Goal: Information Seeking & Learning: Learn about a topic

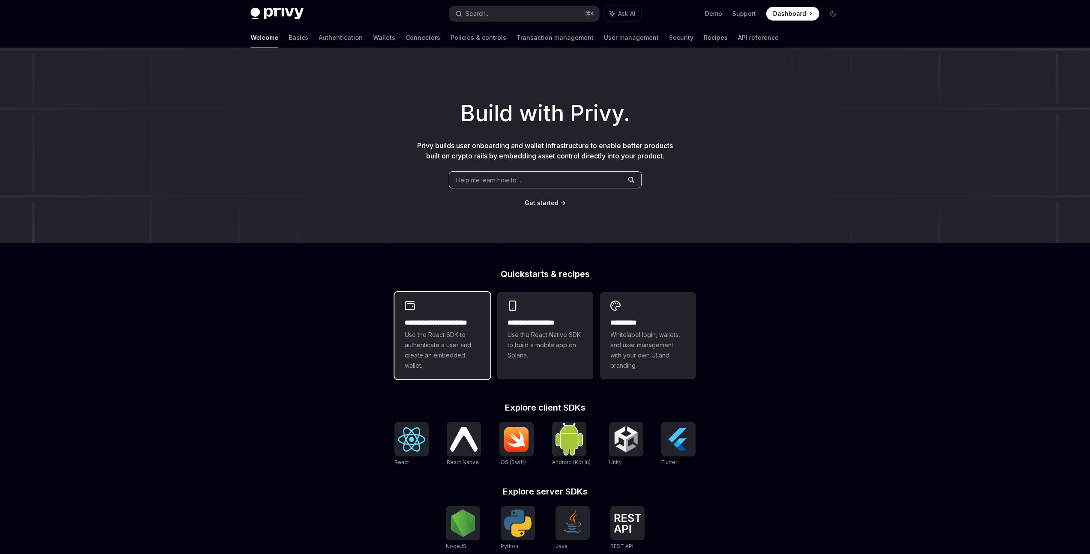
click at [453, 337] on span "Use the React SDK to authenticate a user and create an embedded wallet." at bounding box center [442, 350] width 75 height 41
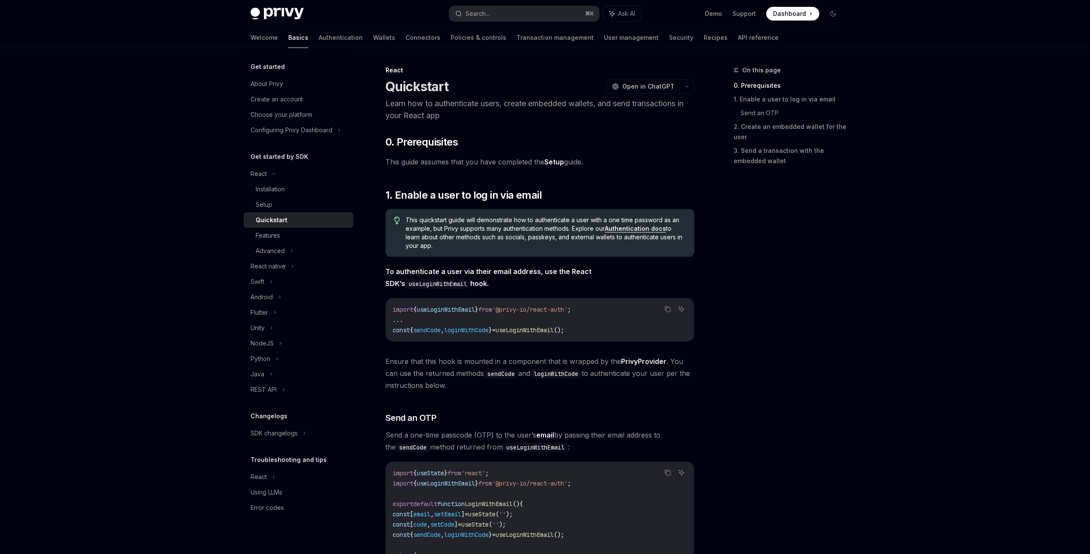
drag, startPoint x: 830, startPoint y: 326, endPoint x: 840, endPoint y: 319, distance: 12.0
click at [832, 324] on div "On this page 0. Prerequisites 1. Enable a user to log in via email Send an OTP …" at bounding box center [782, 309] width 130 height 489
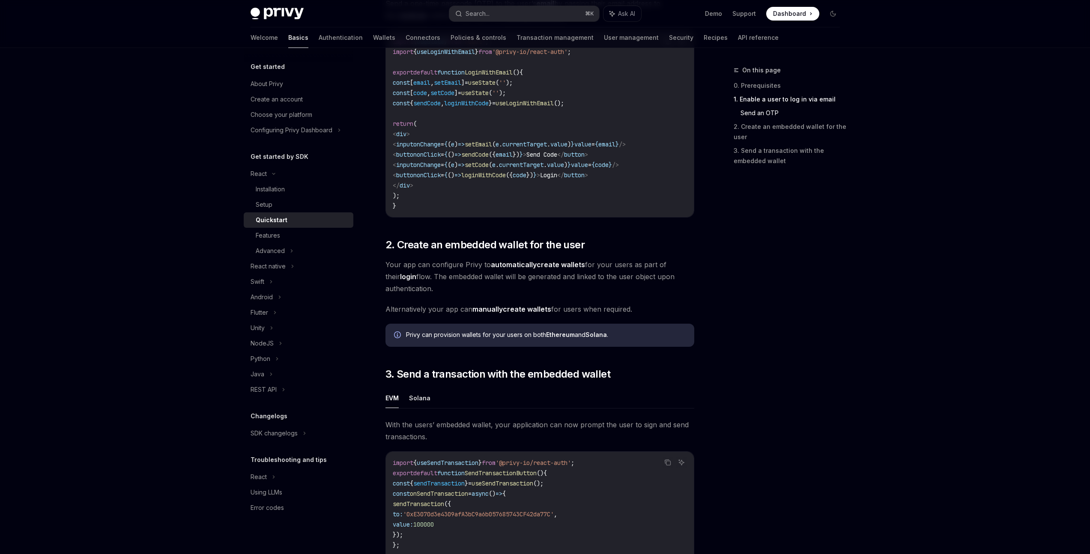
click at [904, 313] on div "Privy Docs home page Search... ⌘ K Ask AI Demo Support Dashboard Dashboard Sear…" at bounding box center [545, 187] width 1090 height 1239
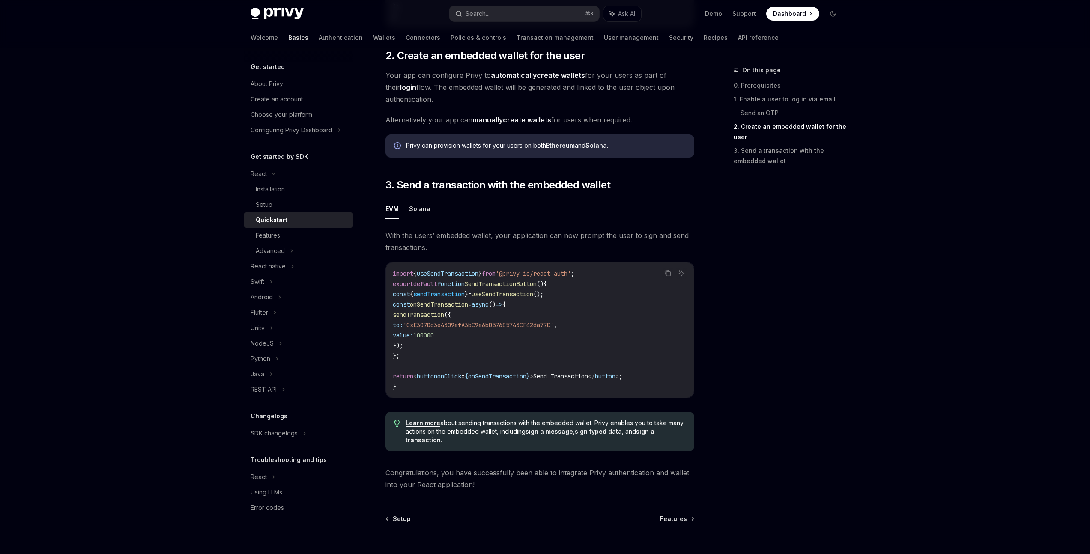
scroll to position [688, 0]
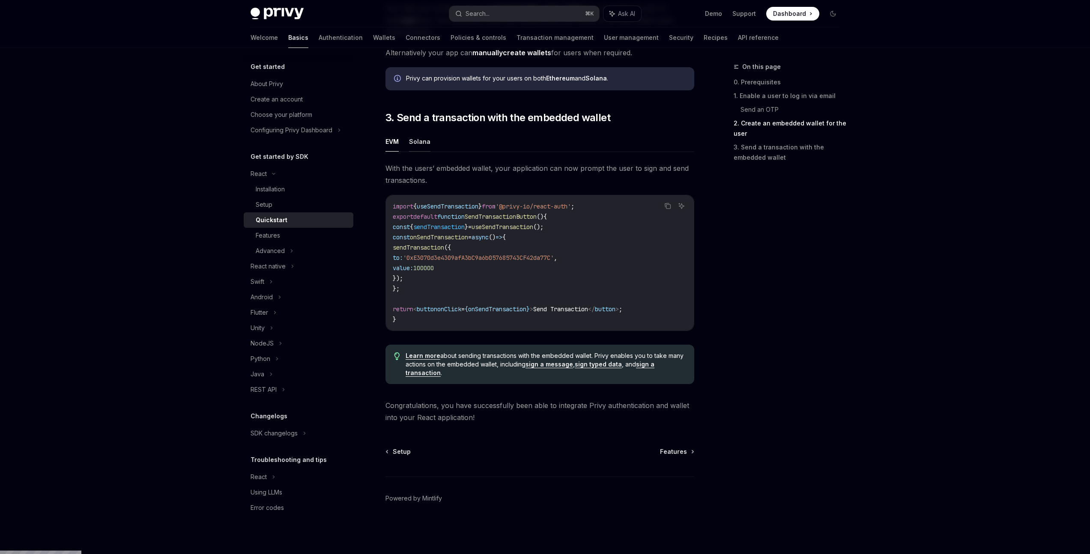
click at [421, 144] on button "Solana" at bounding box center [419, 142] width 21 height 20
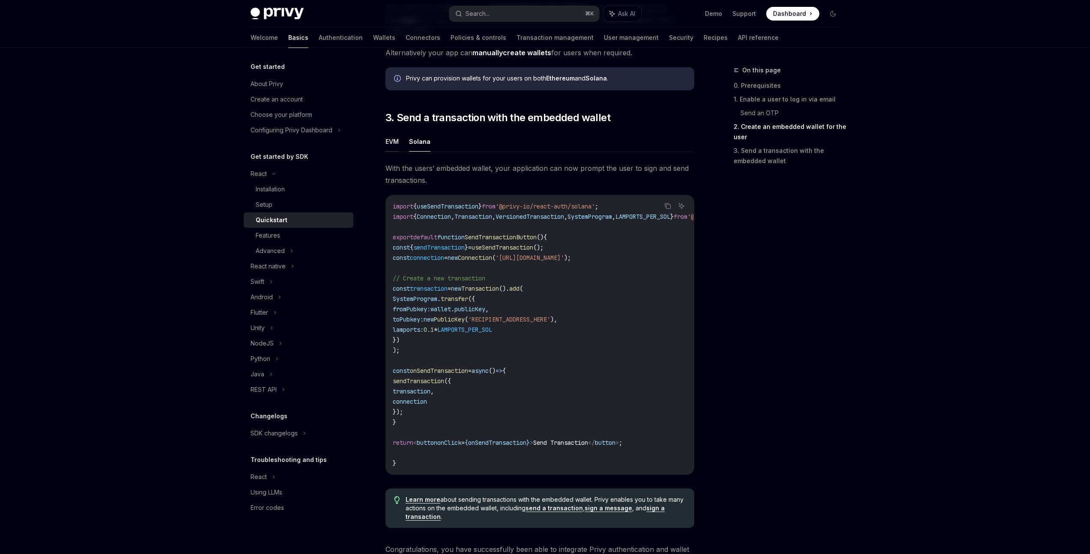
click at [392, 147] on button "EVM" at bounding box center [392, 142] width 13 height 20
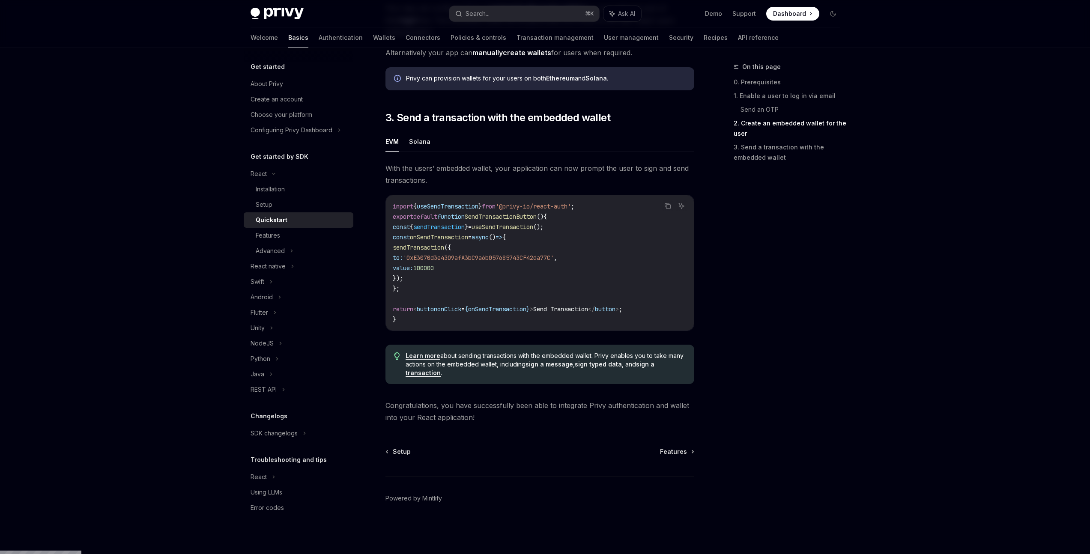
click at [433, 151] on ul "EVM Solana" at bounding box center [540, 142] width 309 height 21
click at [424, 149] on button "Solana" at bounding box center [419, 142] width 21 height 20
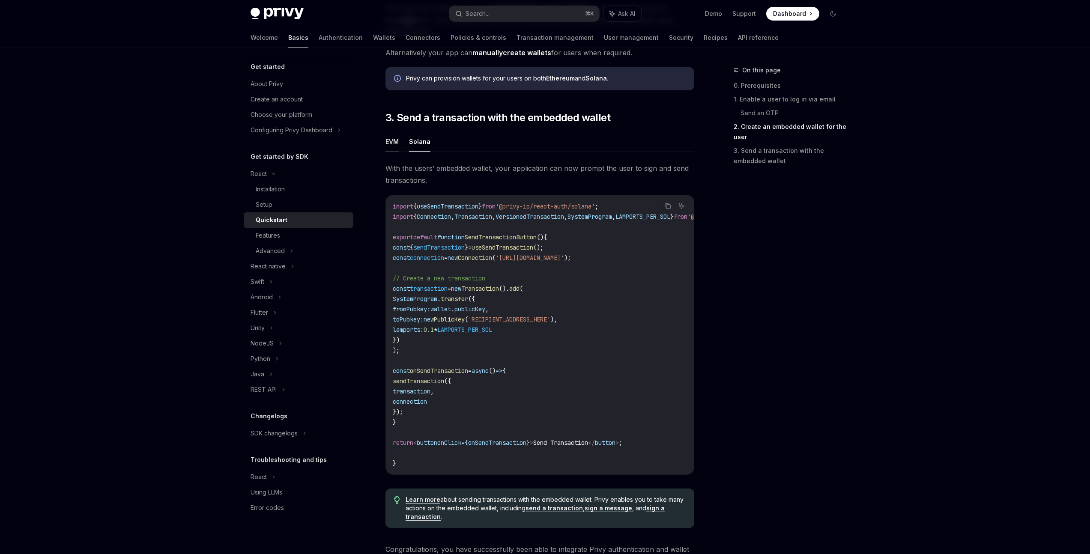
click at [395, 151] on button "EVM" at bounding box center [392, 142] width 13 height 20
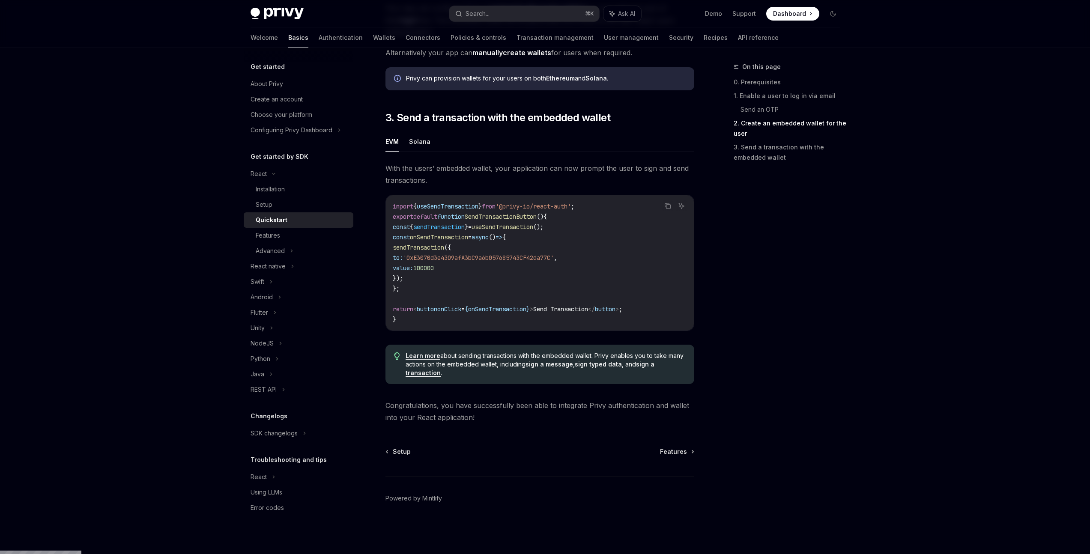
click at [840, 250] on div "On this page 0. Prerequisites 1. Enable a user to log in via email Send an OTP …" at bounding box center [782, 306] width 130 height 489
click at [835, 257] on div "On this page 0. Prerequisites 1. Enable a user to log in via email Send an OTP …" at bounding box center [782, 306] width 130 height 489
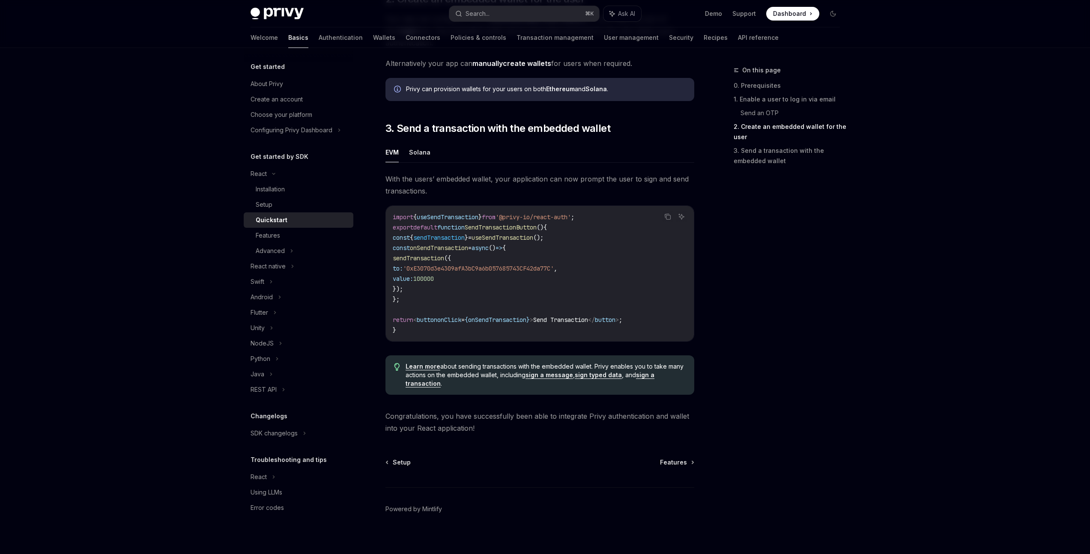
click at [589, 379] on link "sign typed data" at bounding box center [598, 375] width 47 height 8
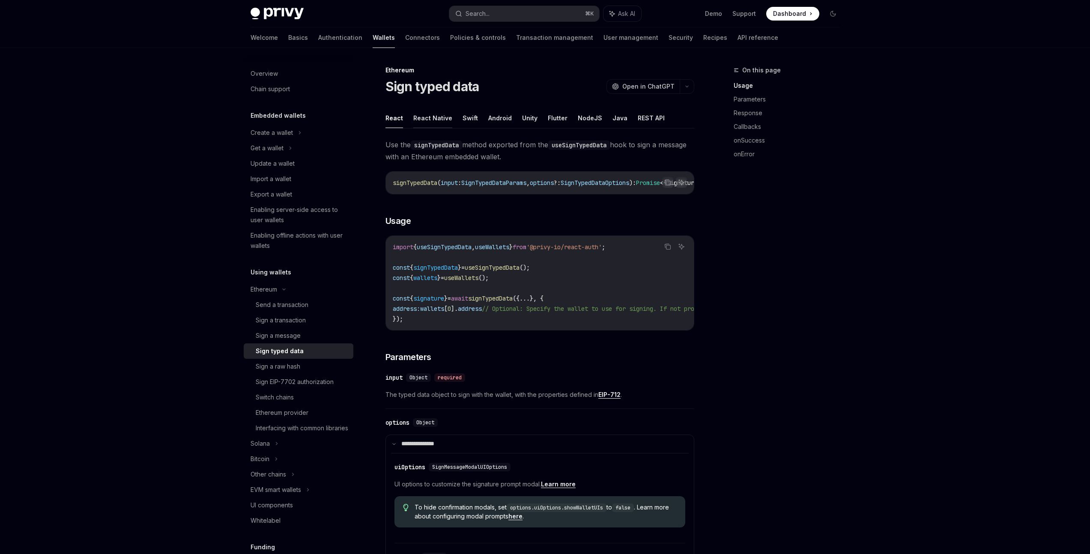
click at [440, 117] on button "React Native" at bounding box center [432, 118] width 39 height 20
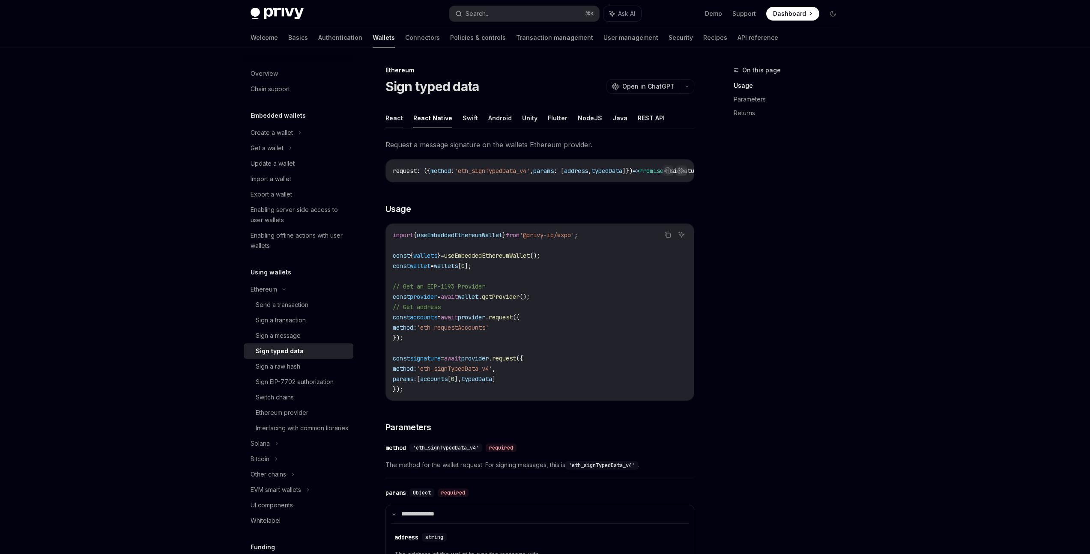
click at [391, 119] on button "React" at bounding box center [395, 118] width 18 height 20
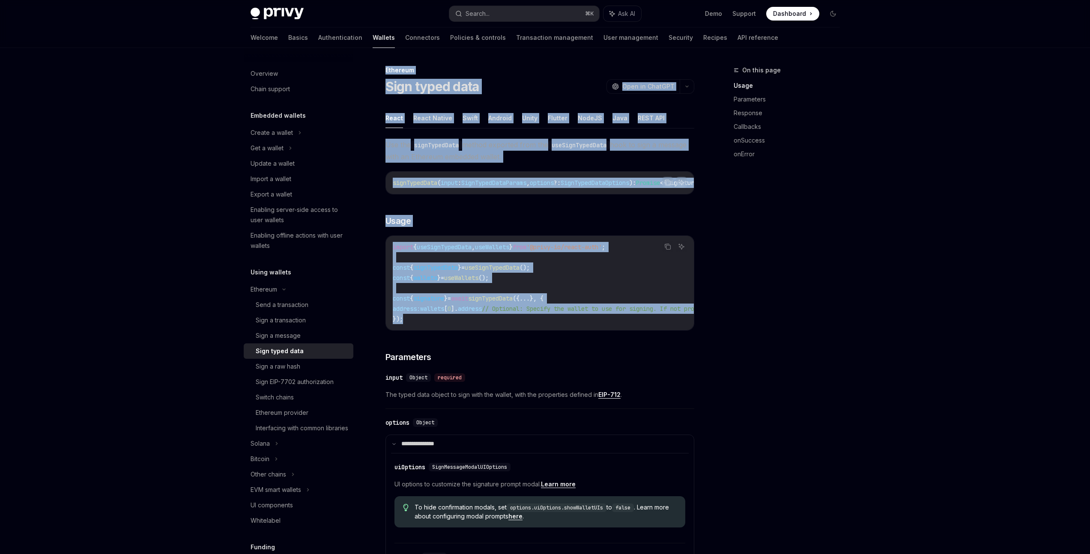
drag, startPoint x: 576, startPoint y: 338, endPoint x: 715, endPoint y: 340, distance: 139.7
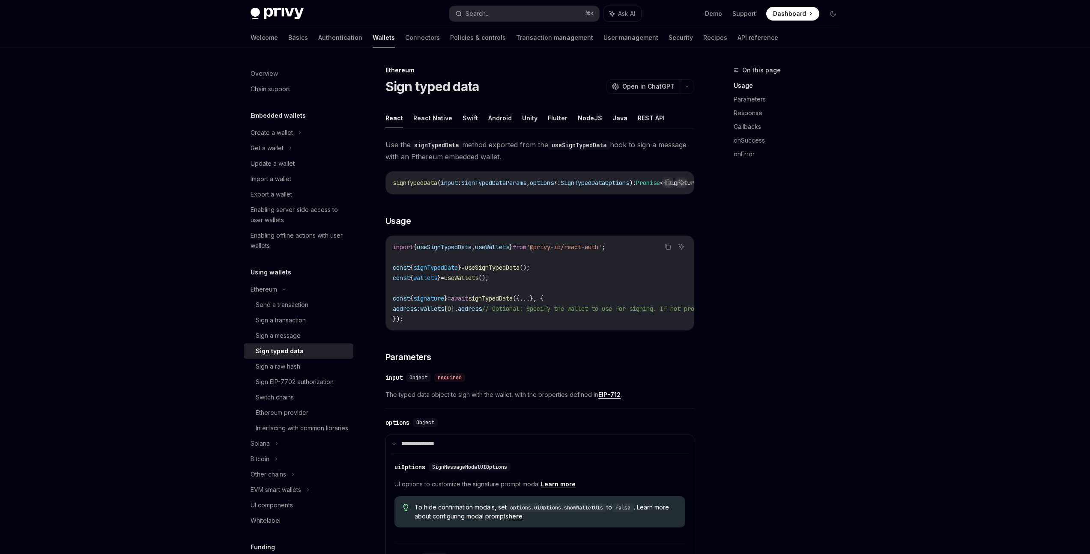
drag, startPoint x: 573, startPoint y: 342, endPoint x: 539, endPoint y: 277, distance: 73.4
click at [430, 114] on button "React Native" at bounding box center [432, 118] width 39 height 20
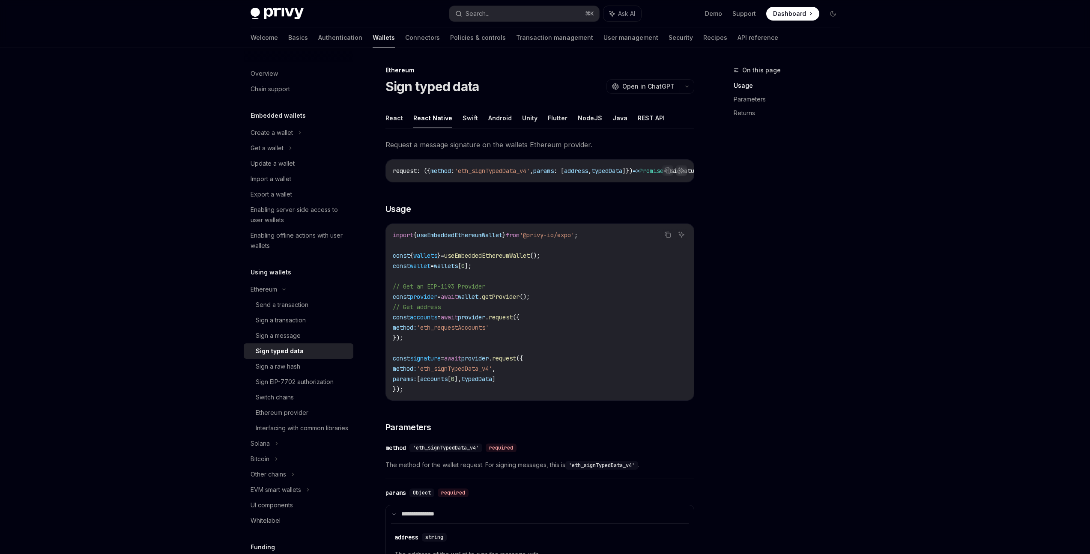
click at [405, 121] on ul "React React Native Swift Android Unity Flutter NodeJS Java REST API" at bounding box center [540, 118] width 309 height 21
click at [390, 121] on button "React" at bounding box center [395, 118] width 18 height 20
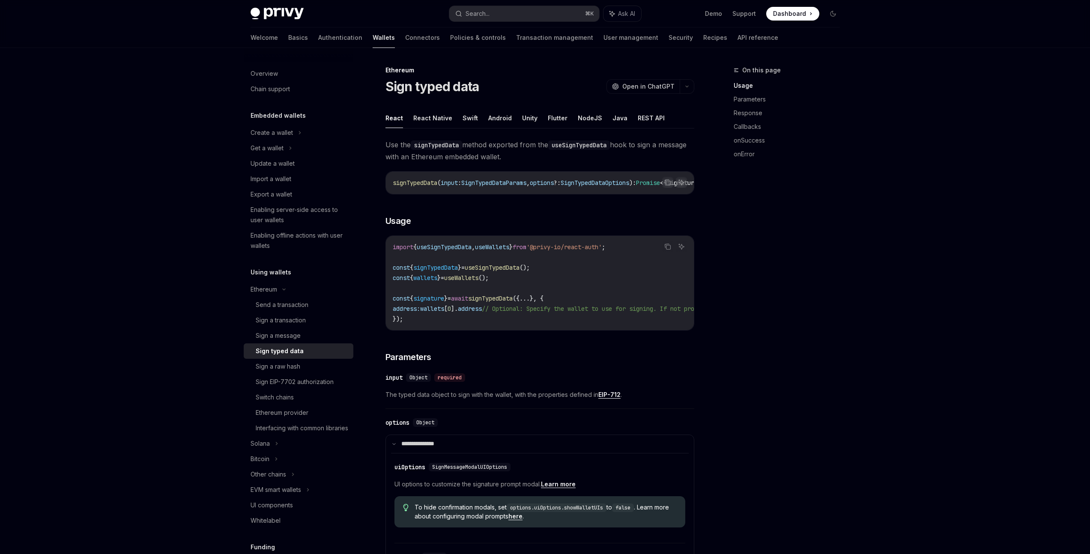
click at [666, 119] on ul "React React Native Swift Android Unity Flutter NodeJS Java REST API" at bounding box center [540, 118] width 309 height 21
click at [645, 121] on button "REST API" at bounding box center [651, 118] width 27 height 20
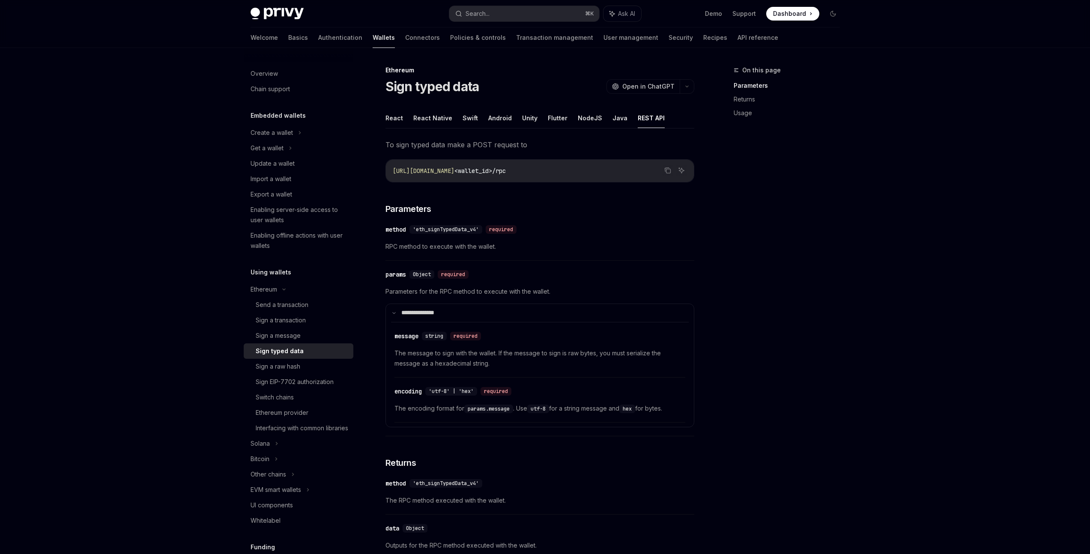
click at [776, 359] on div "On this page Parameters Returns Usage" at bounding box center [782, 309] width 130 height 489
click at [779, 341] on div "On this page Parameters Returns Usage" at bounding box center [782, 309] width 130 height 489
click at [777, 356] on div "On this page Parameters Returns Usage" at bounding box center [782, 309] width 130 height 489
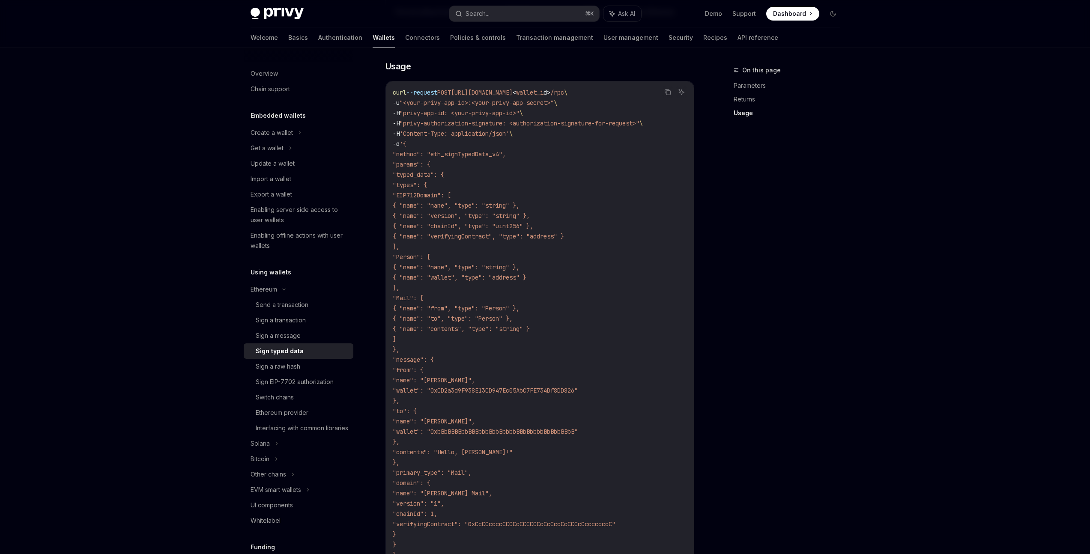
scroll to position [804, 0]
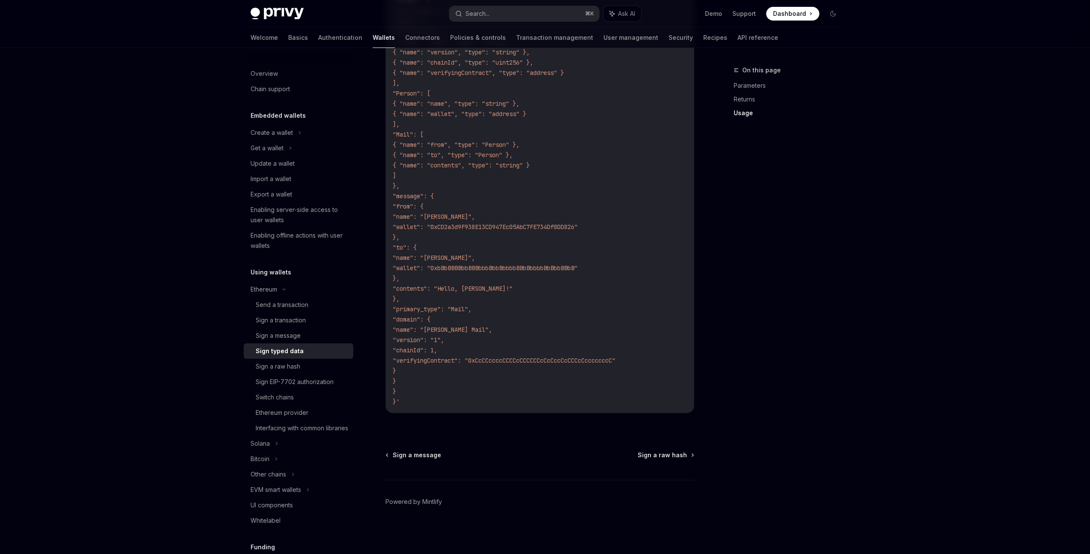
drag, startPoint x: 627, startPoint y: 308, endPoint x: 730, endPoint y: 319, distance: 103.8
click at [627, 308] on code "curl --request POST https://api.privy.io/v1/wallets/ < wallet_i d > /rpc \ -u "…" at bounding box center [540, 165] width 294 height 483
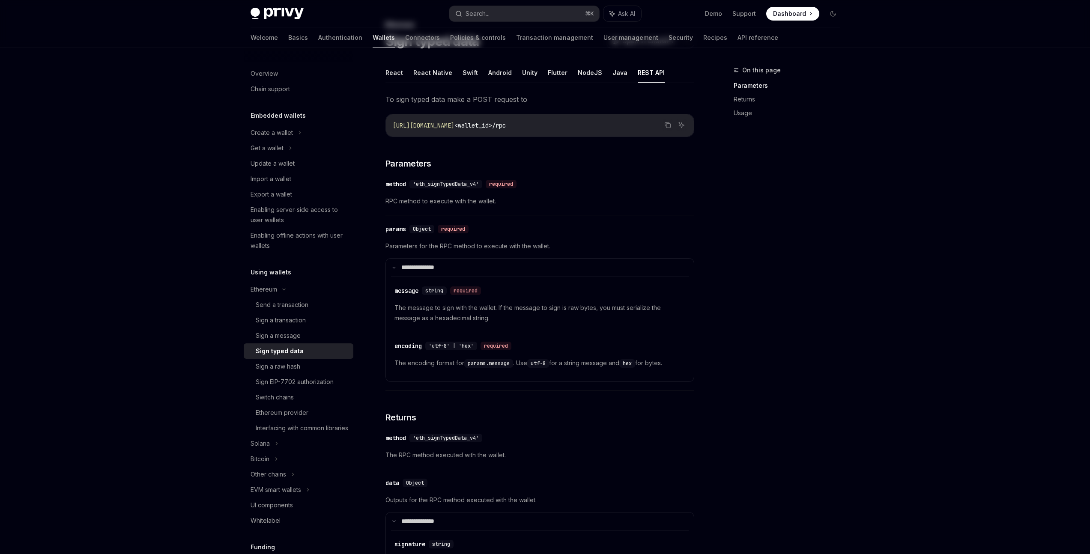
scroll to position [0, 0]
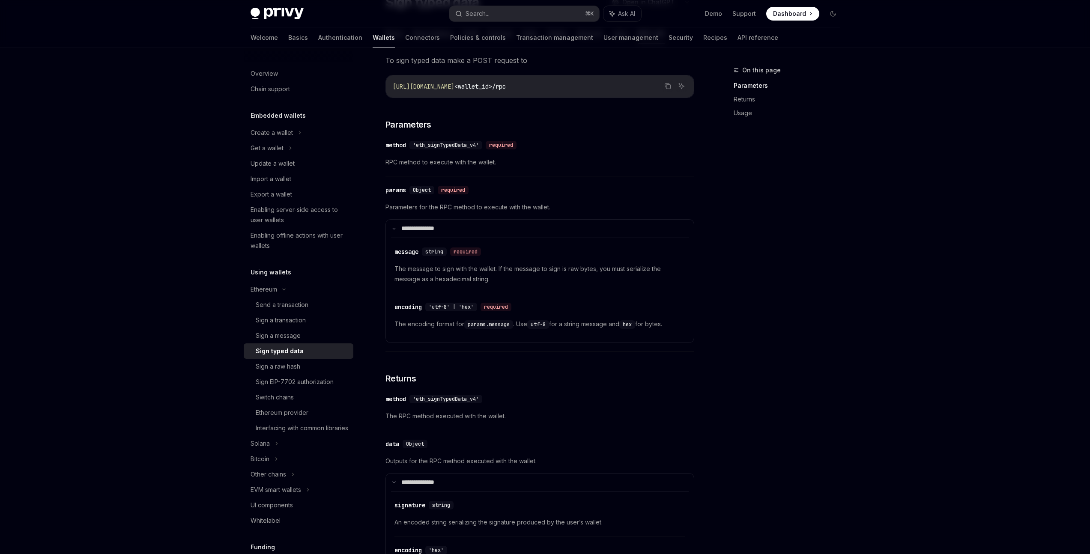
scroll to position [108, 0]
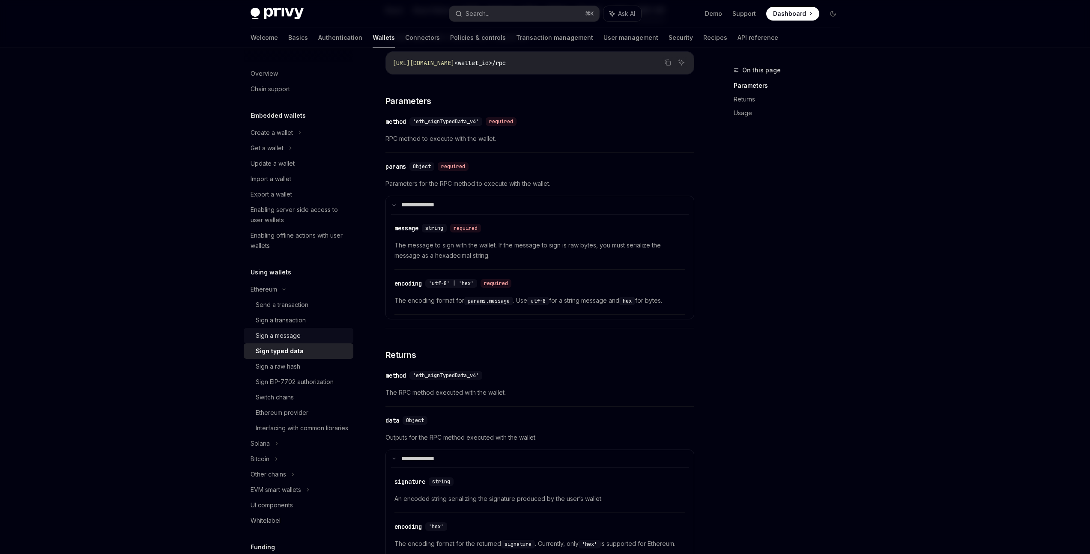
click at [260, 331] on div "Sign a message" at bounding box center [278, 336] width 45 height 10
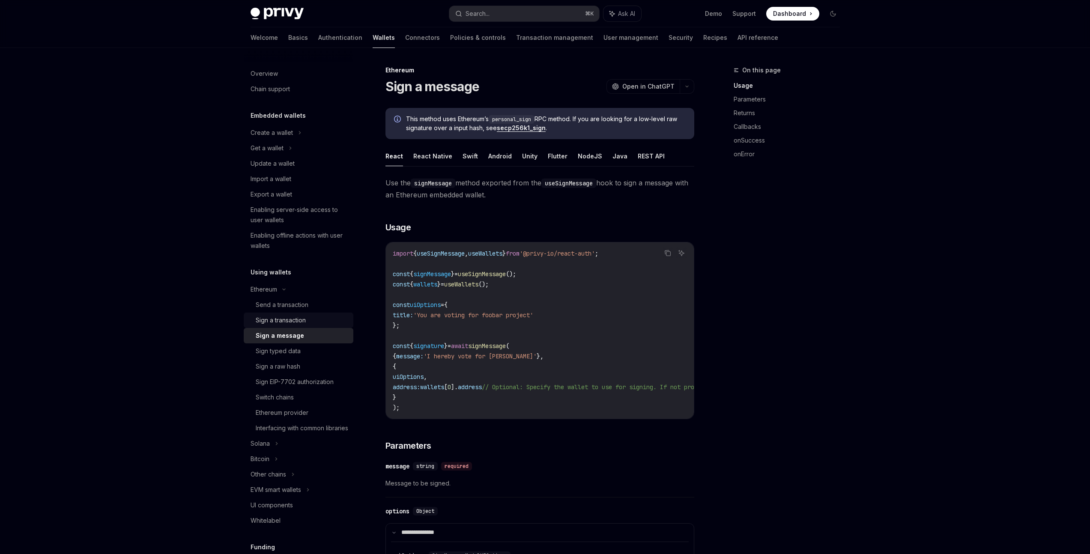
click at [271, 324] on div "Sign a transaction" at bounding box center [281, 320] width 50 height 10
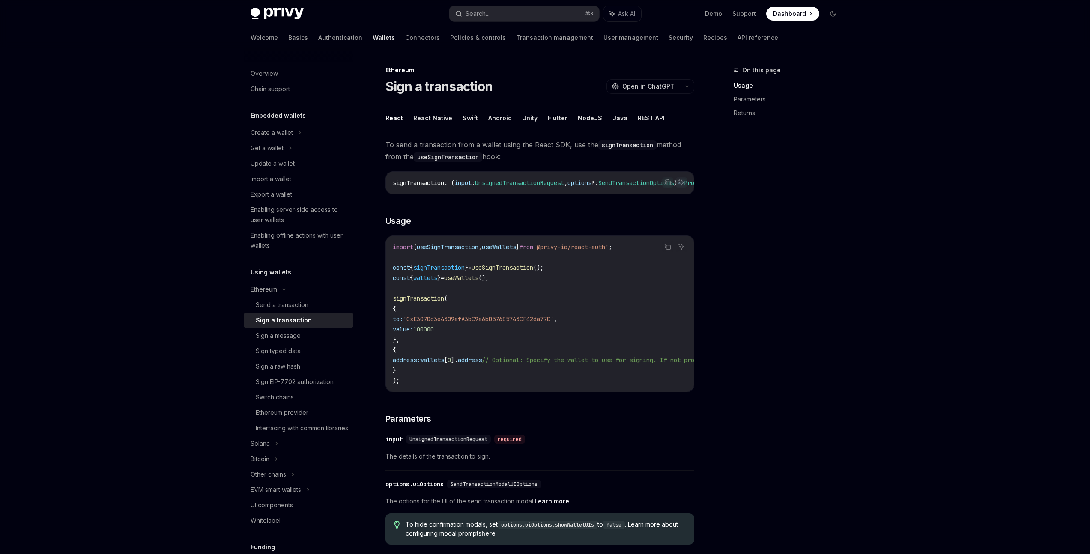
drag, startPoint x: 544, startPoint y: 399, endPoint x: 559, endPoint y: 396, distance: 15.7
click at [560, 392] on div "Copy Ask AI import { useSignTransaction , useWallets } from '@privy-io/react-au…" at bounding box center [540, 314] width 309 height 157
drag, startPoint x: 559, startPoint y: 395, endPoint x: 605, endPoint y: 393, distance: 46.3
click at [605, 392] on div "import { useSignTransaction , useWallets } from '@privy-io/react-auth' ; const …" at bounding box center [540, 314] width 308 height 156
click at [863, 363] on div "Privy Docs home page Search... ⌘ K Ask AI Demo Support Dashboard Dashboard Sear…" at bounding box center [545, 435] width 1090 height 871
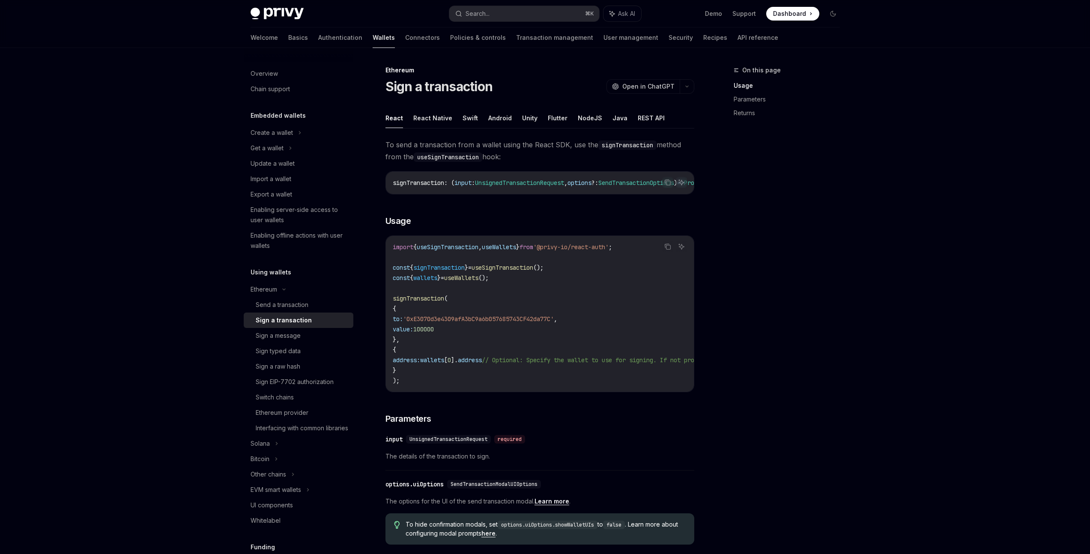
click at [866, 346] on div "Privy Docs home page Search... ⌘ K Ask AI Demo Support Dashboard Dashboard Sear…" at bounding box center [545, 435] width 1090 height 871
click at [922, 220] on div "Privy Docs home page Search... ⌘ K Ask AI Demo Support Dashboard Dashboard Sear…" at bounding box center [545, 435] width 1090 height 871
click at [924, 203] on div "Privy Docs home page Search... ⌘ K Ask AI Demo Support Dashboard Dashboard Sear…" at bounding box center [545, 435] width 1090 height 871
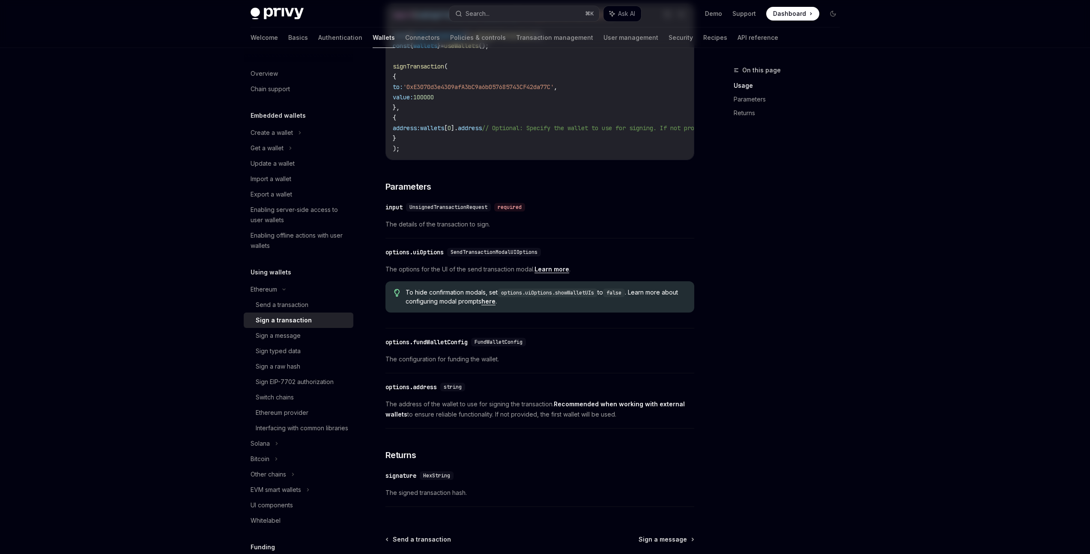
scroll to position [281, 0]
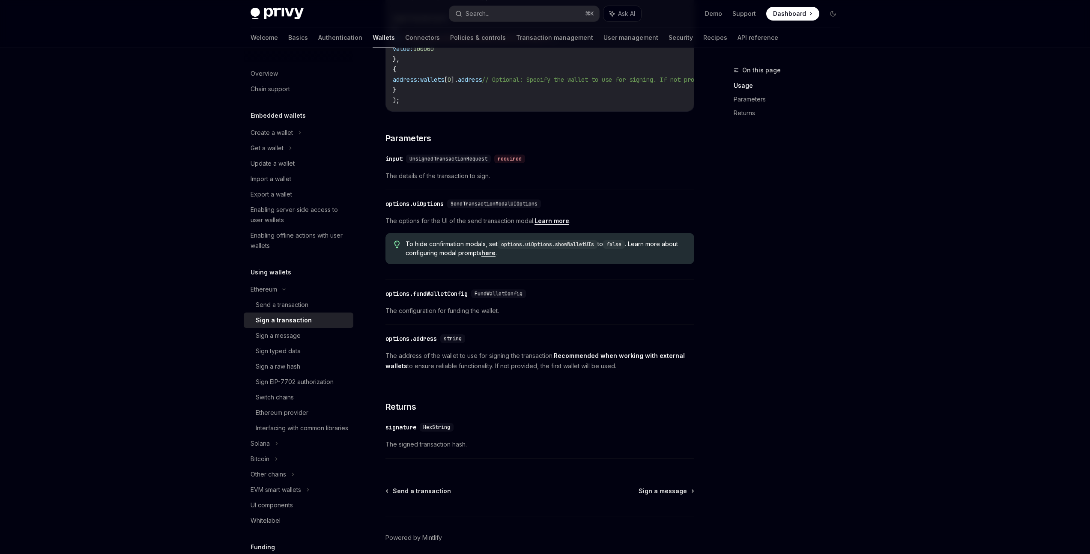
click at [952, 335] on div "Privy Docs home page Search... ⌘ K Ask AI Demo Support Dashboard Dashboard Sear…" at bounding box center [545, 154] width 1090 height 871
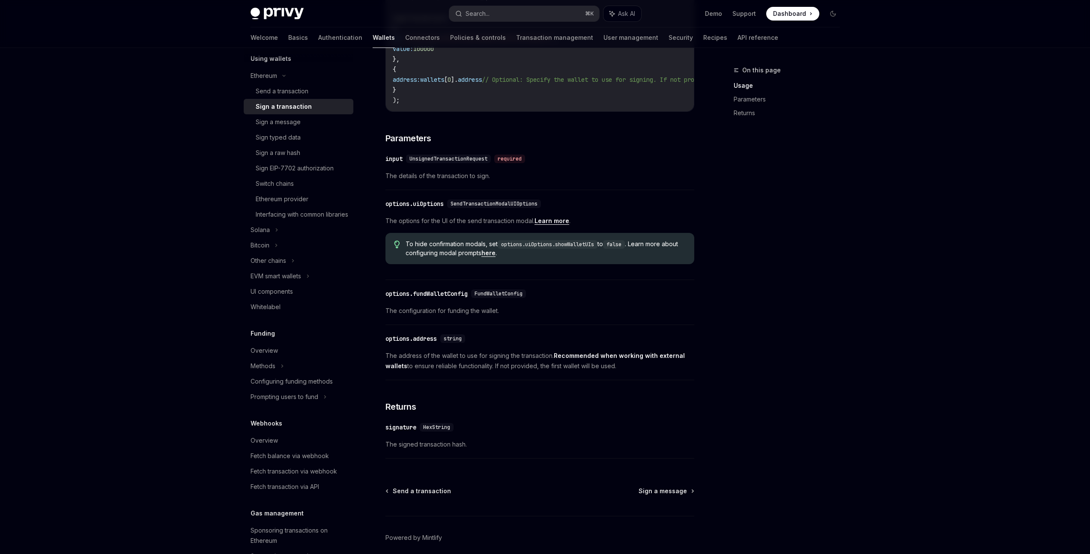
scroll to position [205, 0]
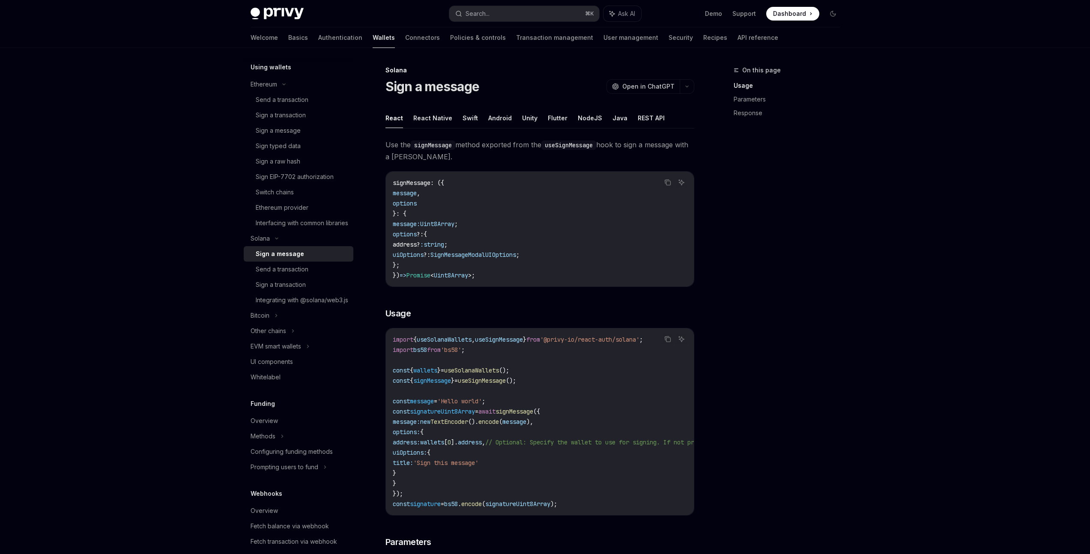
click at [966, 378] on div "Privy Docs home page Search... ⌘ K Ask AI Demo Support Dashboard Dashboard Sear…" at bounding box center [545, 429] width 1090 height 859
click at [969, 356] on div "Privy Docs home page Search... ⌘ K Ask AI Demo Support Dashboard Dashboard Sear…" at bounding box center [545, 429] width 1090 height 859
click at [968, 362] on div "Privy Docs home page Search... ⌘ K Ask AI Demo Support Dashboard Dashboard Sear…" at bounding box center [545, 429] width 1090 height 859
click at [973, 344] on div "Privy Docs home page Search... ⌘ K Ask AI Demo Support Dashboard Dashboard Sear…" at bounding box center [545, 429] width 1090 height 859
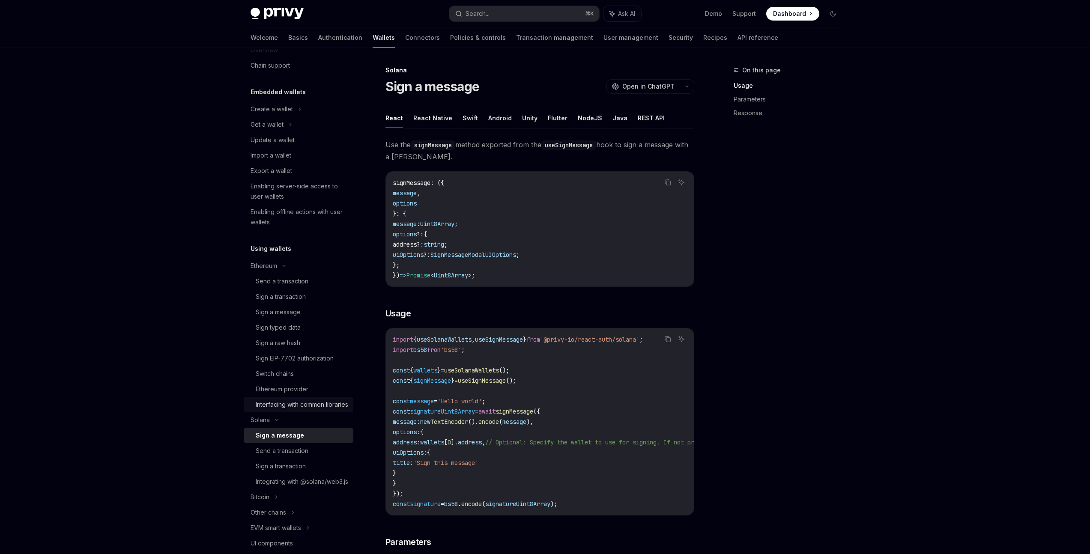
scroll to position [9, 0]
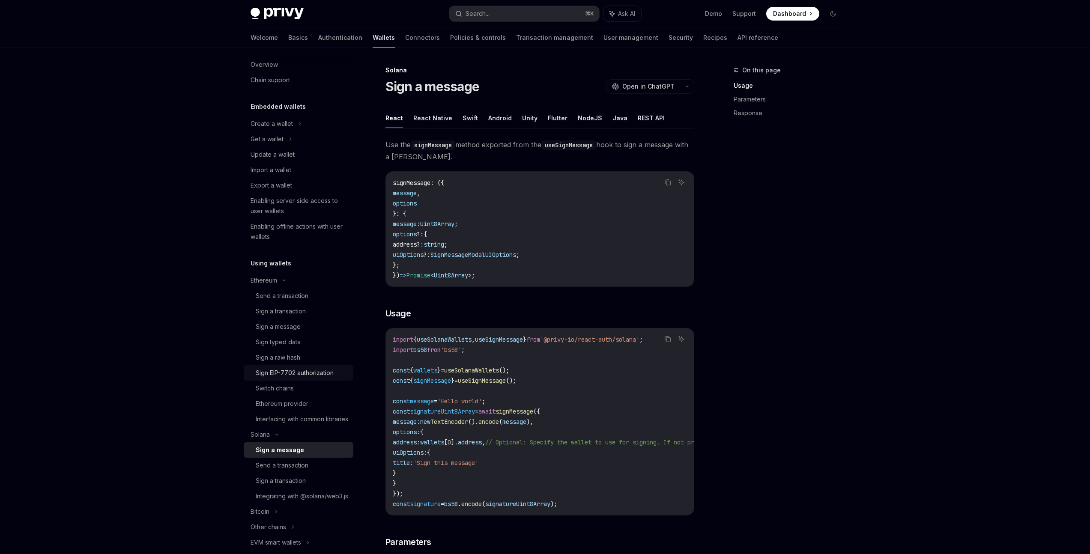
click at [324, 371] on div "Sign EIP-7702 authorization" at bounding box center [295, 373] width 78 height 10
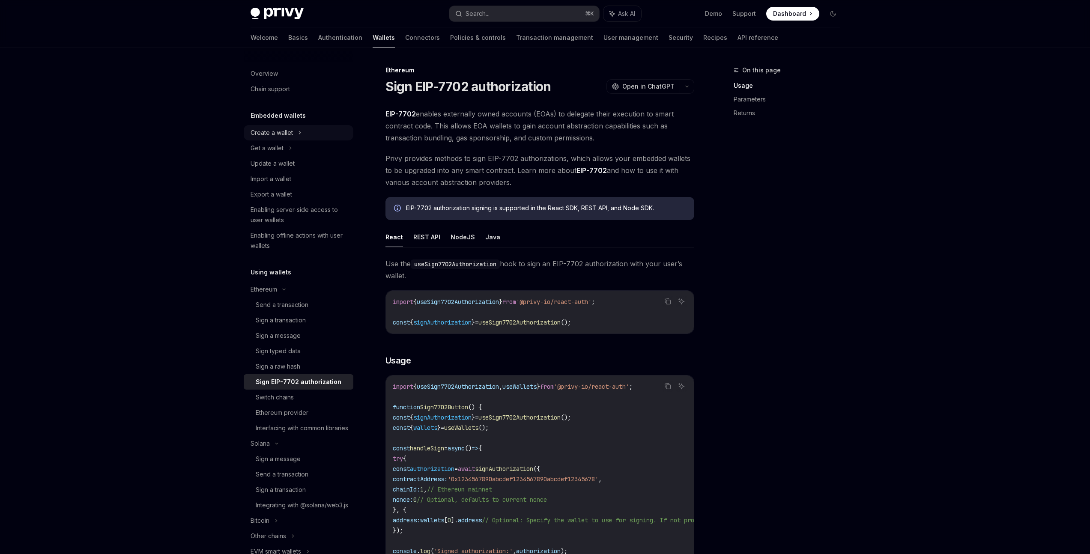
click at [305, 135] on div "Create a wallet" at bounding box center [299, 132] width 110 height 15
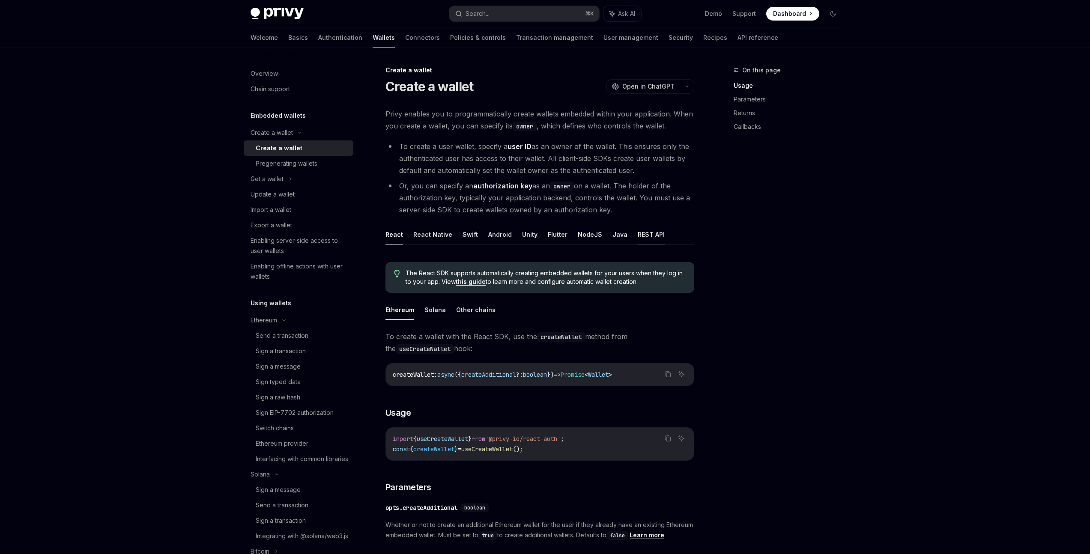
click at [646, 231] on button "REST API" at bounding box center [651, 234] width 27 height 20
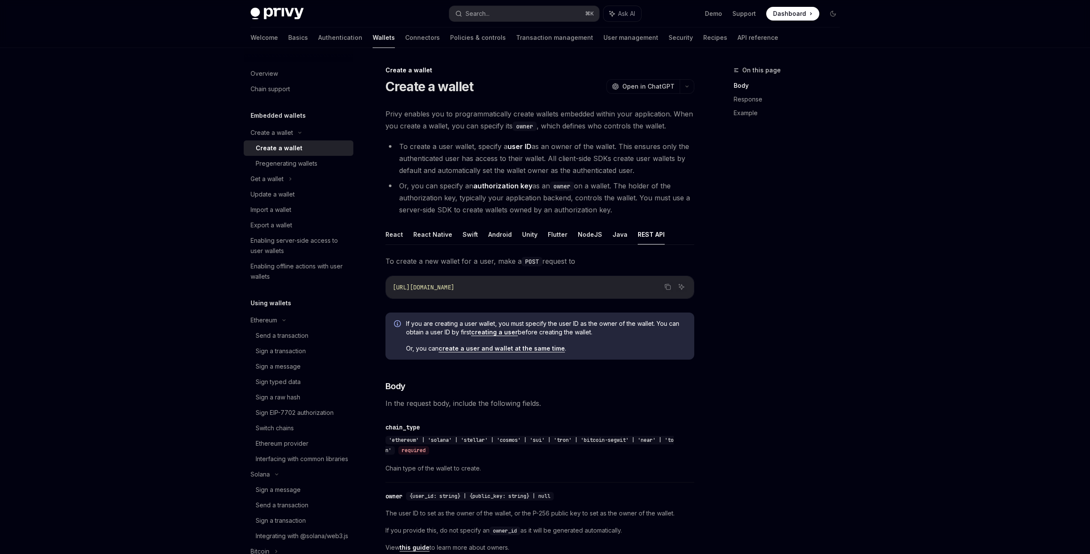
drag, startPoint x: 892, startPoint y: 307, endPoint x: 892, endPoint y: 296, distance: 10.7
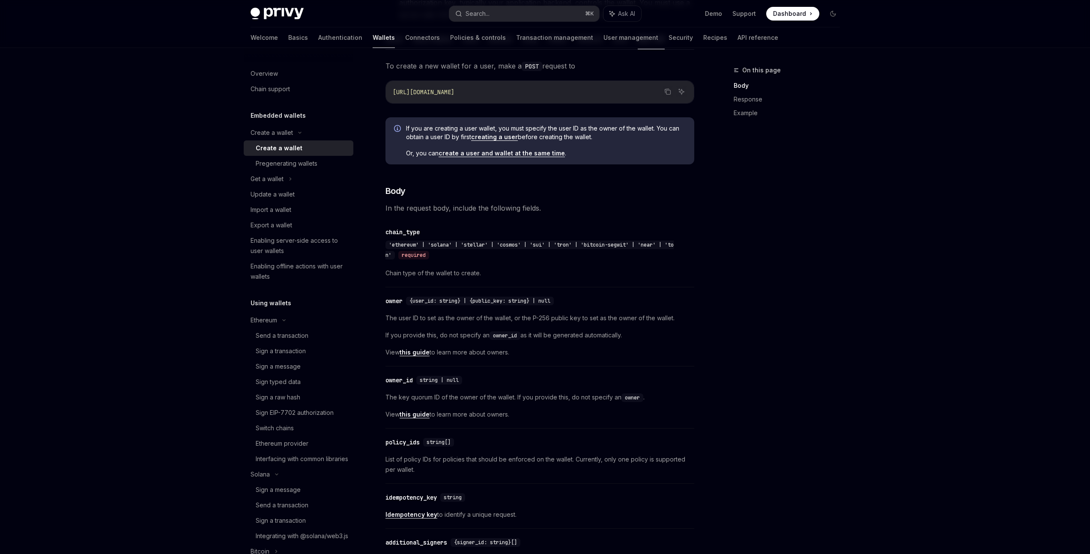
scroll to position [202, 0]
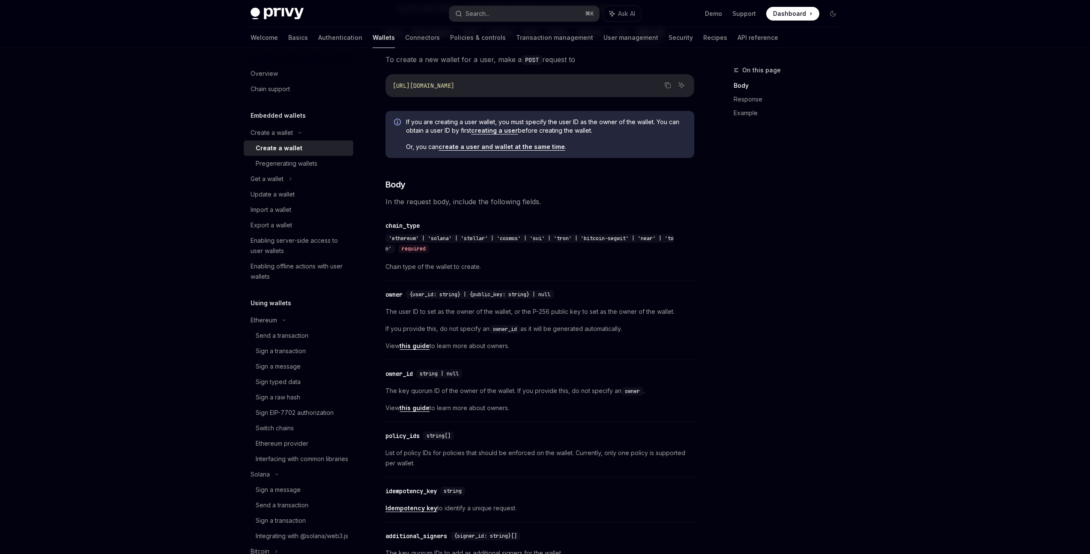
click at [767, 353] on div "On this page Body Response Example" at bounding box center [782, 309] width 130 height 489
click at [769, 341] on div "On this page Body Response Example" at bounding box center [782, 309] width 130 height 489
click at [769, 347] on div "On this page Body Response Example" at bounding box center [782, 309] width 130 height 489
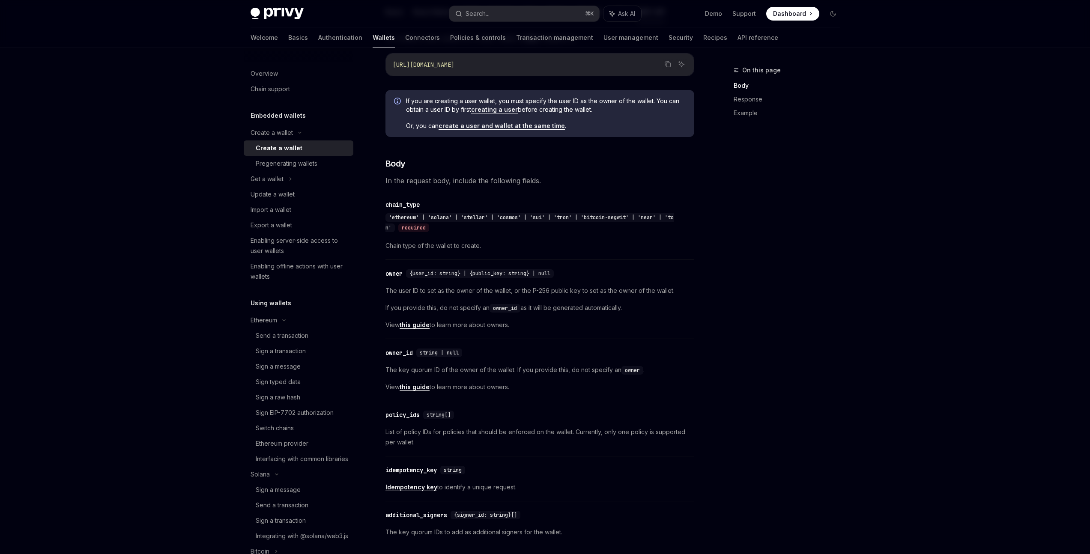
scroll to position [324, 0]
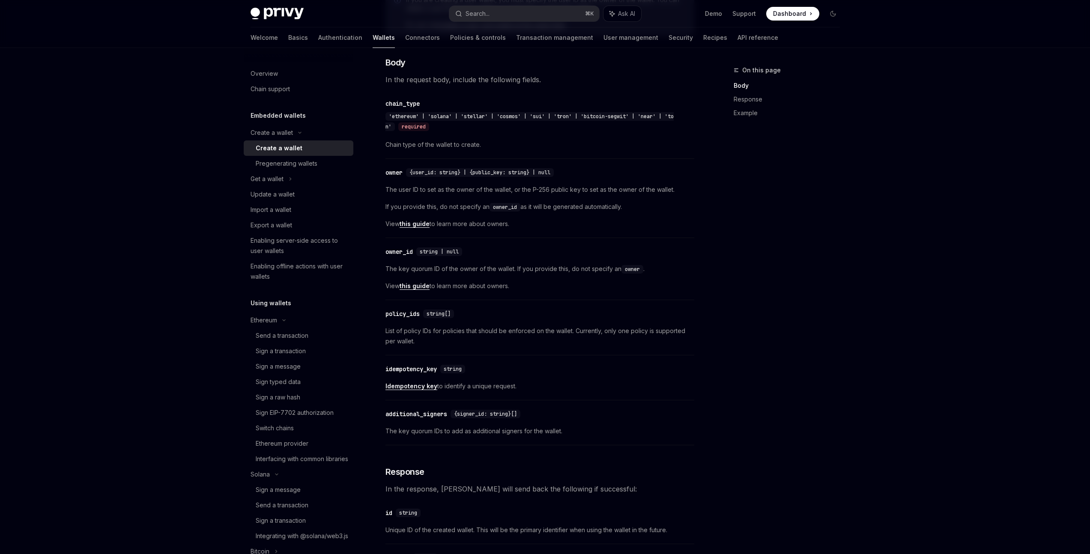
drag, startPoint x: 861, startPoint y: 316, endPoint x: 866, endPoint y: 297, distance: 19.5
click at [862, 312] on div "Privy Docs home page Search... ⌘ K Ask AI Demo Support Dashboard Dashboard Sear…" at bounding box center [545, 494] width 1090 height 1637
click at [868, 293] on div "Privy Docs home page Search... ⌘ K Ask AI Demo Support Dashboard Dashboard Sear…" at bounding box center [545, 494] width 1090 height 1637
click at [870, 300] on div "Privy Docs home page Search... ⌘ K Ask AI Demo Support Dashboard Dashboard Sear…" at bounding box center [545, 494] width 1090 height 1637
click at [969, 299] on div "Privy Docs home page Search... ⌘ K Ask AI Demo Support Dashboard Dashboard Sear…" at bounding box center [545, 494] width 1090 height 1637
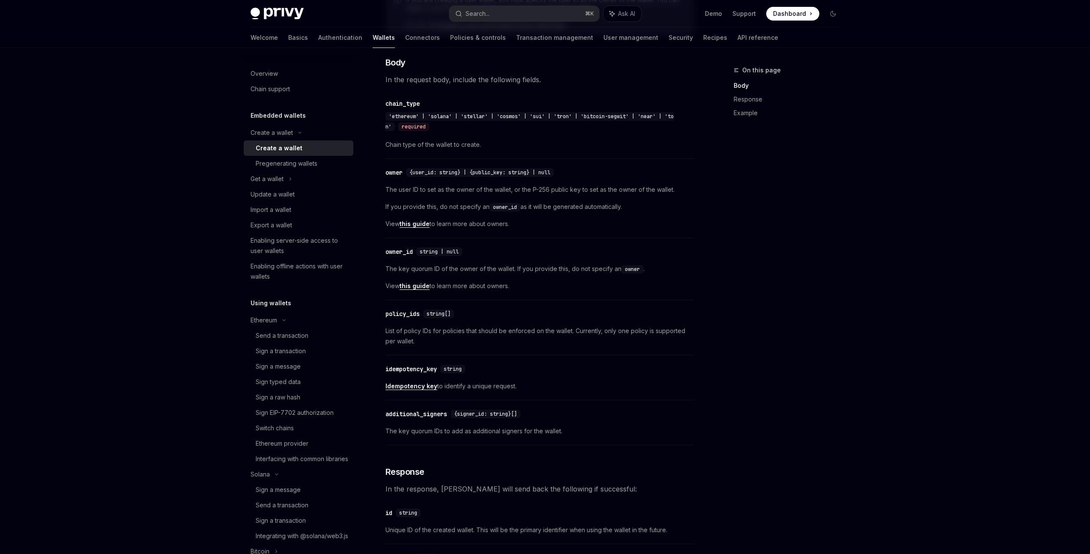
click at [970, 290] on div "Privy Docs home page Search... ⌘ K Ask AI Demo Support Dashboard Dashboard Sear…" at bounding box center [545, 494] width 1090 height 1637
click at [969, 293] on div "Privy Docs home page Search... ⌘ K Ask AI Demo Support Dashboard Dashboard Sear…" at bounding box center [545, 494] width 1090 height 1637
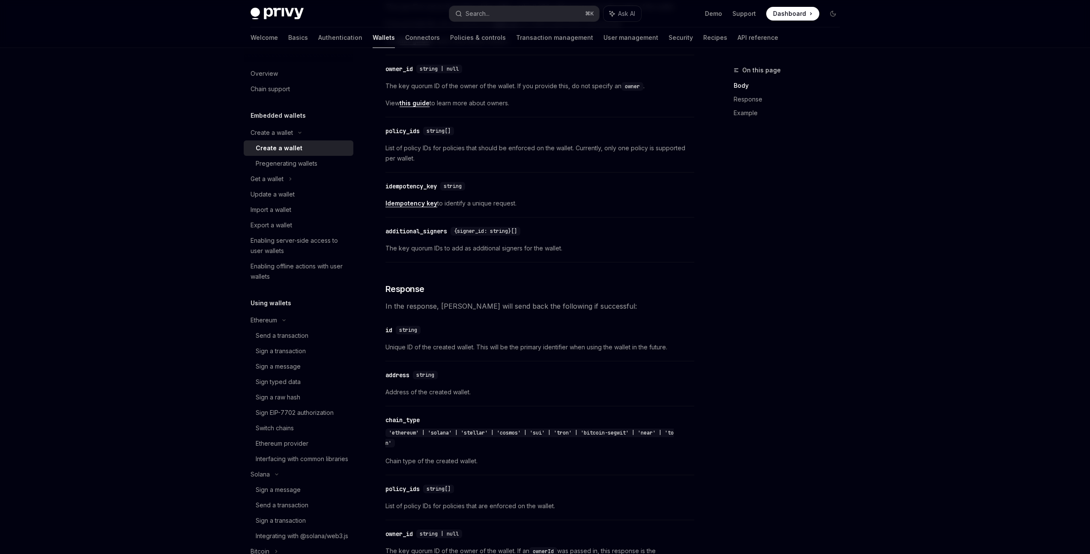
click at [969, 290] on div "Privy Docs home page Search... ⌘ K Ask AI Demo Support Dashboard Dashboard Sear…" at bounding box center [545, 311] width 1090 height 1637
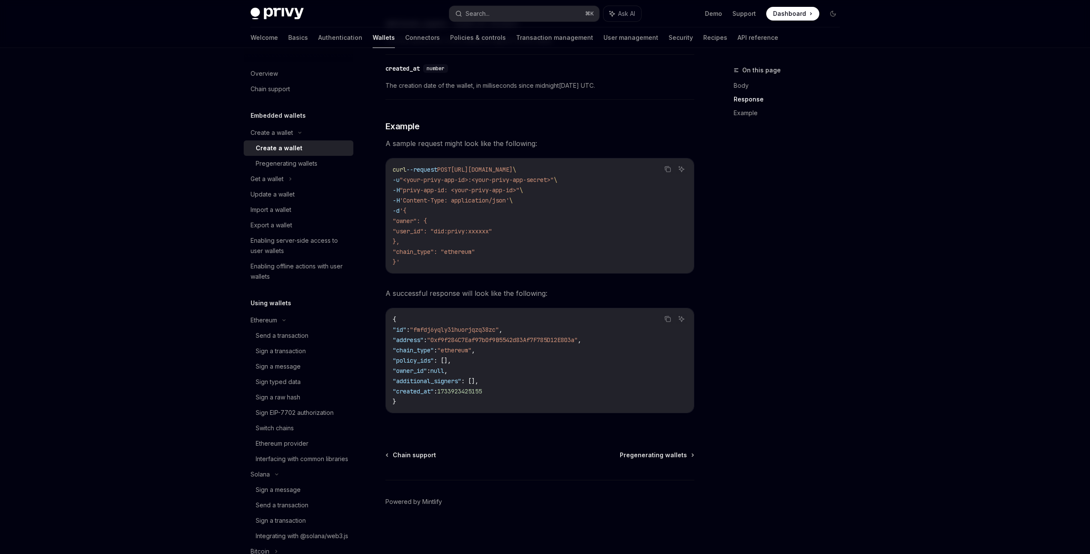
scroll to position [0, 0]
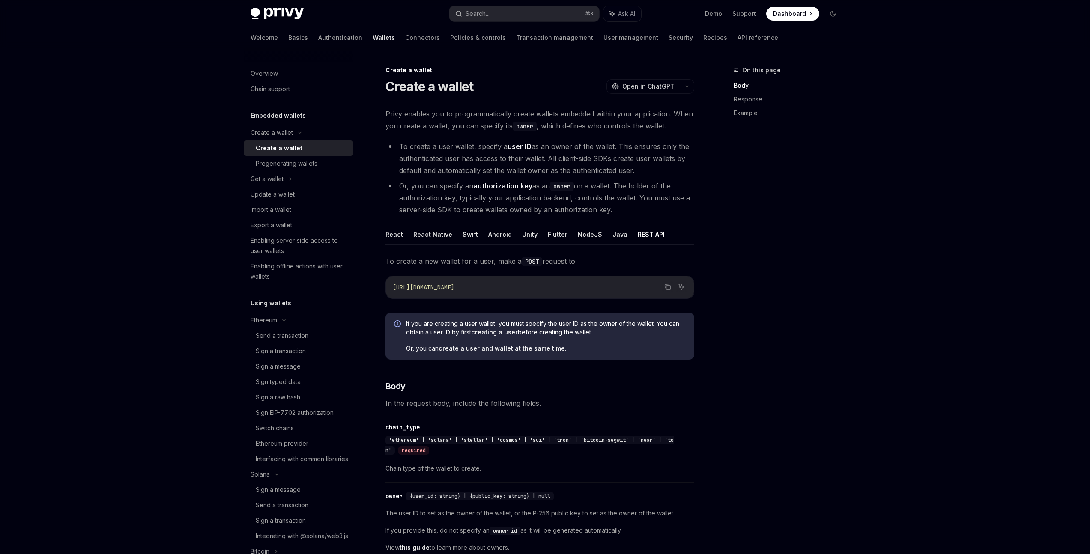
click at [389, 234] on button "React" at bounding box center [395, 234] width 18 height 20
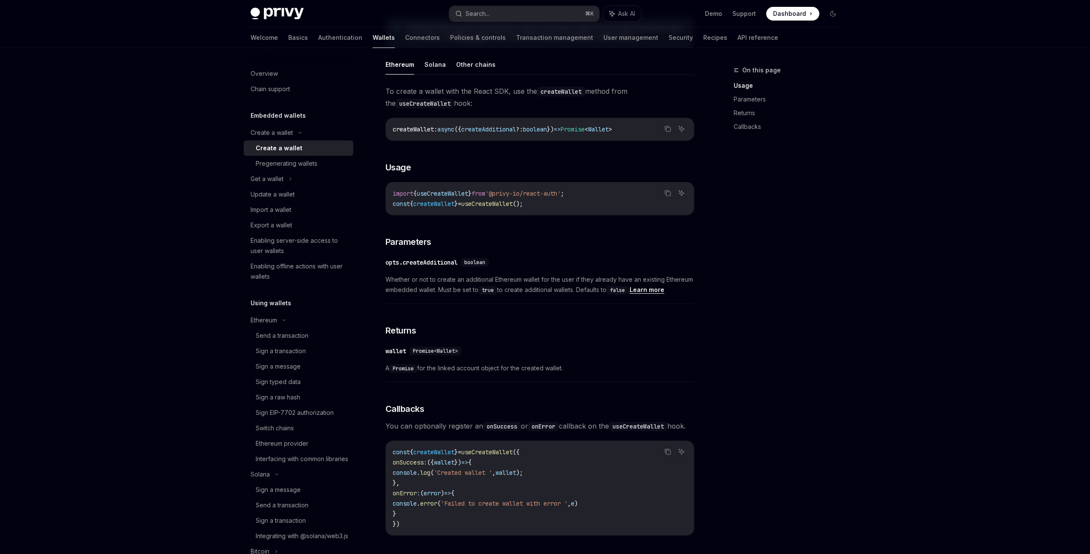
scroll to position [89, 0]
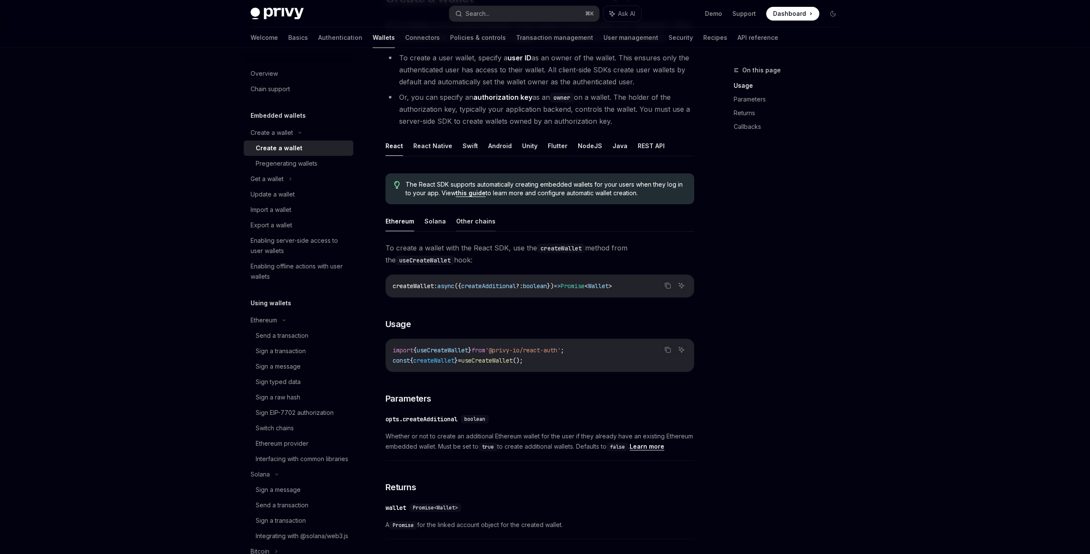
click at [465, 220] on button "Other chains" at bounding box center [475, 221] width 39 height 20
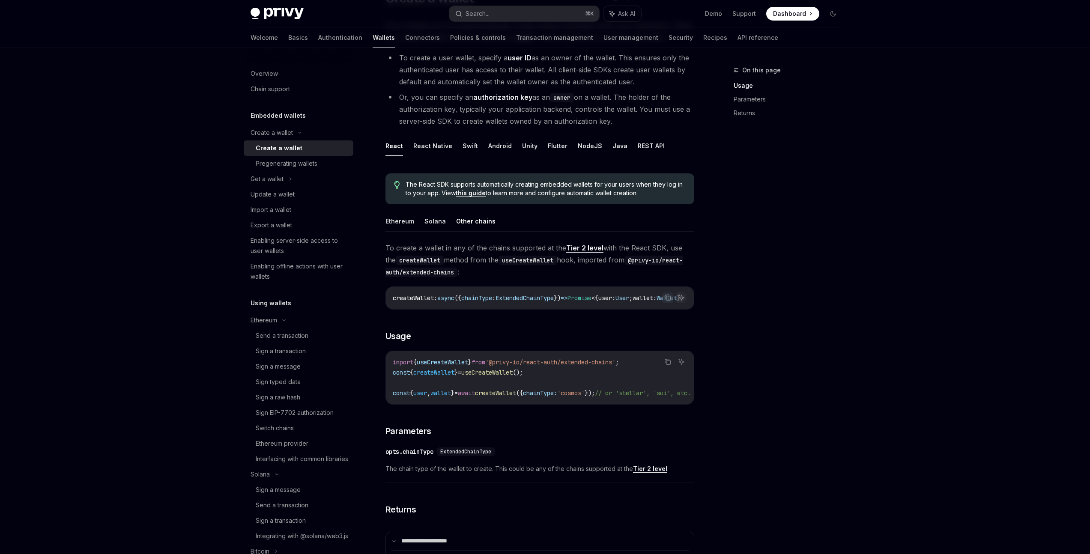
click at [431, 222] on button "Solana" at bounding box center [435, 221] width 21 height 20
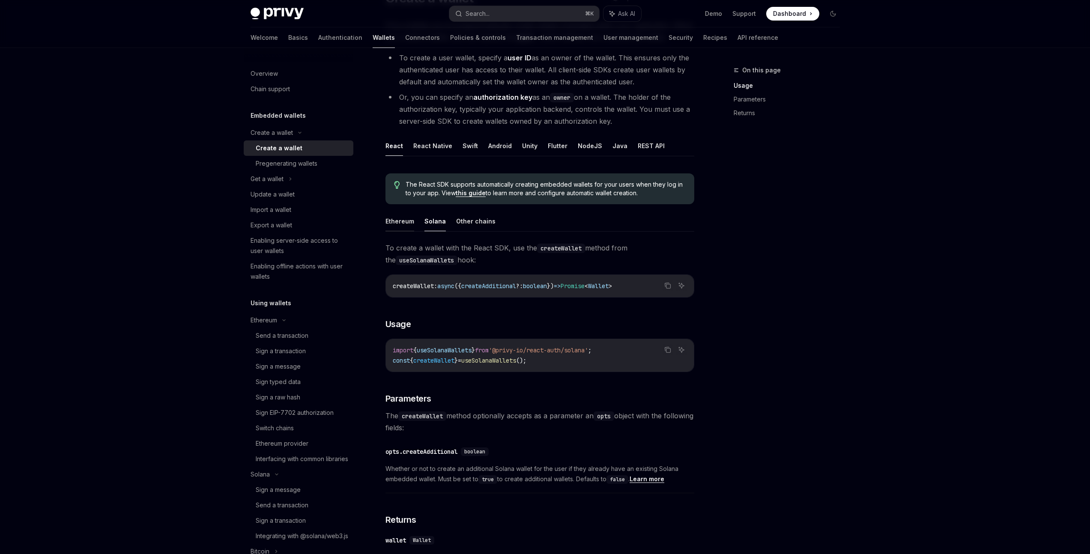
click at [395, 224] on button "Ethereum" at bounding box center [400, 221] width 29 height 20
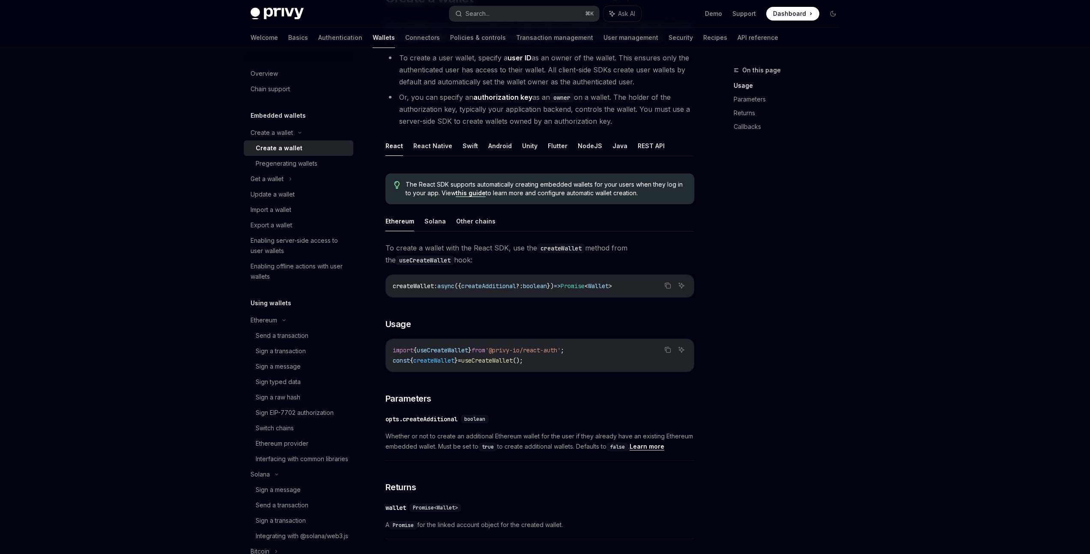
click at [420, 225] on ul "Ethereum Solana Other chains" at bounding box center [540, 221] width 309 height 21
click at [430, 222] on button "Solana" at bounding box center [435, 221] width 21 height 20
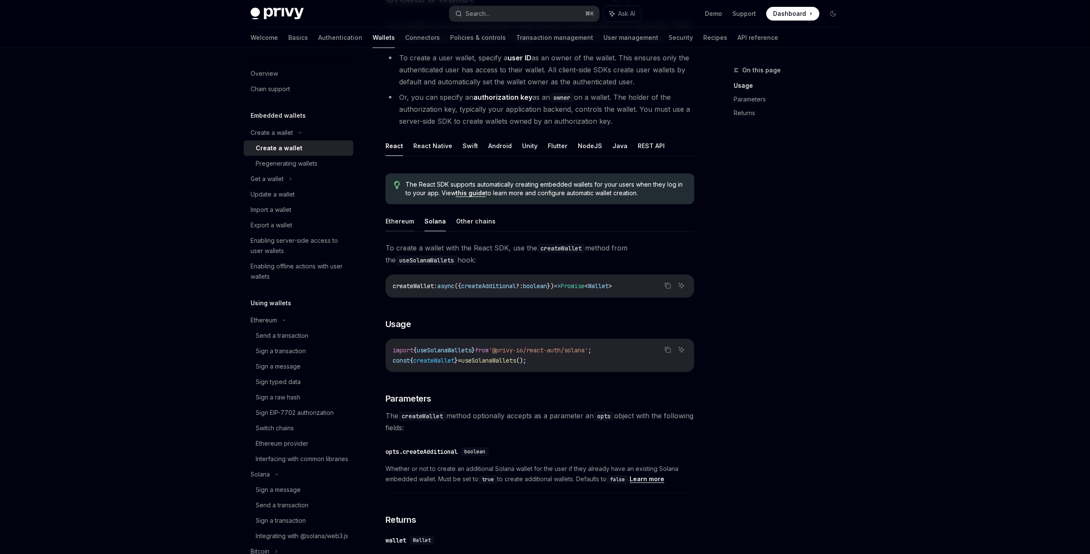
click at [386, 224] on button "Ethereum" at bounding box center [400, 221] width 29 height 20
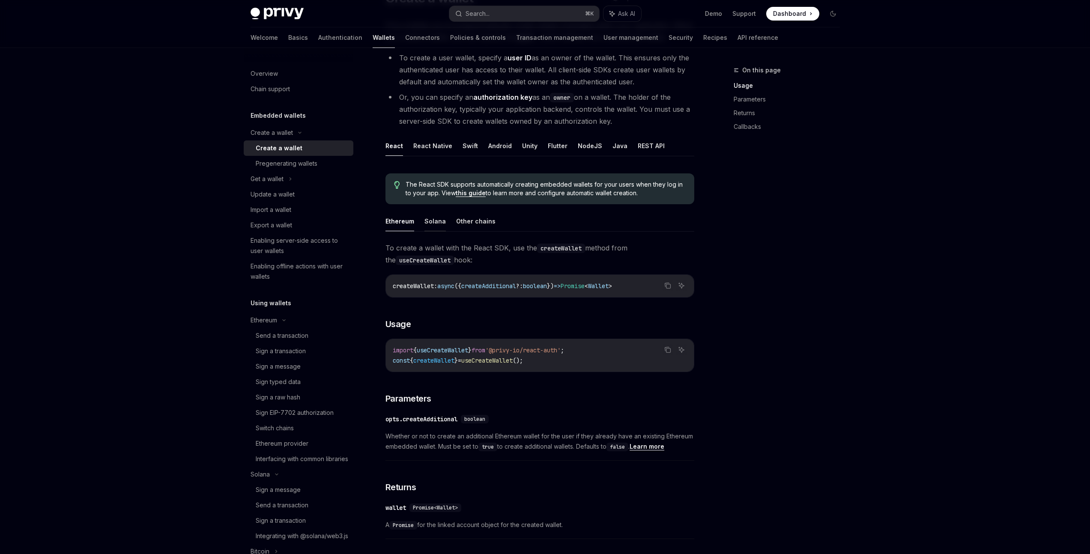
click at [441, 225] on button "Solana" at bounding box center [435, 221] width 21 height 20
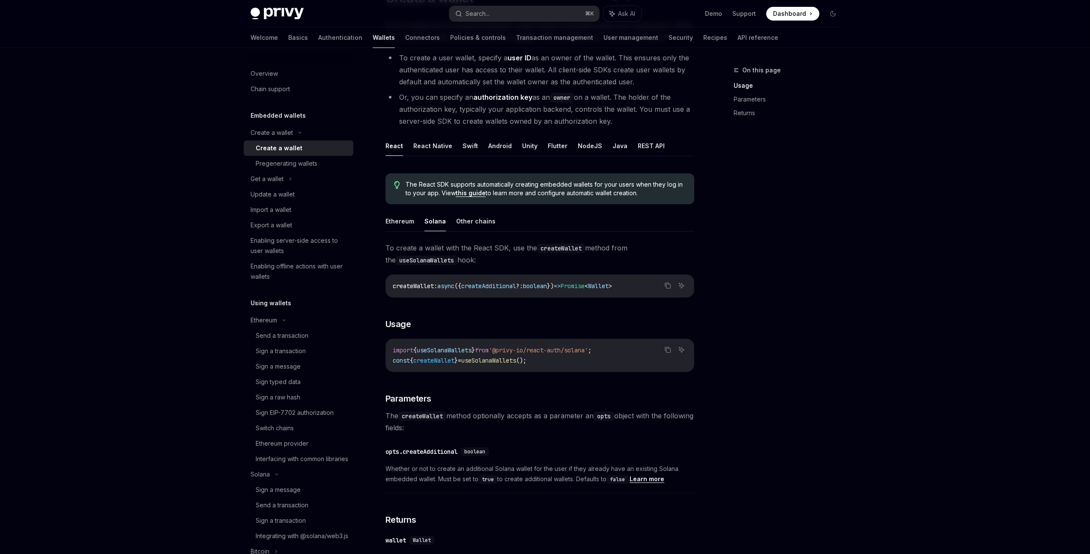
click at [381, 225] on div "Create a wallet Create a wallet OpenAI Open in ChatGPT OpenAI Open in ChatGPT P…" at bounding box center [459, 339] width 473 height 727
click at [380, 217] on div "Create a wallet Create a wallet OpenAI Open in ChatGPT OpenAI Open in ChatGPT P…" at bounding box center [459, 339] width 473 height 727
click at [400, 222] on button "Ethereum" at bounding box center [400, 221] width 29 height 20
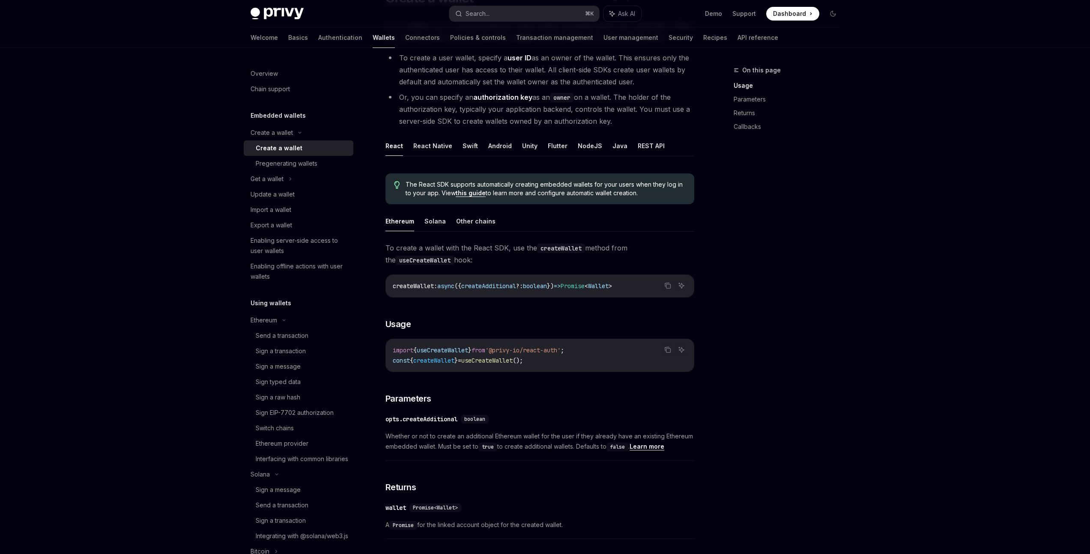
scroll to position [51, 0]
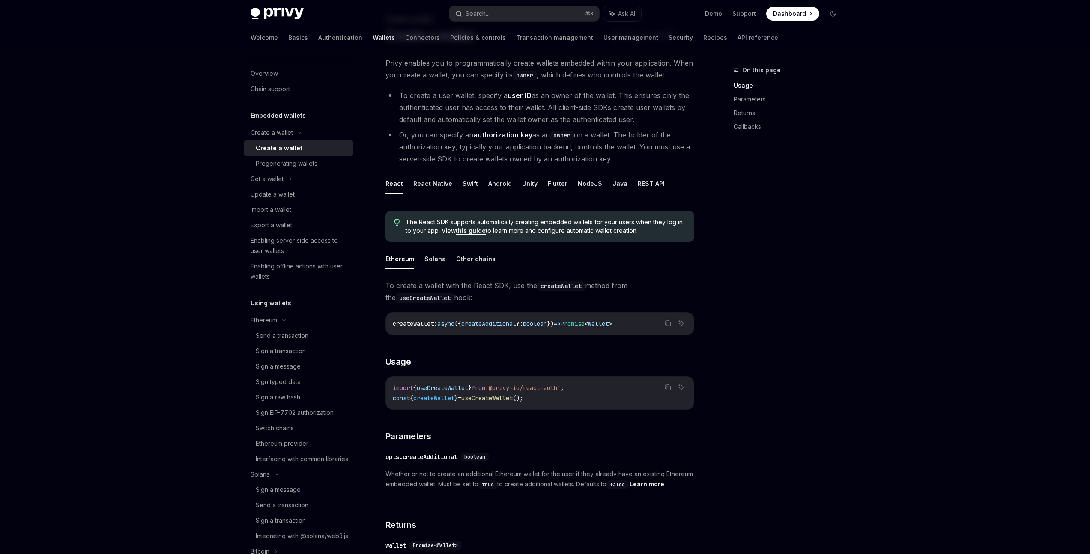
click at [843, 260] on div "On this page Usage Parameters Returns Callbacks" at bounding box center [782, 309] width 130 height 489
click at [590, 186] on button "NodeJS" at bounding box center [590, 184] width 24 height 20
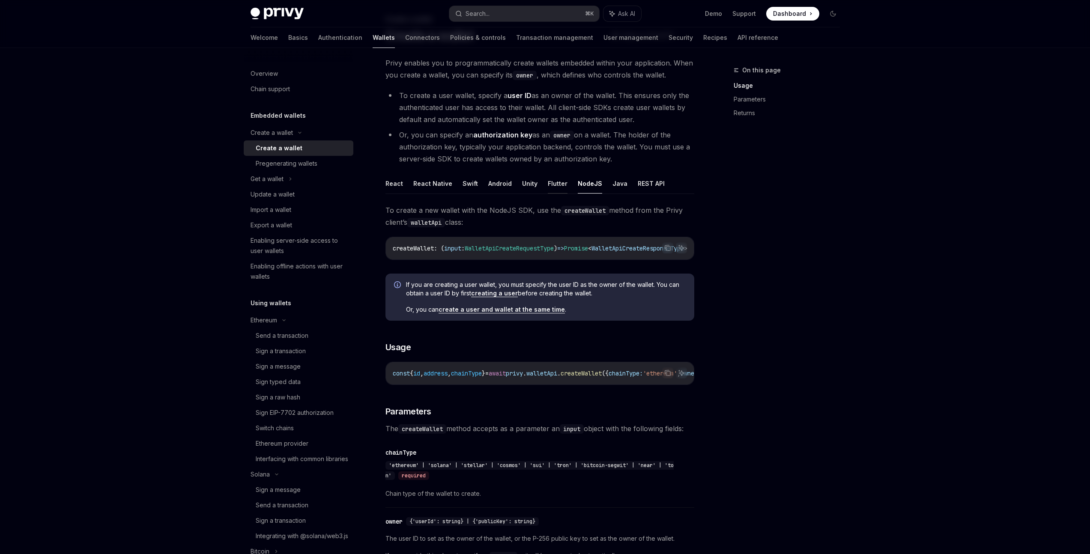
click at [548, 185] on button "Flutter" at bounding box center [558, 184] width 20 height 20
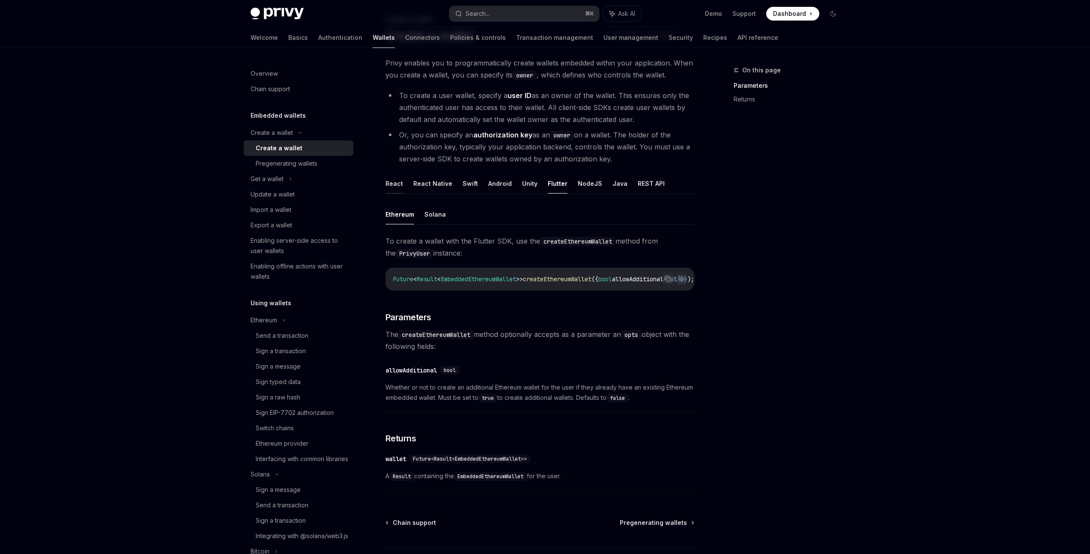
click at [400, 183] on button "React" at bounding box center [395, 184] width 18 height 20
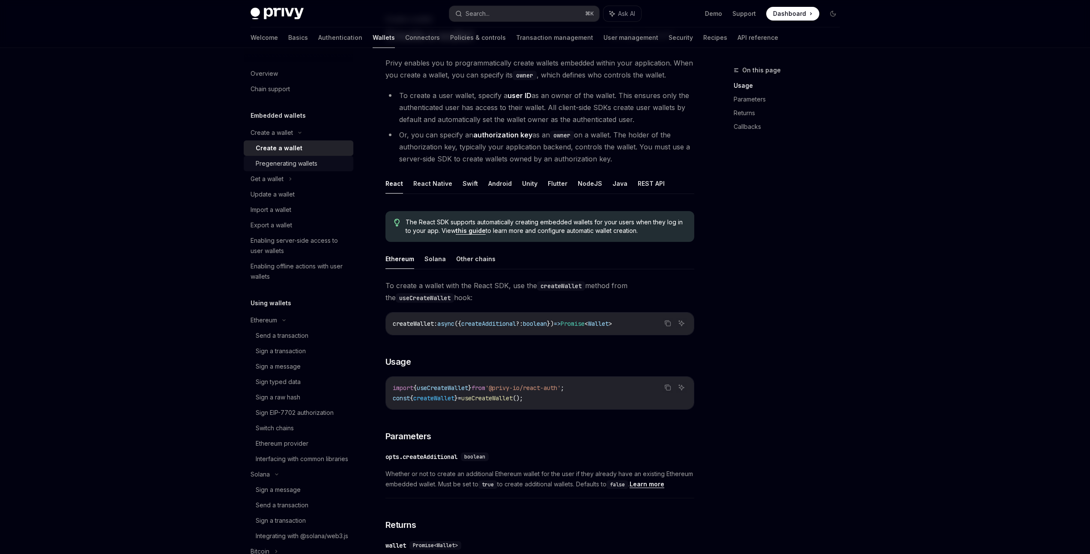
click at [306, 168] on div "Pregenerating wallets" at bounding box center [287, 164] width 62 height 10
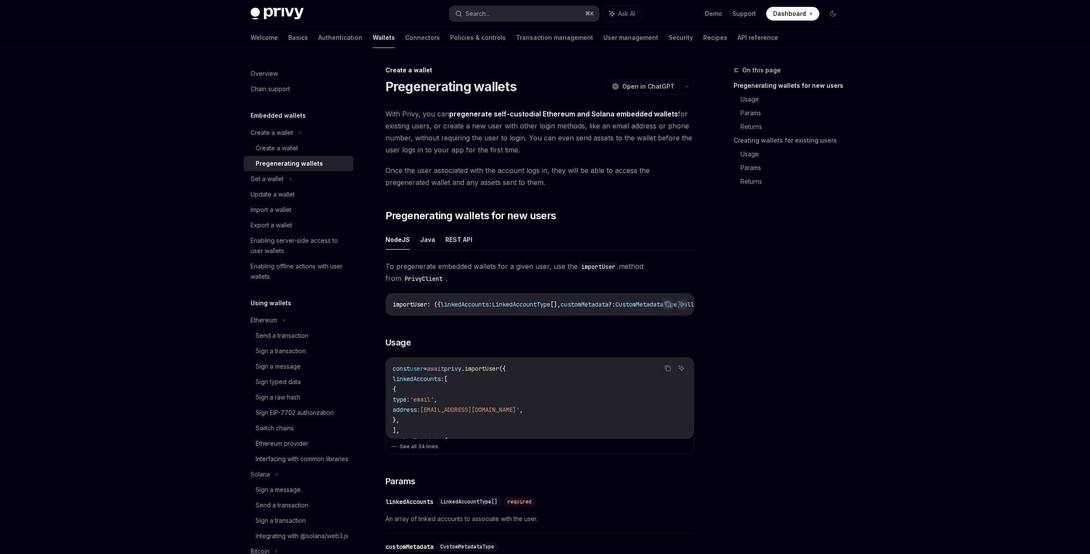
drag, startPoint x: 1016, startPoint y: 311, endPoint x: 1017, endPoint y: 297, distance: 14.7
drag, startPoint x: 1017, startPoint y: 297, endPoint x: 1002, endPoint y: 306, distance: 18.1
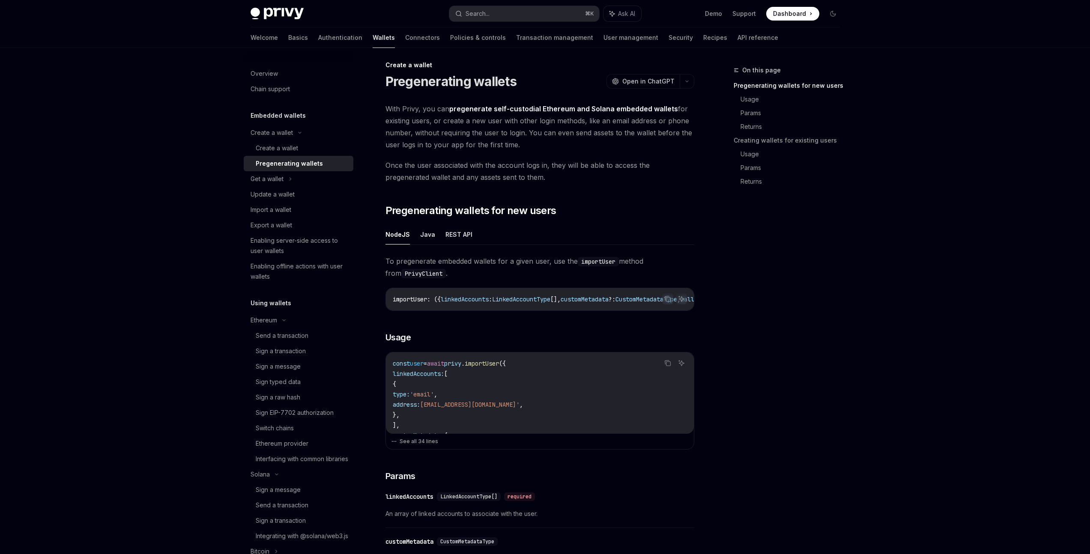
scroll to position [11, 0]
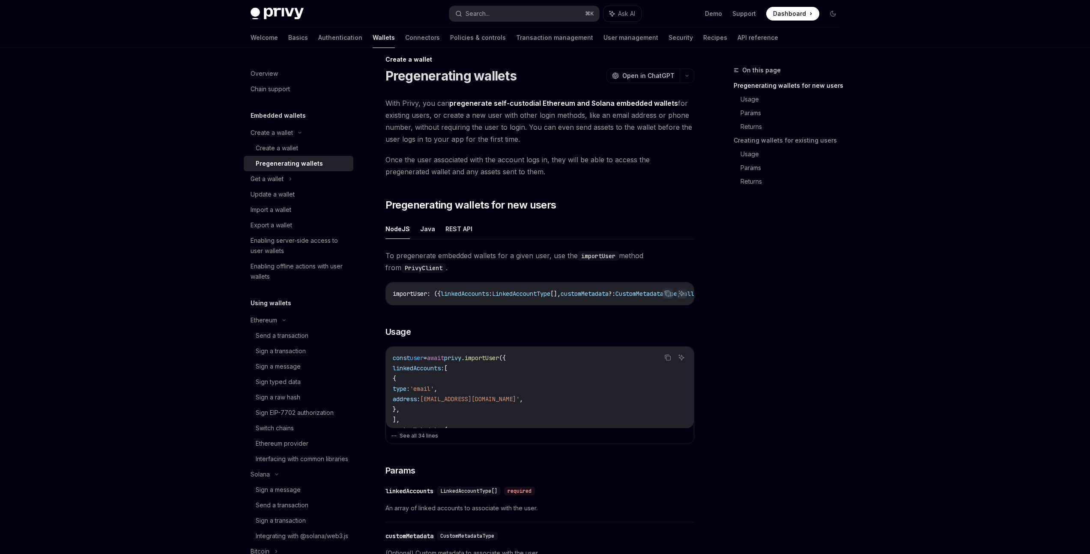
drag, startPoint x: 962, startPoint y: 236, endPoint x: 963, endPoint y: 218, distance: 18.0
drag, startPoint x: 946, startPoint y: 237, endPoint x: 958, endPoint y: 225, distance: 17.0
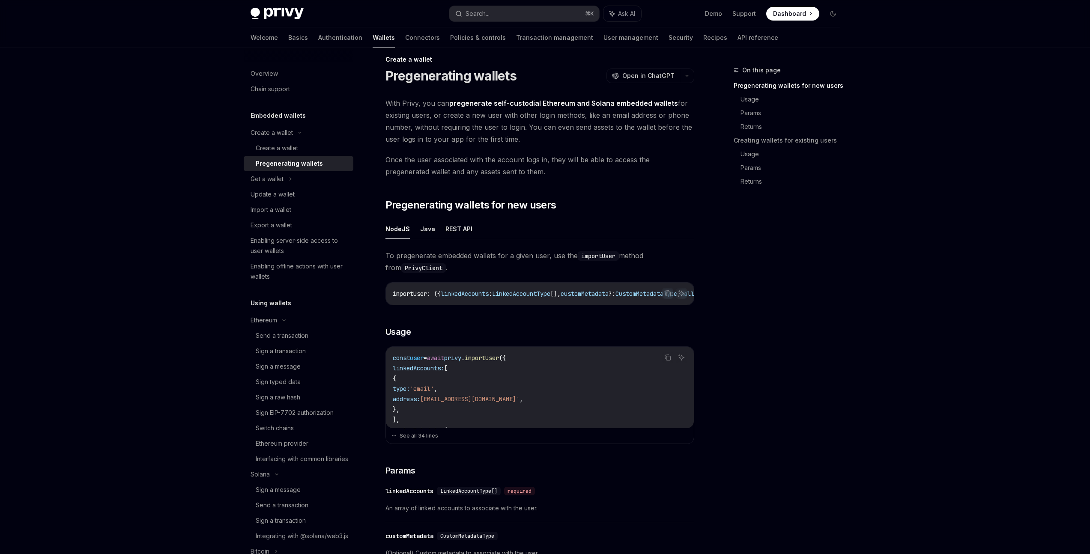
scroll to position [91, 0]
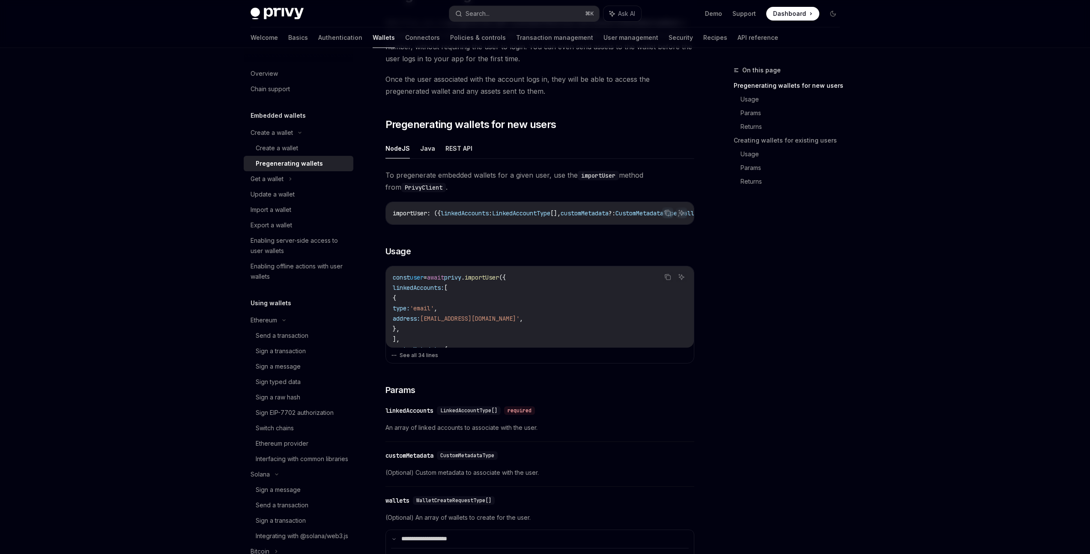
drag, startPoint x: 477, startPoint y: 325, endPoint x: 493, endPoint y: 326, distance: 15.9
click at [477, 327] on code "const user = await privy . importUser ({ linkedAccounts: [ { type: 'email' , ad…" at bounding box center [540, 447] width 294 height 350
drag, startPoint x: 507, startPoint y: 349, endPoint x: 503, endPoint y: 336, distance: 12.9
click at [508, 355] on div "Copy Ask AI const user = await privy . importUser ({ linkedAccounts: [ { type: …" at bounding box center [540, 315] width 309 height 98
click at [503, 336] on code "const user = await privy . importUser ({ linkedAccounts: [ { type: 'email' , ad…" at bounding box center [540, 447] width 294 height 350
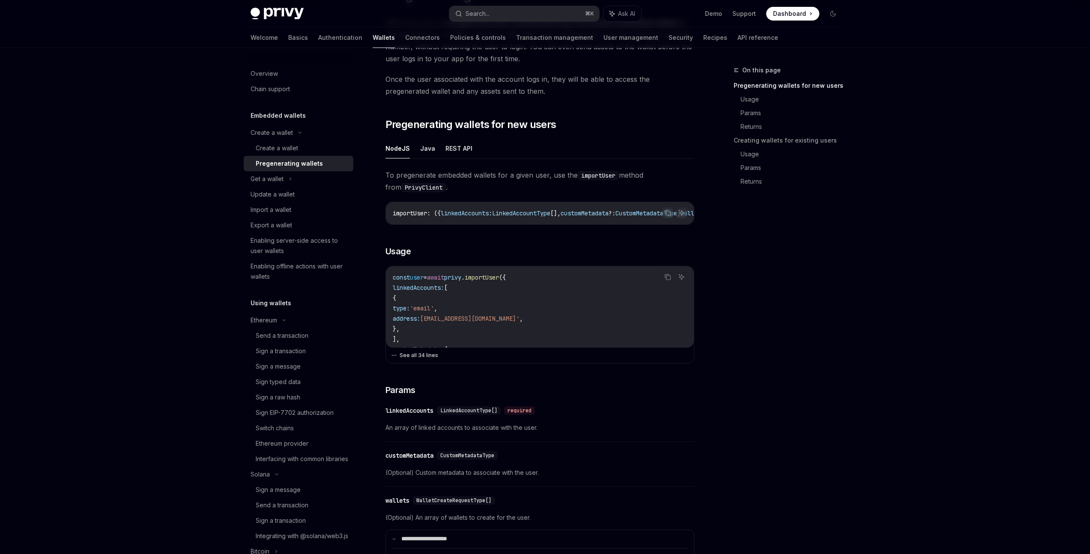
click at [409, 359] on button "See all 34 lines" at bounding box center [540, 356] width 298 height 12
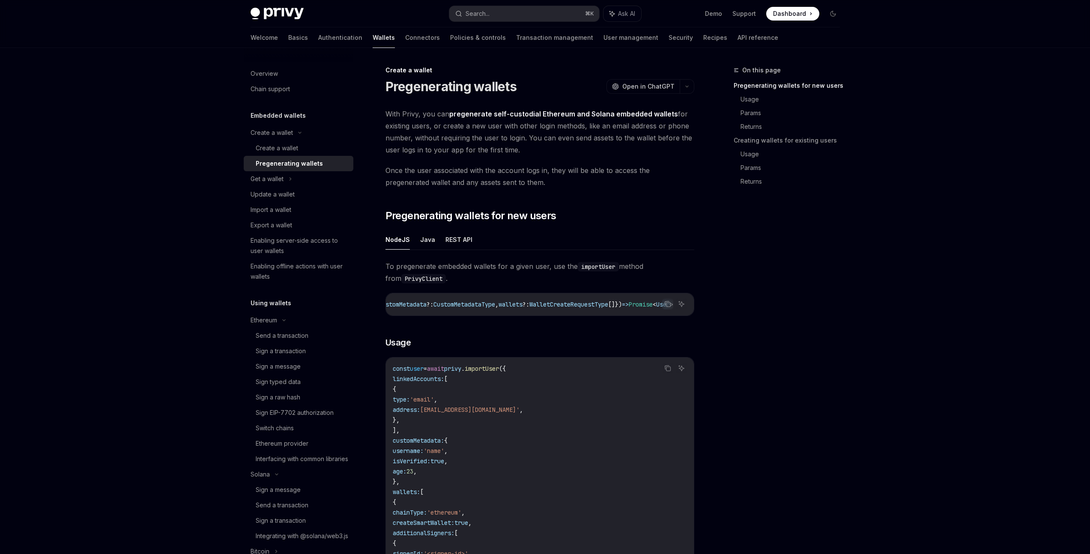
scroll to position [0, 0]
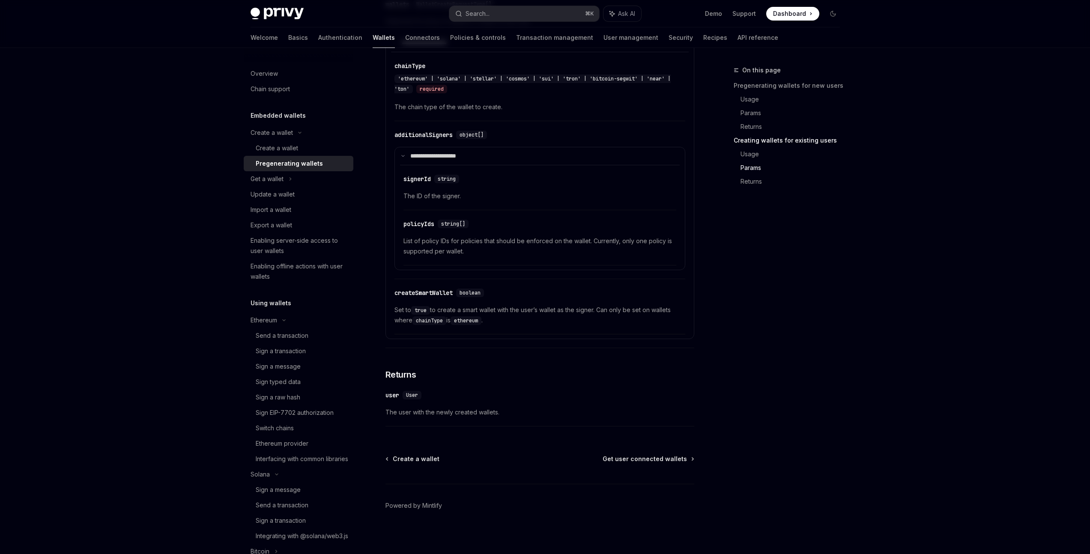
scroll to position [1708, 0]
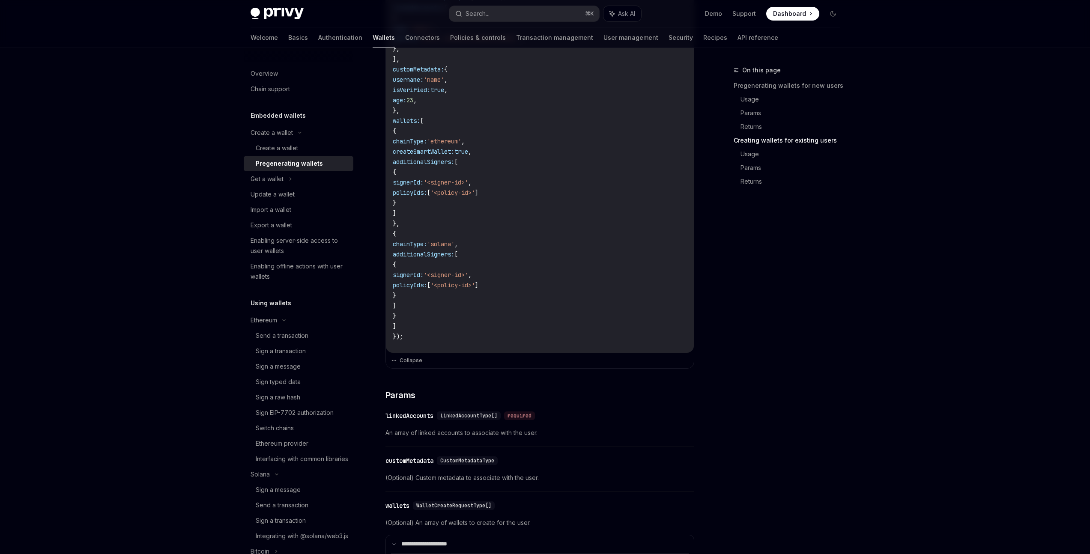
scroll to position [0, 0]
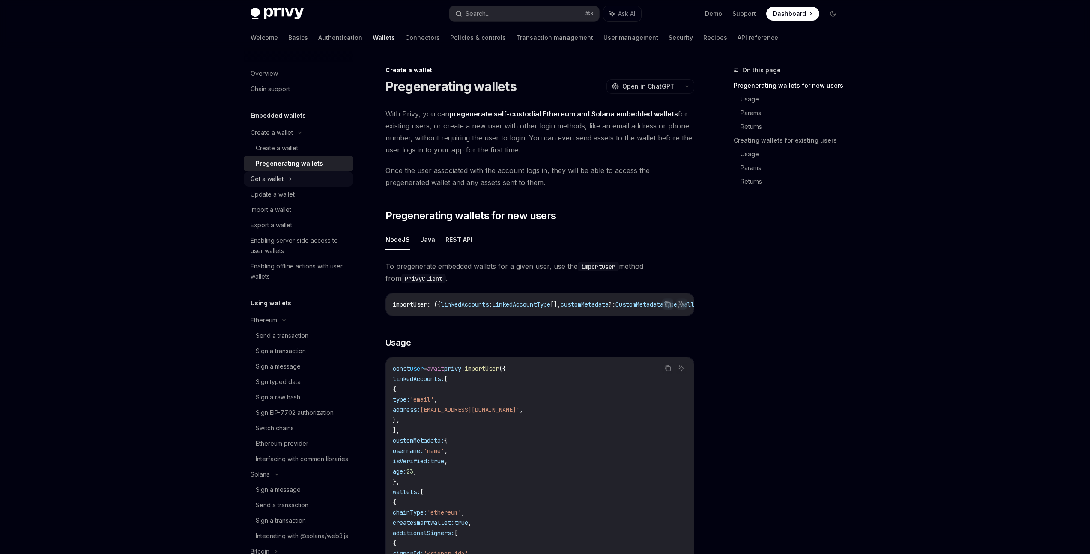
click at [287, 181] on div "Get a wallet" at bounding box center [299, 178] width 110 height 15
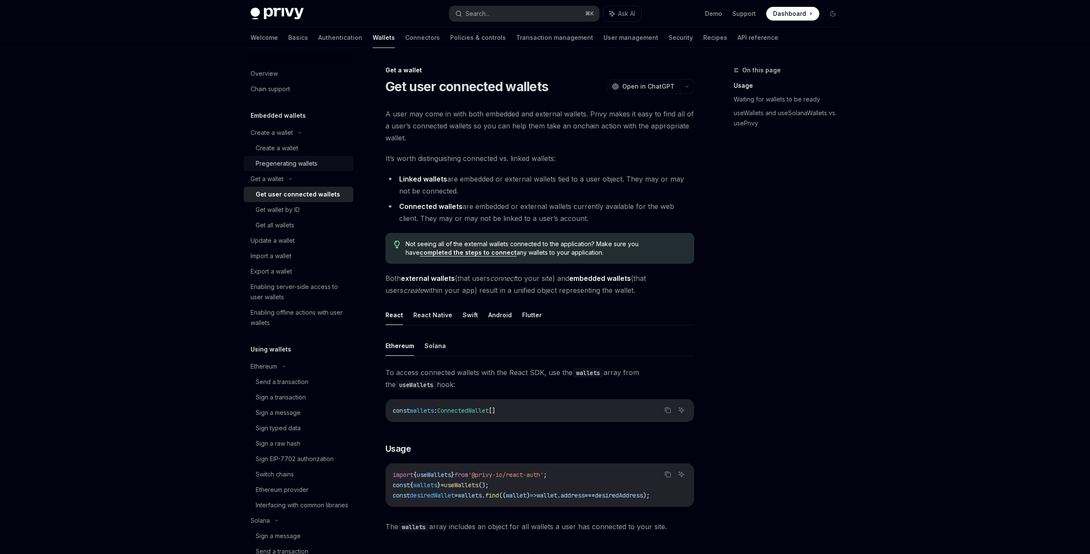
click at [301, 167] on div "Pregenerating wallets" at bounding box center [287, 164] width 62 height 10
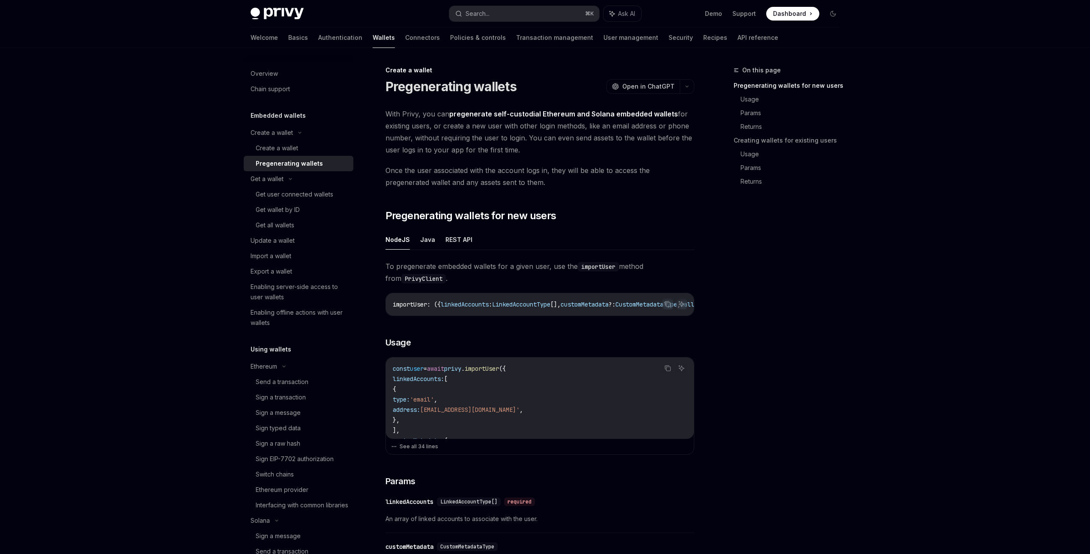
drag, startPoint x: 911, startPoint y: 346, endPoint x: 913, endPoint y: 319, distance: 26.6
click at [272, 389] on link "Send a transaction" at bounding box center [299, 381] width 110 height 15
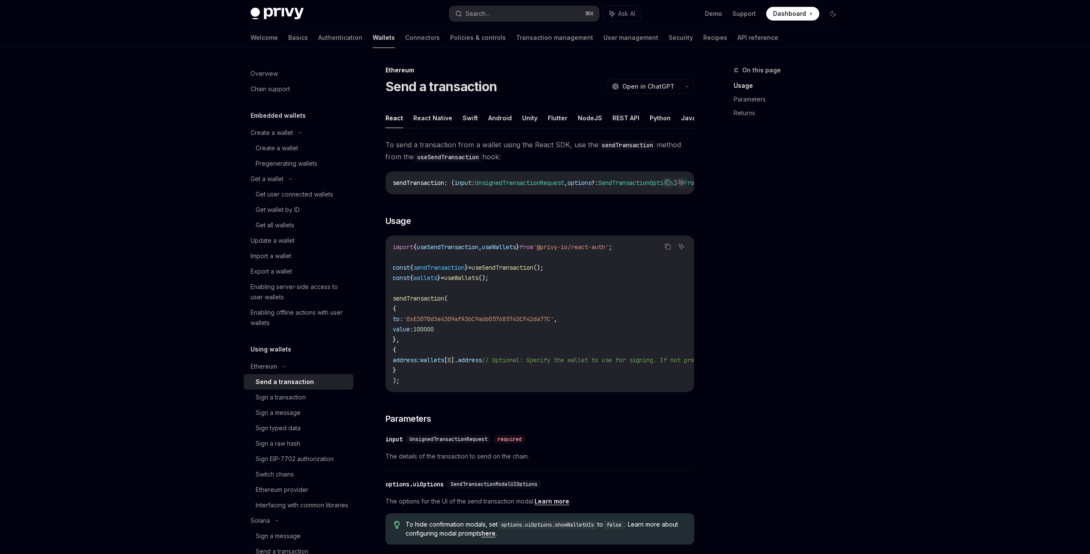
click at [859, 399] on div "Overview Chain support Embedded wallets Create a wallet Create a wallet Pregene…" at bounding box center [545, 459] width 631 height 823
click at [866, 384] on div "Privy Docs home page Search... ⌘ K Ask AI Demo Support Dashboard Dashboard Sear…" at bounding box center [545, 435] width 1090 height 871
click at [864, 391] on div "Privy Docs home page Search... ⌘ K Ask AI Demo Support Dashboard Dashboard Sear…" at bounding box center [545, 435] width 1090 height 871
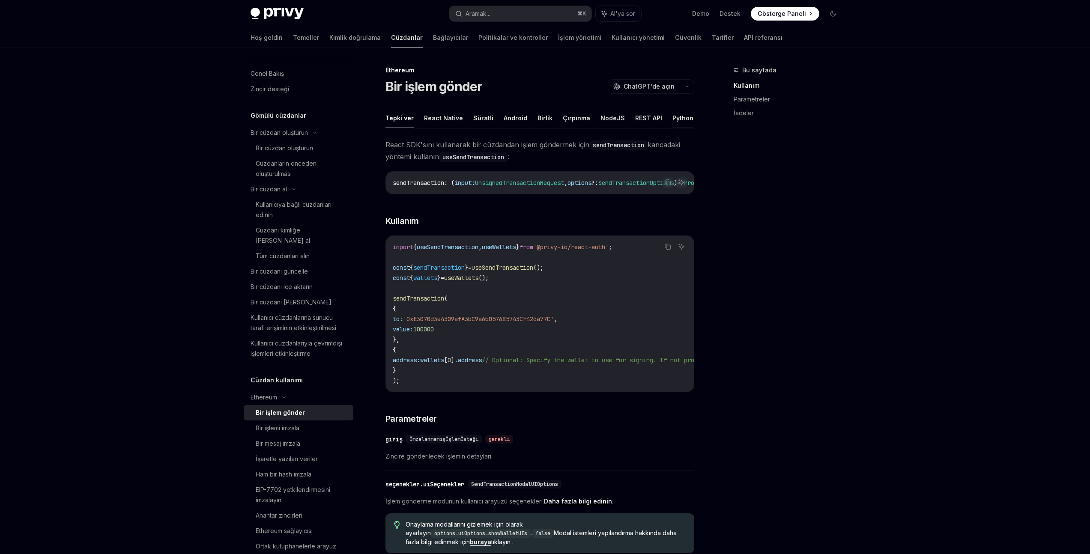
click at [677, 120] on font "Python" at bounding box center [683, 117] width 21 height 7
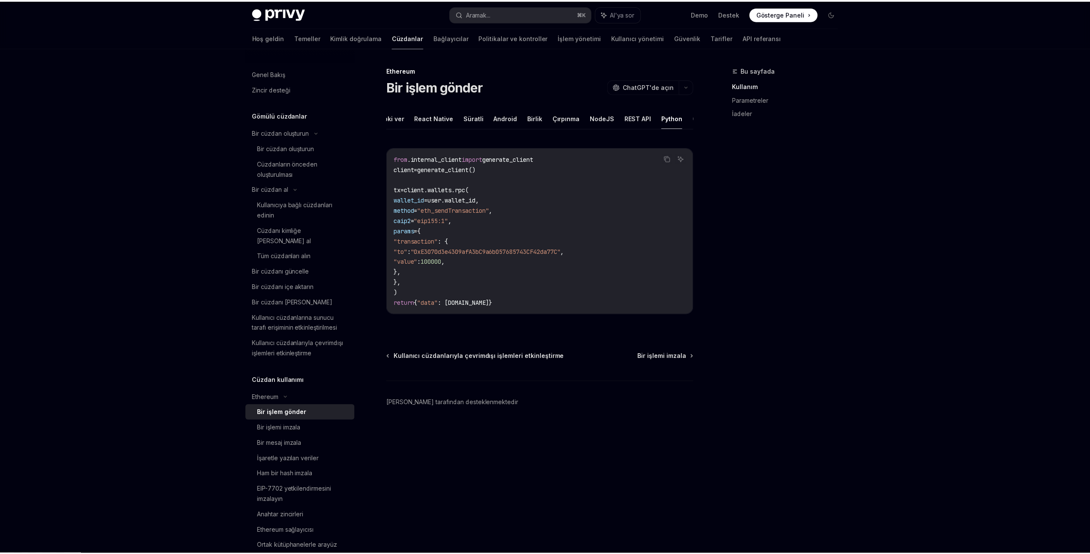
scroll to position [0, 14]
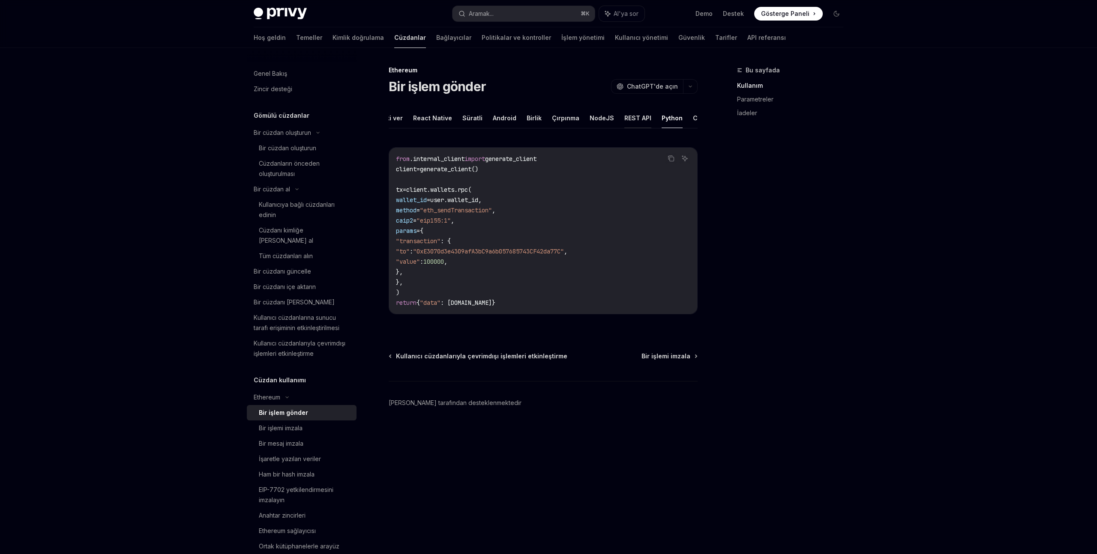
click at [624, 115] on font "REST API" at bounding box center [637, 117] width 27 height 7
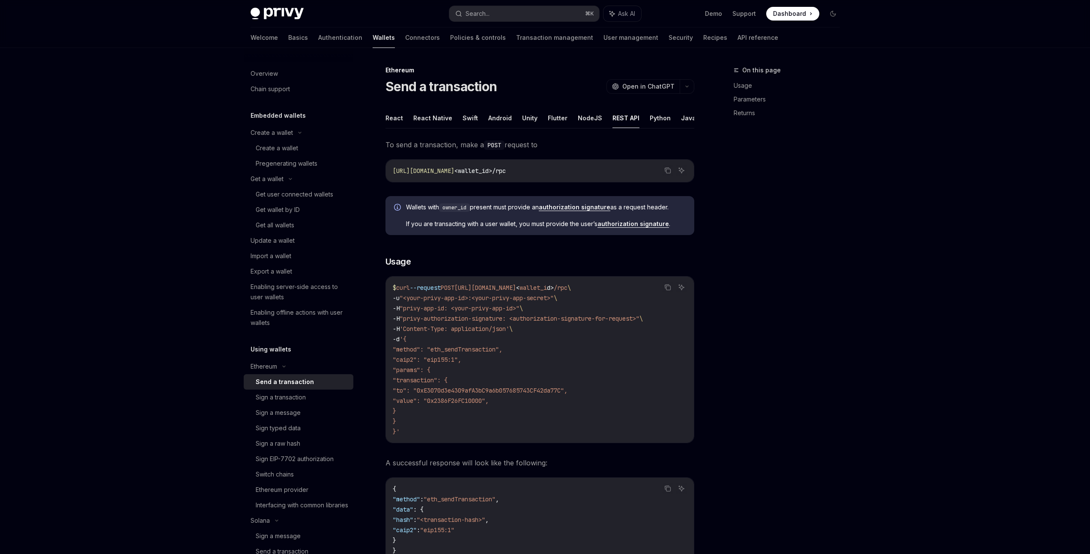
click at [894, 257] on div "Privy Docs home page Search... ⌘ K Ask AI Demo Support Dashboard Dashboard Sear…" at bounding box center [545, 540] width 1090 height 1080
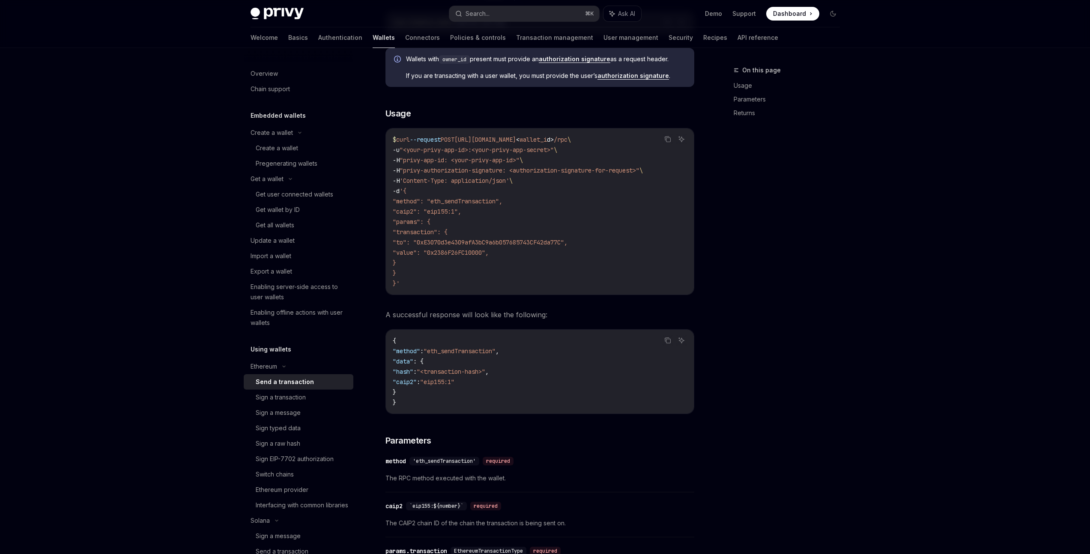
scroll to position [138, 0]
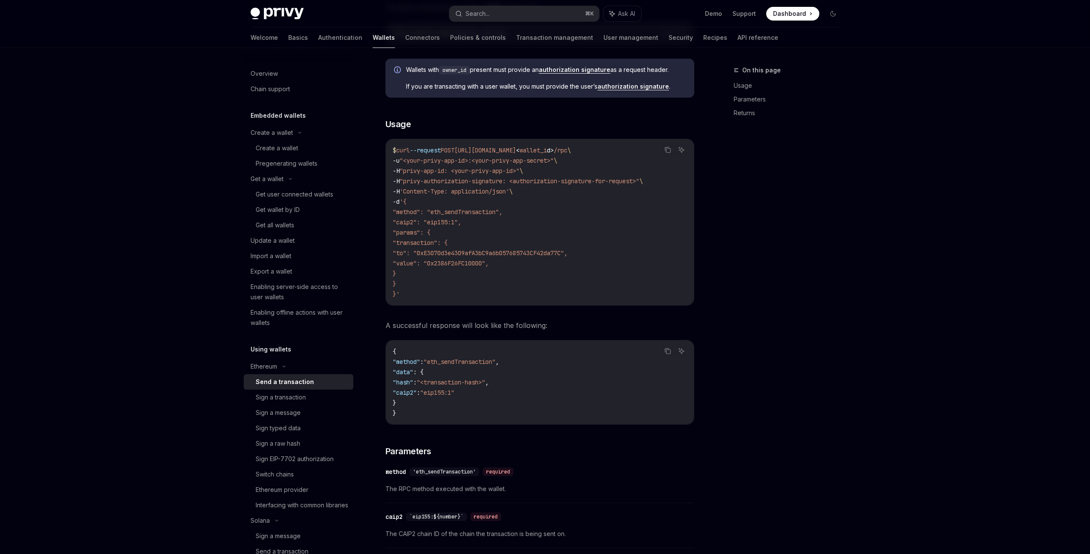
click at [551, 152] on span "d" at bounding box center [548, 151] width 3 height 8
click at [547, 147] on span "wallet_i" at bounding box center [533, 151] width 27 height 8
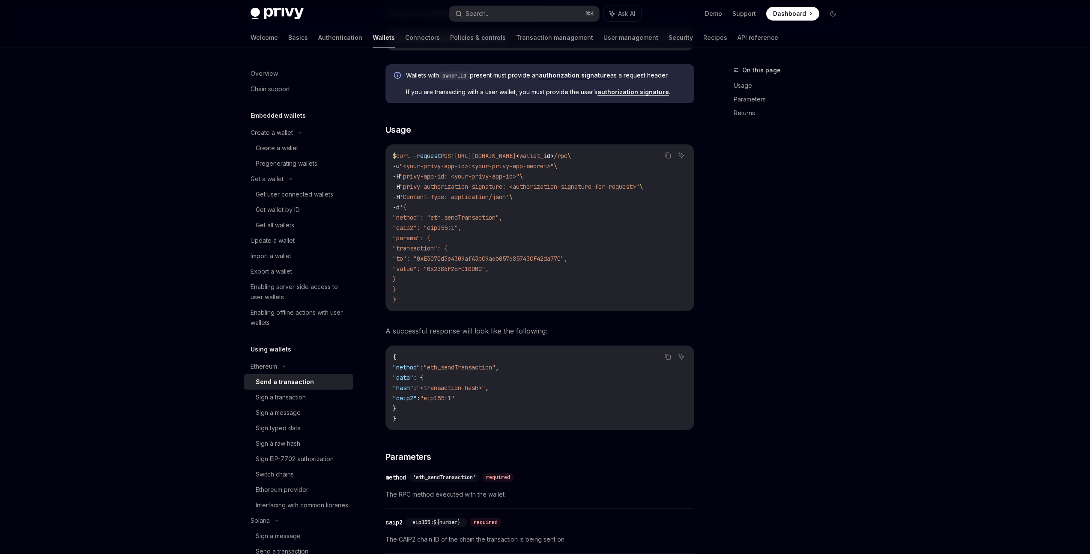
click at [667, 187] on code "$ curl --request POST https://api.privy.io/v1/wallets/ < wallet_i d > /rpc \ -u…" at bounding box center [540, 228] width 294 height 154
click at [958, 226] on div "Privy Docs home page Search... ⌘ K Ask AI Demo Support Dashboard Dashboard Sear…" at bounding box center [545, 408] width 1090 height 1080
drag, startPoint x: 676, startPoint y: 254, endPoint x: 812, endPoint y: 256, distance: 135.8
click at [679, 253] on code "$ curl --request POST https://api.privy.io/v1/wallets/ < wallet_i d > /rpc \ -u…" at bounding box center [540, 228] width 294 height 154
click at [948, 260] on div "Privy Docs home page Search... ⌘ K Ask AI Demo Support Dashboard Dashboard Sear…" at bounding box center [545, 408] width 1090 height 1080
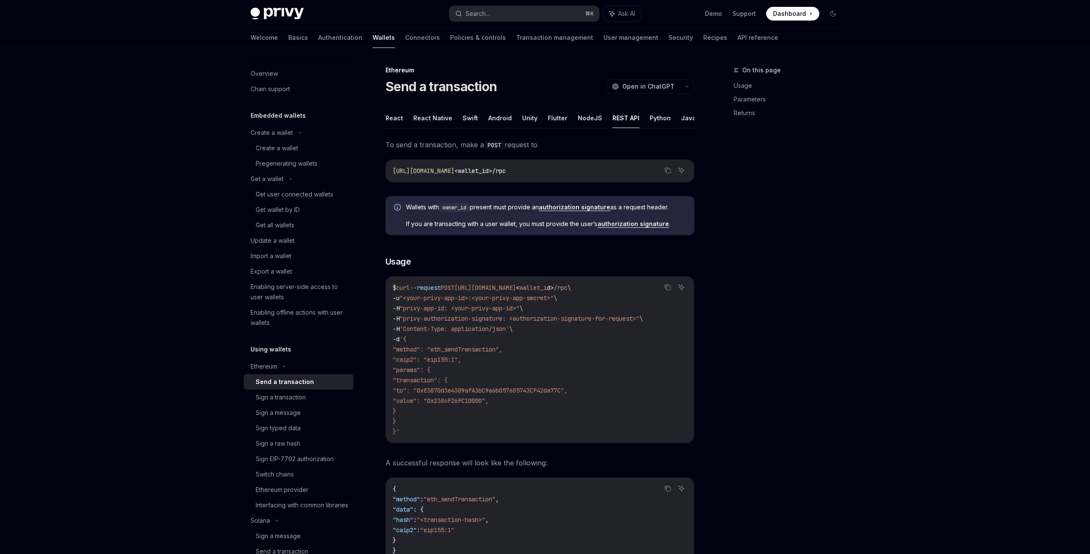
scroll to position [140, 0]
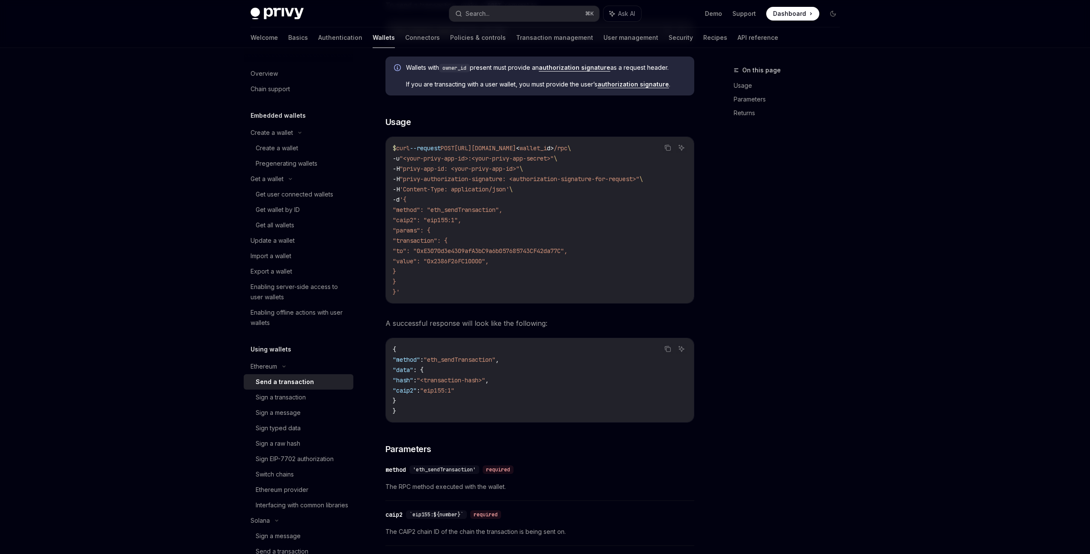
drag, startPoint x: 949, startPoint y: 259, endPoint x: 954, endPoint y: 250, distance: 10.4
click at [949, 257] on div "Privy Docs home page Search... ⌘ K Ask AI Demo Support Dashboard Dashboard Sear…" at bounding box center [545, 400] width 1090 height 1080
click at [955, 246] on div "Privy Docs home page Search... ⌘ K Ask AI Demo Support Dashboard Dashboard Sear…" at bounding box center [545, 400] width 1090 height 1080
click at [954, 250] on div "Privy Docs home page Search... ⌘ K Ask AI Demo Support Dashboard Dashboard Sear…" at bounding box center [545, 400] width 1090 height 1080
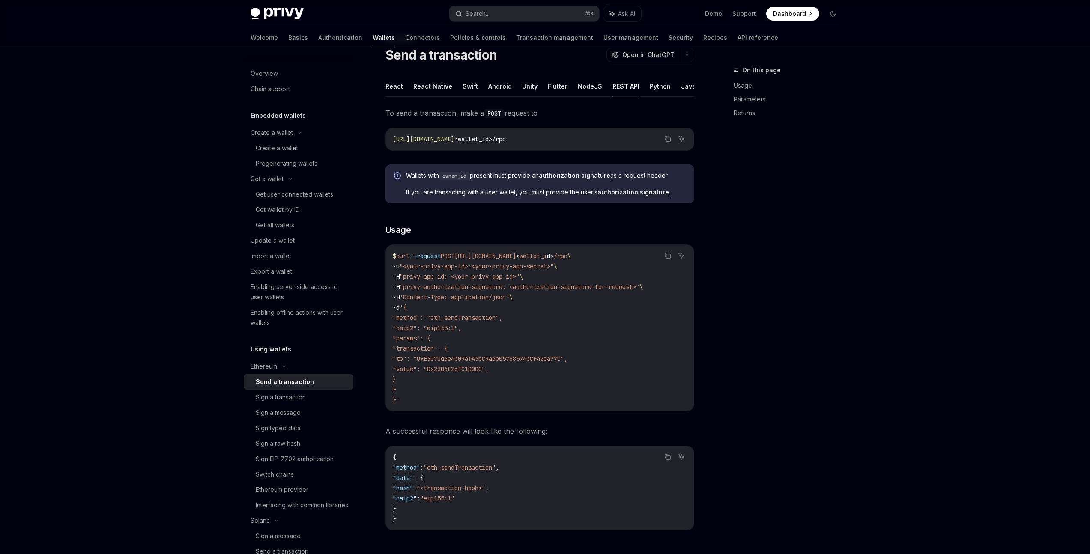
click at [954, 250] on div "Privy Docs home page Search... ⌘ K Ask AI Demo Support Dashboard Dashboard Sear…" at bounding box center [545, 508] width 1090 height 1080
click at [958, 272] on div "Privy Docs home page Search... ⌘ K Ask AI Demo Support Dashboard Dashboard Sear…" at bounding box center [545, 508] width 1090 height 1080
click at [964, 262] on div "Privy Docs home page Search... ⌘ K Ask AI Demo Support Dashboard Dashboard Sear…" at bounding box center [545, 508] width 1090 height 1080
click at [960, 265] on div "Privy Docs home page Search... ⌘ K Ask AI Demo Support Dashboard Dashboard Sear…" at bounding box center [545, 508] width 1090 height 1080
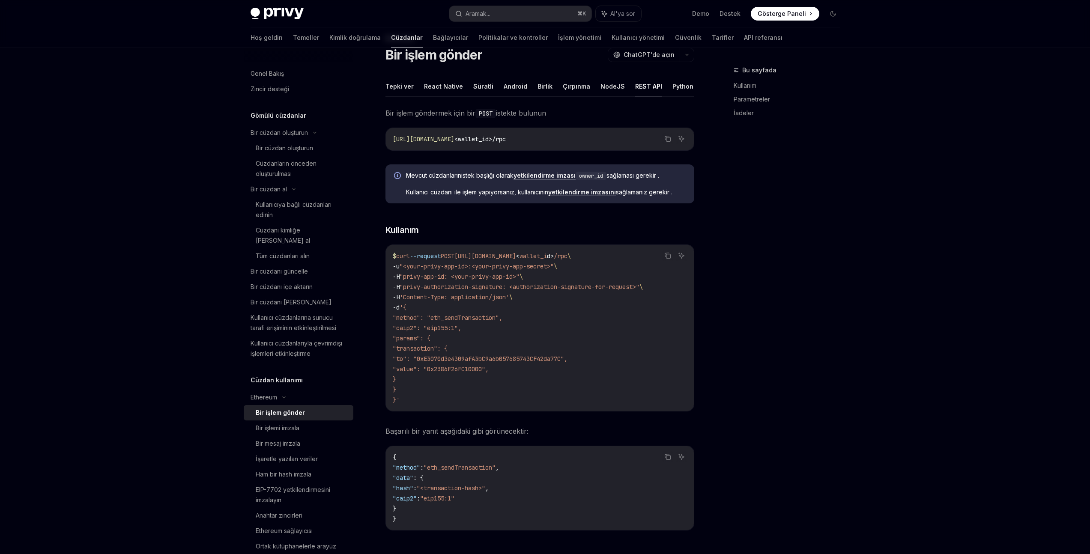
click at [594, 180] on code "owner_id" at bounding box center [591, 176] width 31 height 9
copy span "imzası owner_id"
drag, startPoint x: 635, startPoint y: 176, endPoint x: 622, endPoint y: 185, distance: 16.0
click at [635, 176] on div "Mevcut cüzdanların istek başlığı olarak yetkilendirme imzası owner_id sağlaması…" at bounding box center [540, 184] width 309 height 39
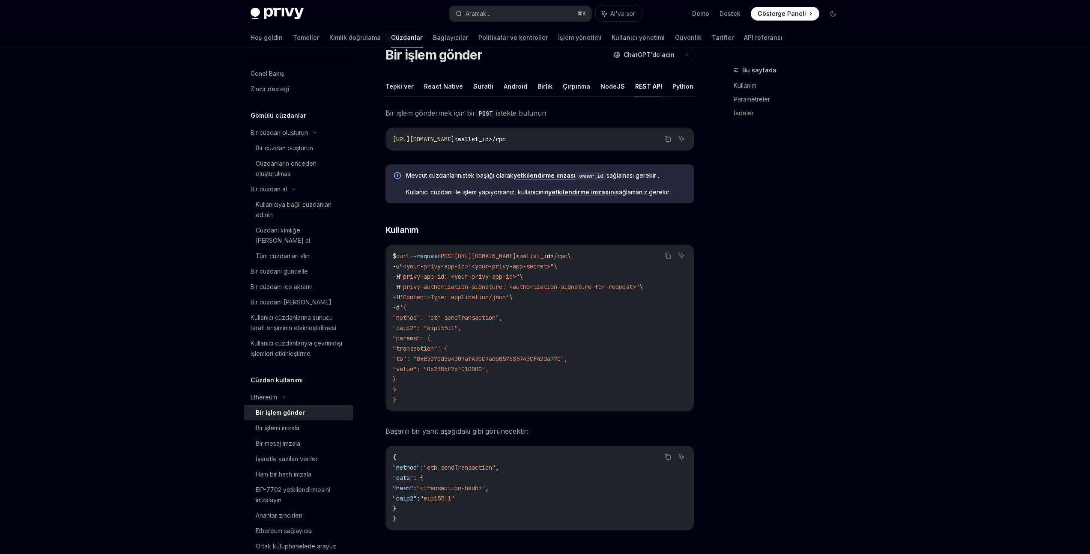
click at [607, 180] on code "owner_id" at bounding box center [591, 176] width 31 height 9
drag, startPoint x: 608, startPoint y: 183, endPoint x: 602, endPoint y: 183, distance: 6.0
click at [602, 180] on code "owner_id" at bounding box center [591, 176] width 31 height 9
click at [583, 188] on div "Mevcut cüzdanların istek başlığı olarak yetkilendirme imzası owner_id sağlaması…" at bounding box center [546, 183] width 280 height 25
click at [583, 180] on code "owner_id" at bounding box center [591, 176] width 31 height 9
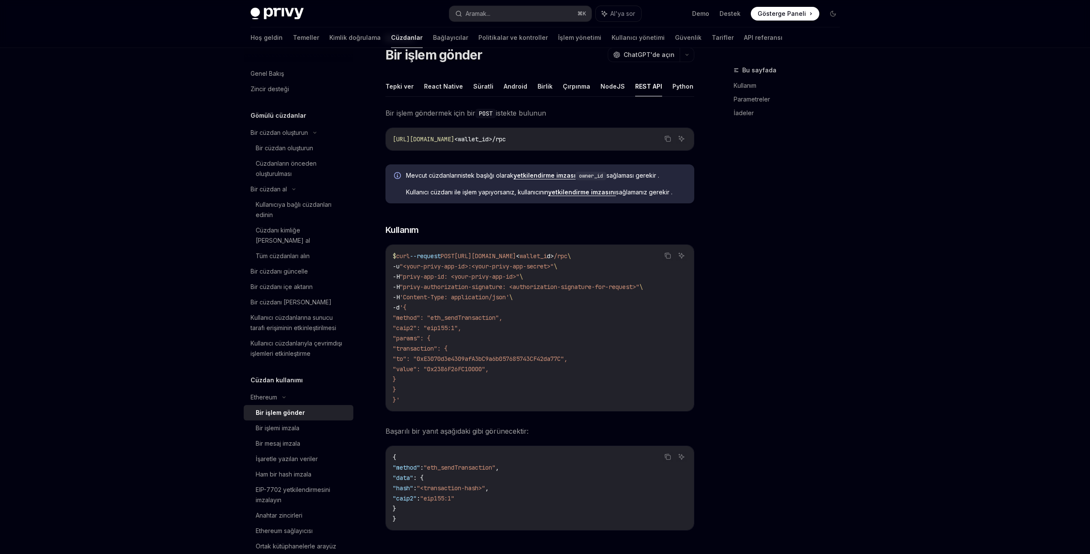
click at [581, 180] on code "owner_id" at bounding box center [591, 176] width 31 height 9
drag, startPoint x: 608, startPoint y: 181, endPoint x: 582, endPoint y: 184, distance: 26.3
click at [580, 180] on code "owner_id" at bounding box center [591, 176] width 31 height 9
copy code "owner_id"
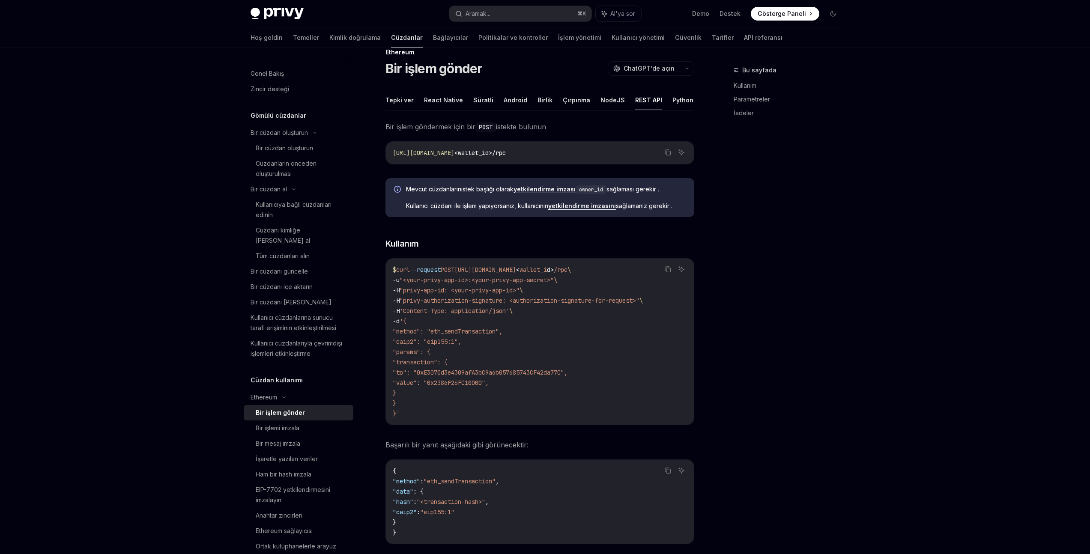
scroll to position [12, 0]
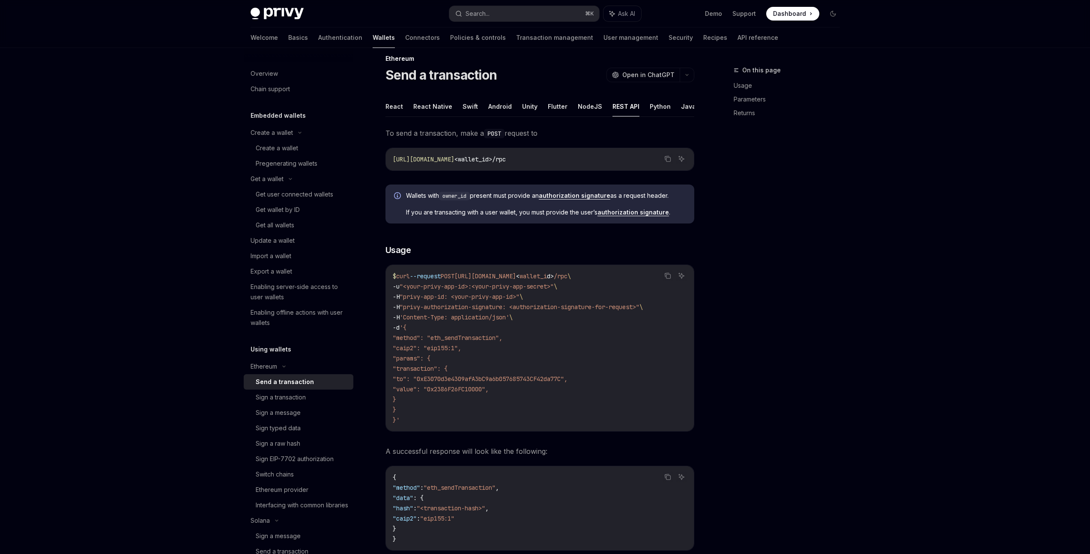
click at [960, 242] on div "Privy Docs home page Search... ⌘ K Ask AI Demo Support Dashboard Dashboard Sear…" at bounding box center [545, 528] width 1090 height 1080
click at [963, 220] on div "Privy Docs home page Search... ⌘ K Ask AI Demo Support Dashboard Dashboard Sear…" at bounding box center [545, 528] width 1090 height 1080
click at [960, 227] on div "Privy Docs home page Search... ⌘ K Ask AI Demo Support Dashboard Dashboard Sear…" at bounding box center [545, 528] width 1090 height 1080
click at [305, 301] on div "Enabling server-side access to user wallets" at bounding box center [300, 292] width 98 height 21
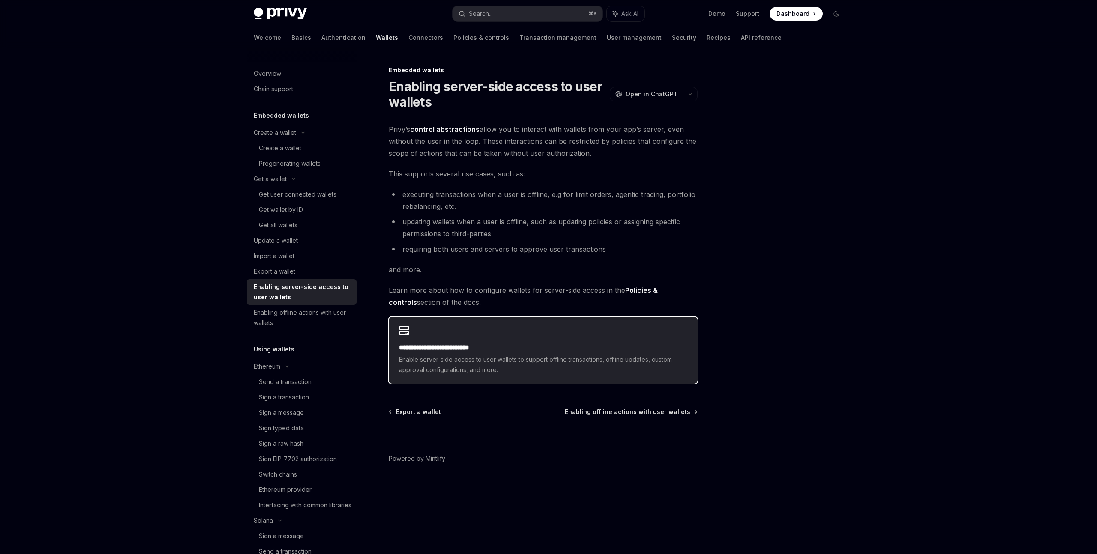
click at [577, 355] on span "Enable server-side access to user wallets to support offline transactions, offl…" at bounding box center [543, 365] width 288 height 21
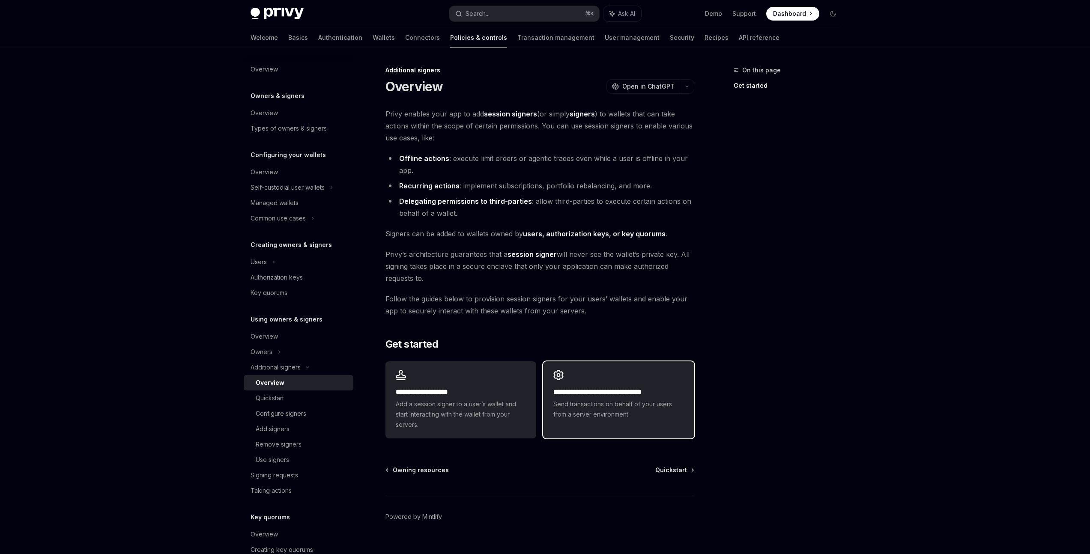
click at [633, 404] on span "Send transactions on behalf of your users from a server environment." at bounding box center [619, 409] width 130 height 21
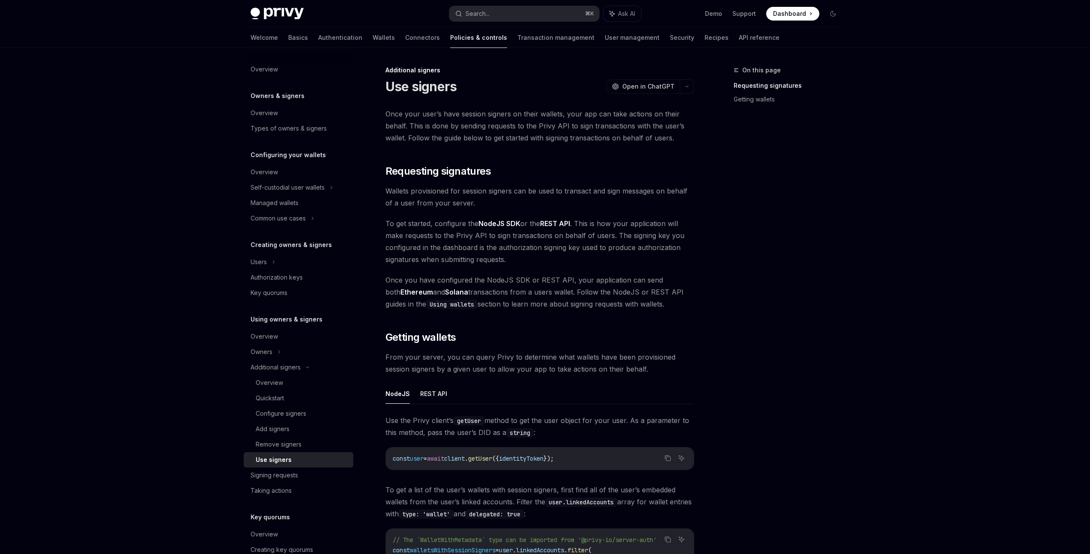
click at [848, 403] on div "Overview Owners & signers Overview Types of owners & signers Configuring your w…" at bounding box center [545, 419] width 631 height 742
click at [847, 385] on div "On this page Requesting signatures Getting wallets" at bounding box center [782, 309] width 130 height 489
click at [846, 390] on div "On this page Requesting signatures Getting wallets" at bounding box center [782, 309] width 130 height 489
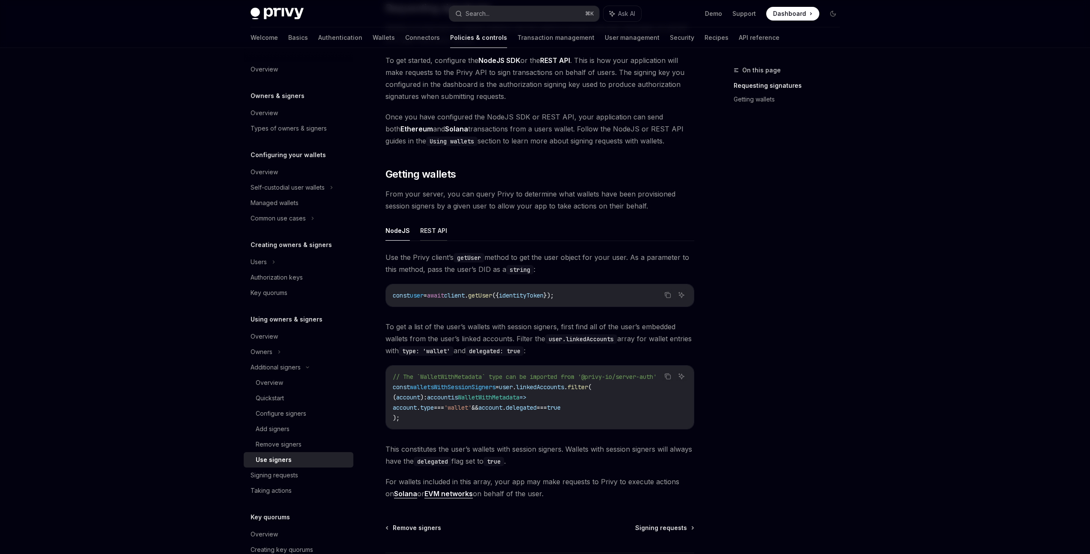
click at [442, 228] on button "REST API" at bounding box center [433, 231] width 27 height 20
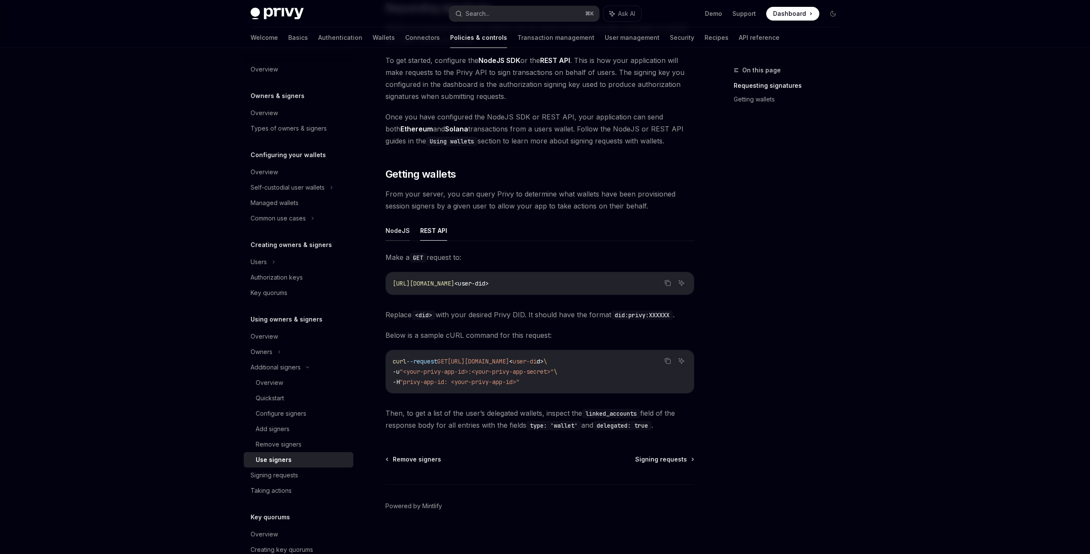
click at [401, 231] on button "NodeJS" at bounding box center [398, 231] width 24 height 20
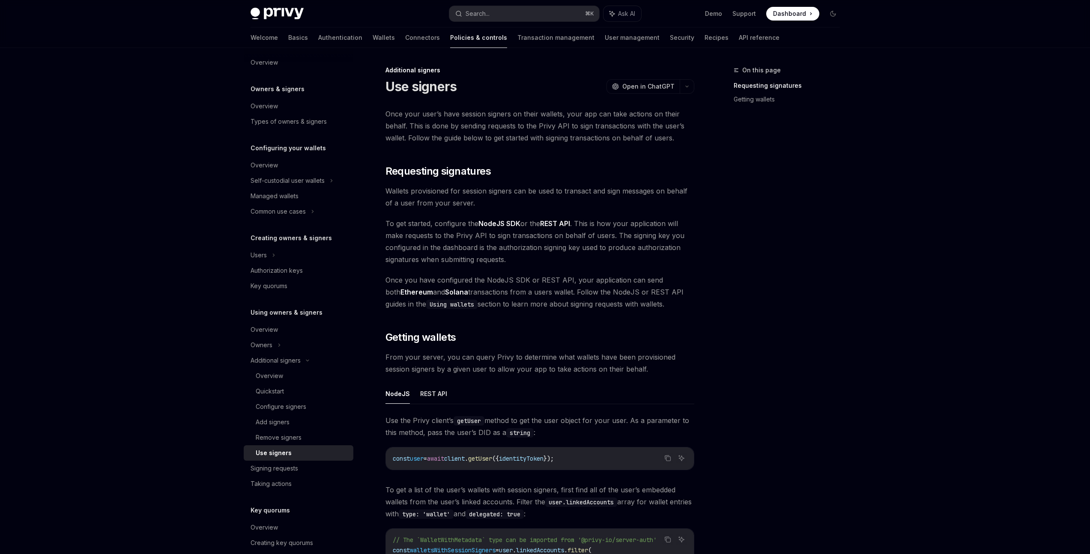
scroll to position [141, 0]
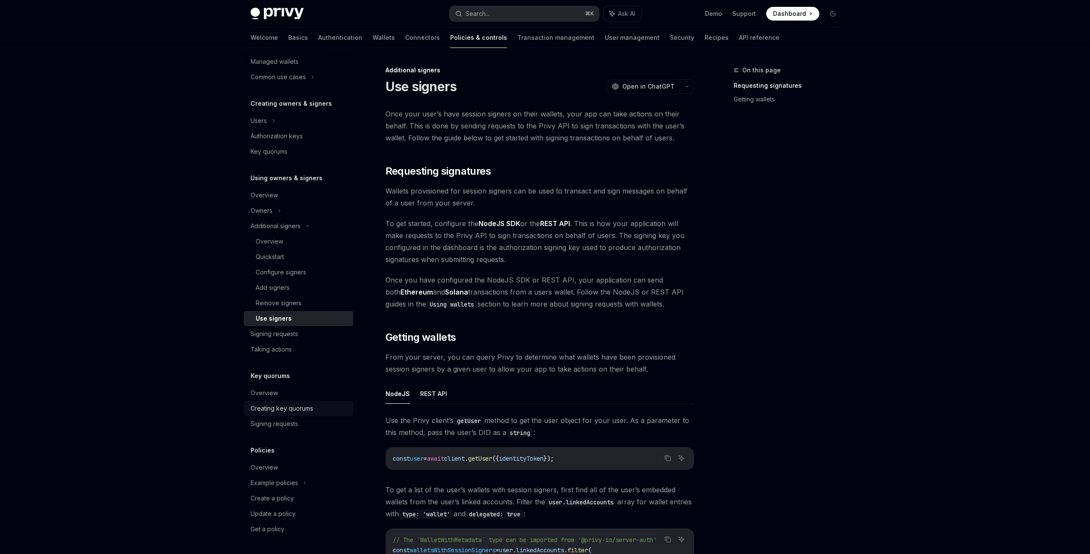
click at [288, 414] on link "Creating key quorums" at bounding box center [299, 408] width 110 height 15
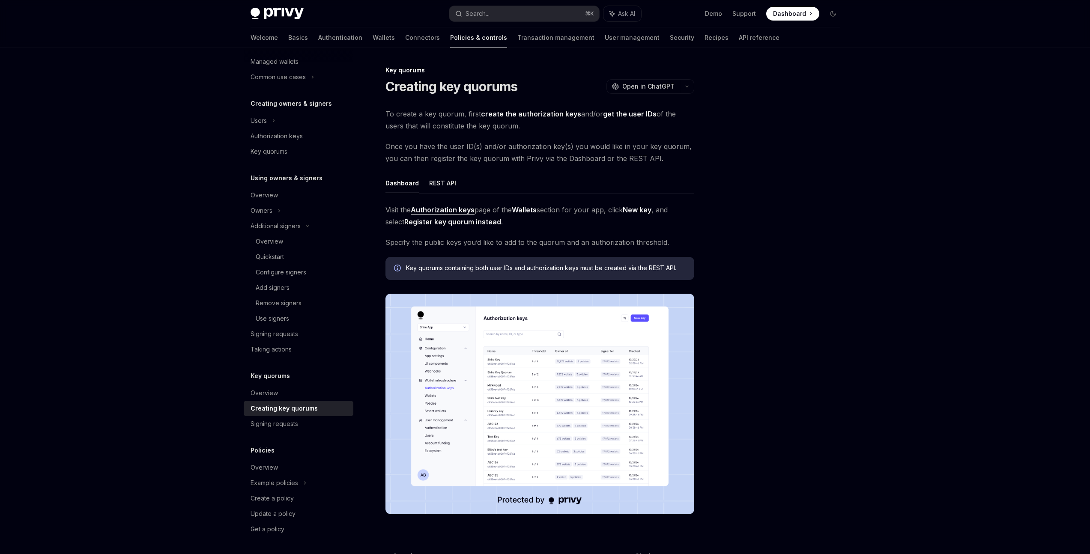
drag, startPoint x: 775, startPoint y: 334, endPoint x: 781, endPoint y: 318, distance: 17.3
click at [775, 332] on div at bounding box center [782, 309] width 130 height 489
click at [781, 318] on div at bounding box center [782, 309] width 130 height 489
click at [782, 322] on div at bounding box center [782, 309] width 130 height 489
click at [552, 383] on img at bounding box center [540, 404] width 309 height 221
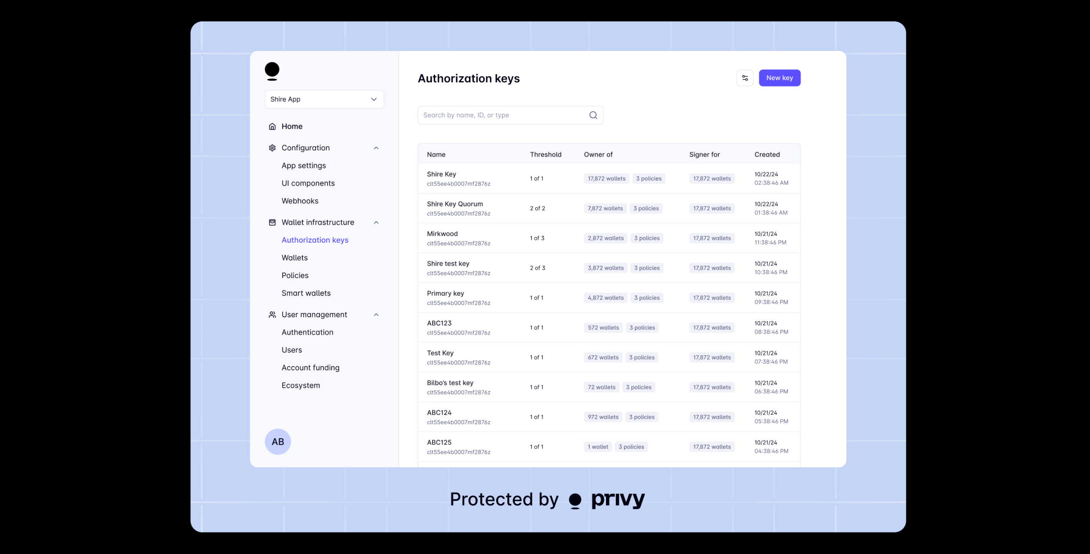
click at [835, 341] on img at bounding box center [549, 277] width 716 height 512
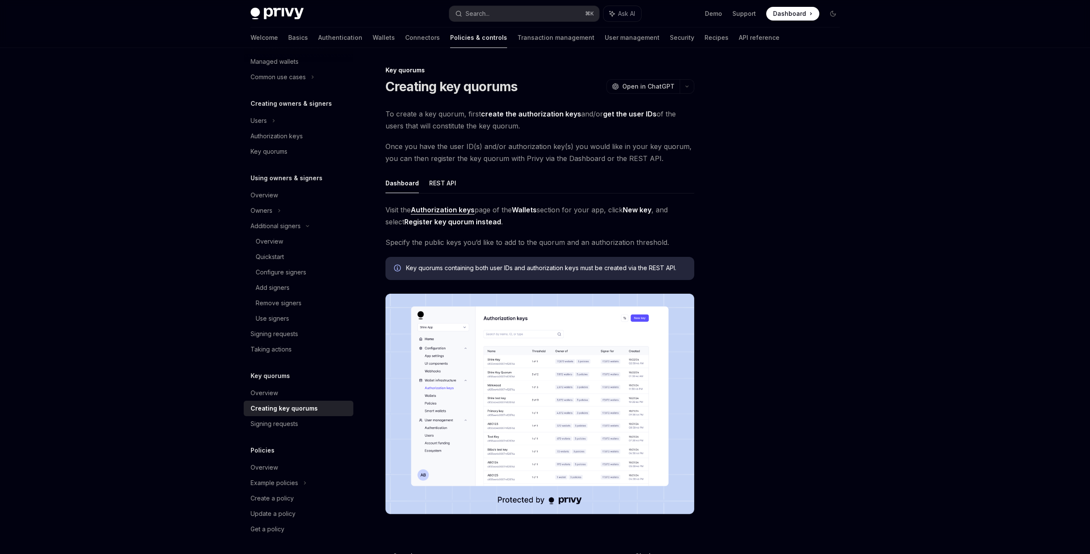
click at [603, 340] on img at bounding box center [540, 404] width 309 height 221
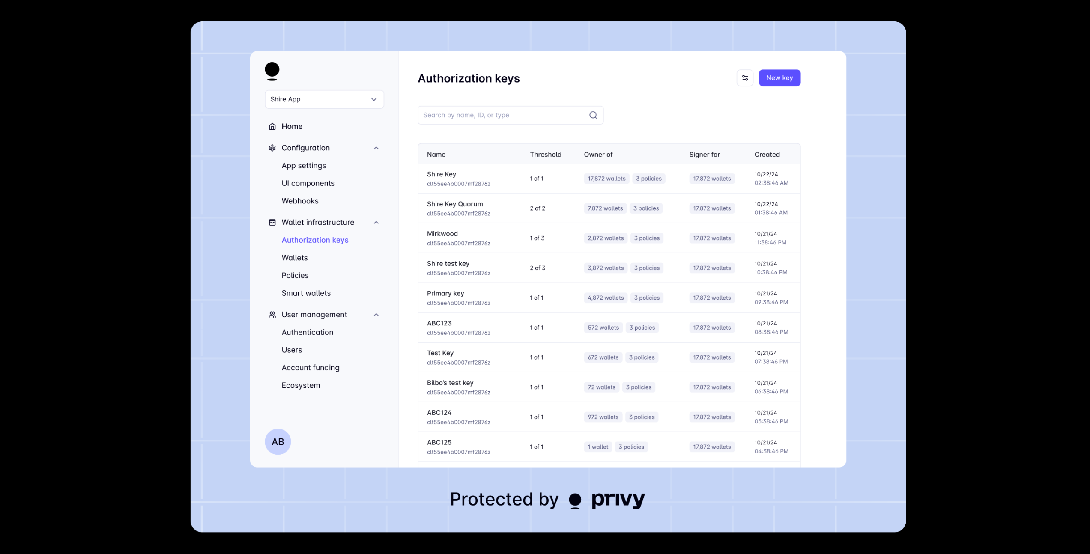
click at [616, 200] on img at bounding box center [549, 277] width 716 height 512
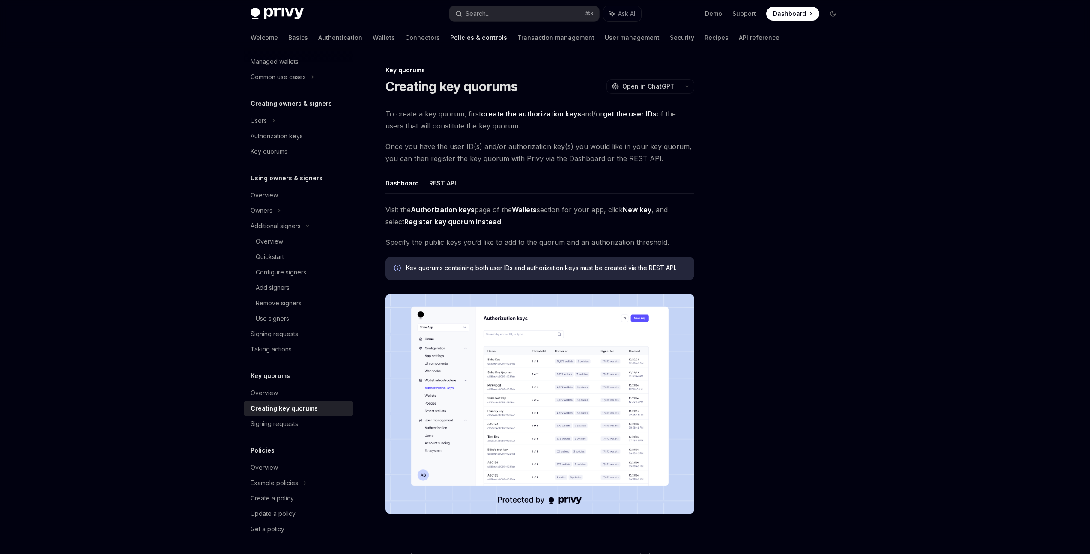
click at [823, 272] on div at bounding box center [782, 309] width 130 height 489
click at [315, 425] on div "Signing requests" at bounding box center [300, 424] width 98 height 10
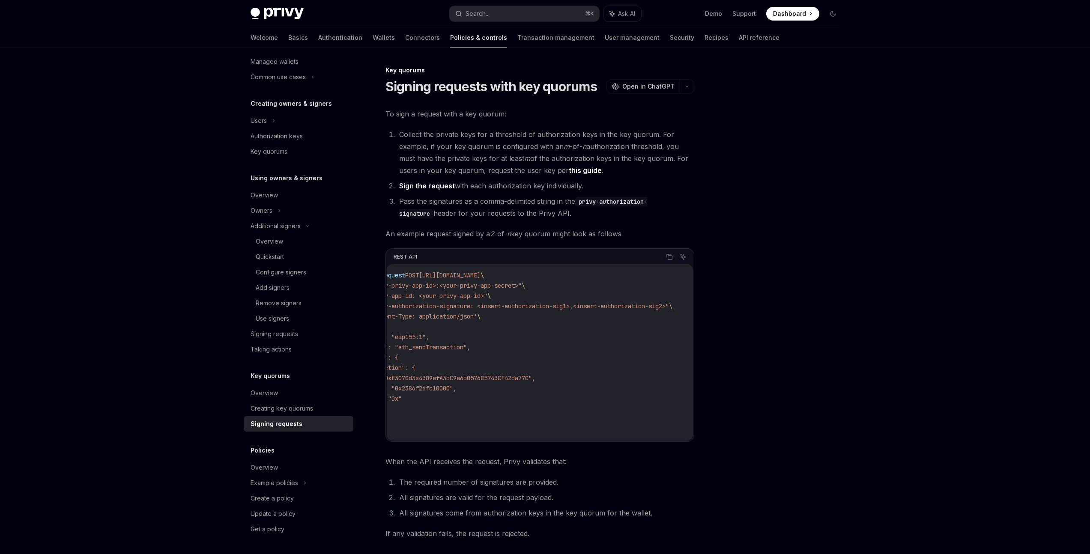
scroll to position [0, 56]
drag, startPoint x: 619, startPoint y: 437, endPoint x: 610, endPoint y: 443, distance: 11.7
click at [616, 437] on div "curl --request POST https://api.privy.io/v1/wallets/y5ofctvacjiv53u4hmnqi0e5/rp…" at bounding box center [540, 352] width 306 height 177
drag, startPoint x: 608, startPoint y: 444, endPoint x: 407, endPoint y: 443, distance: 201.4
click at [407, 442] on div "REST API Copy Ask AI curl --request POST https://api.privy.io/v1/wallets/y5ofct…" at bounding box center [540, 345] width 309 height 194
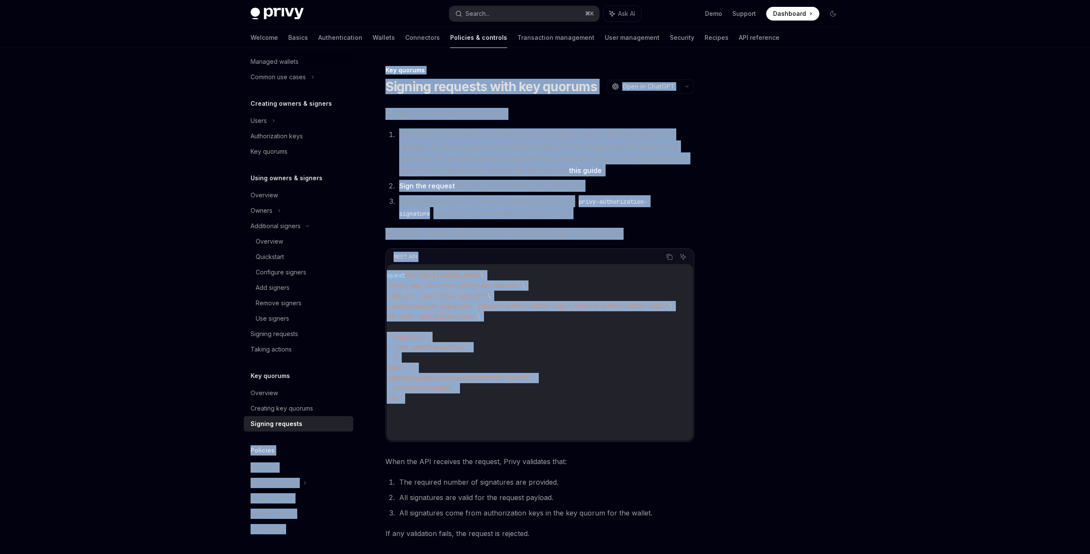
drag, startPoint x: 555, startPoint y: 446, endPoint x: 304, endPoint y: 434, distance: 251.4
click at [304, 434] on div "Overview Owners & signers Overview Types of owners & signers Configuring your w…" at bounding box center [545, 357] width 631 height 619
click at [422, 438] on div "curl --request POST https://api.privy.io/v1/wallets/y5ofctvacjiv53u4hmnqi0e5/rp…" at bounding box center [540, 352] width 306 height 177
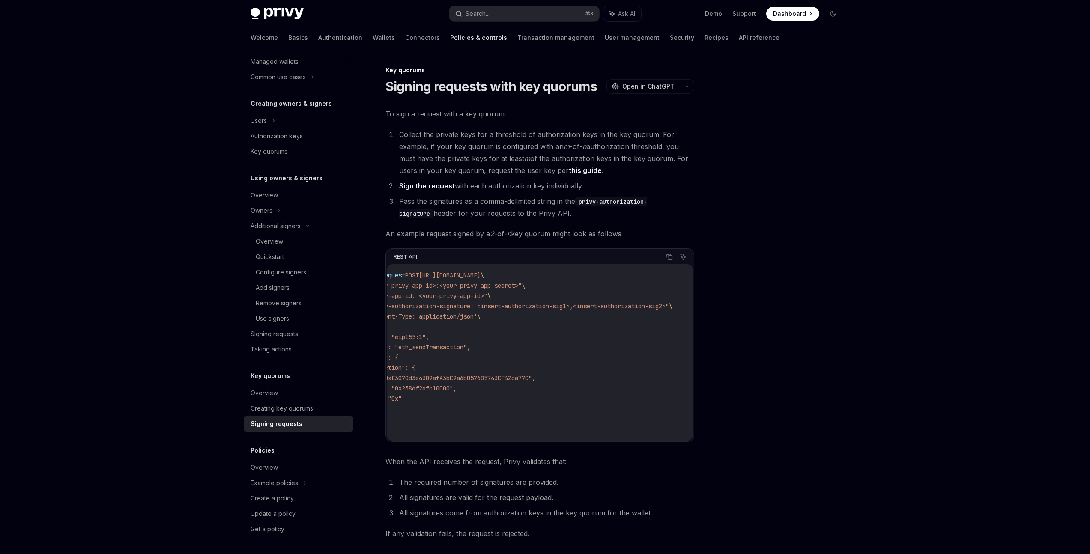
scroll to position [0, 0]
click at [806, 382] on div at bounding box center [782, 309] width 130 height 489
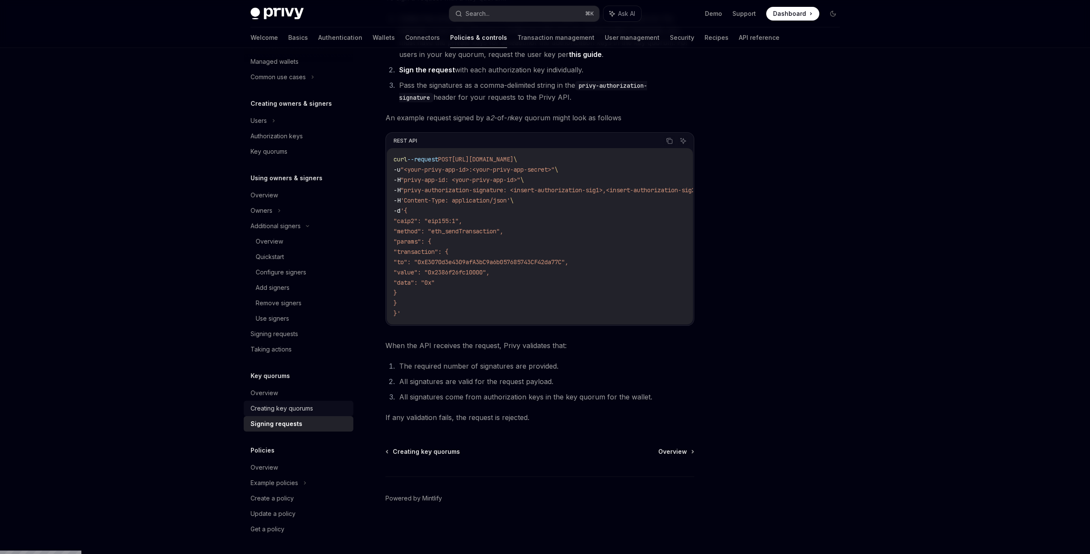
click at [311, 401] on link "Creating key quorums" at bounding box center [299, 408] width 110 height 15
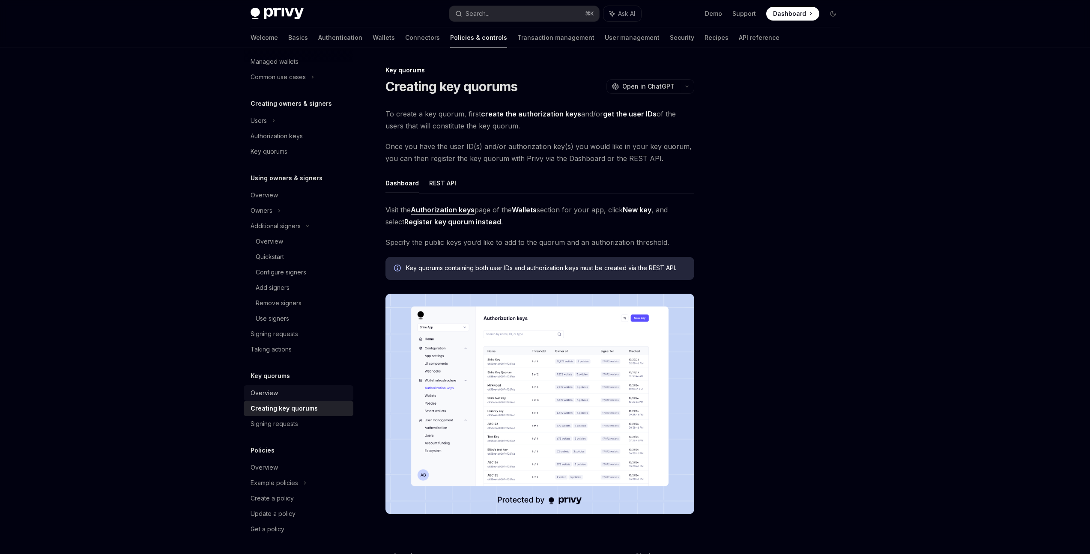
click at [300, 396] on div "Overview" at bounding box center [300, 393] width 98 height 10
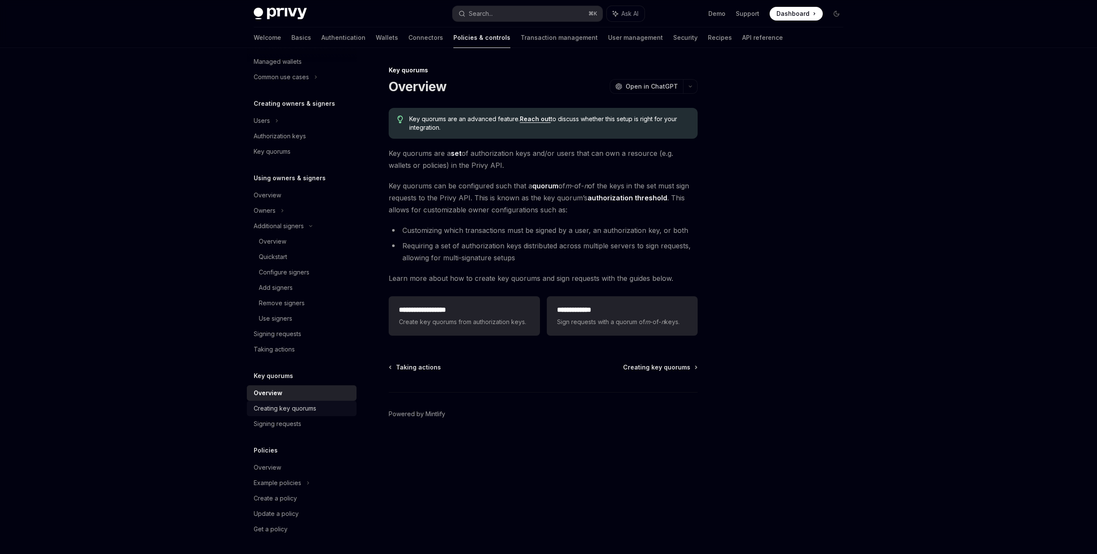
click at [321, 406] on div "Creating key quorums" at bounding box center [303, 409] width 98 height 10
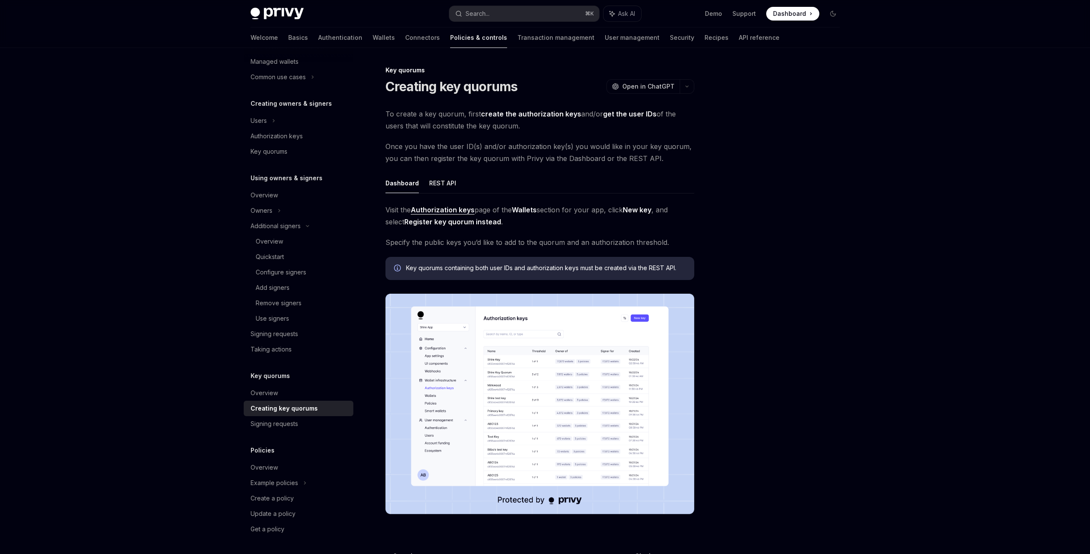
click at [778, 338] on div at bounding box center [782, 309] width 130 height 489
click at [782, 322] on div at bounding box center [782, 309] width 130 height 489
click at [782, 325] on div at bounding box center [782, 309] width 130 height 489
click at [670, 357] on img at bounding box center [540, 404] width 309 height 221
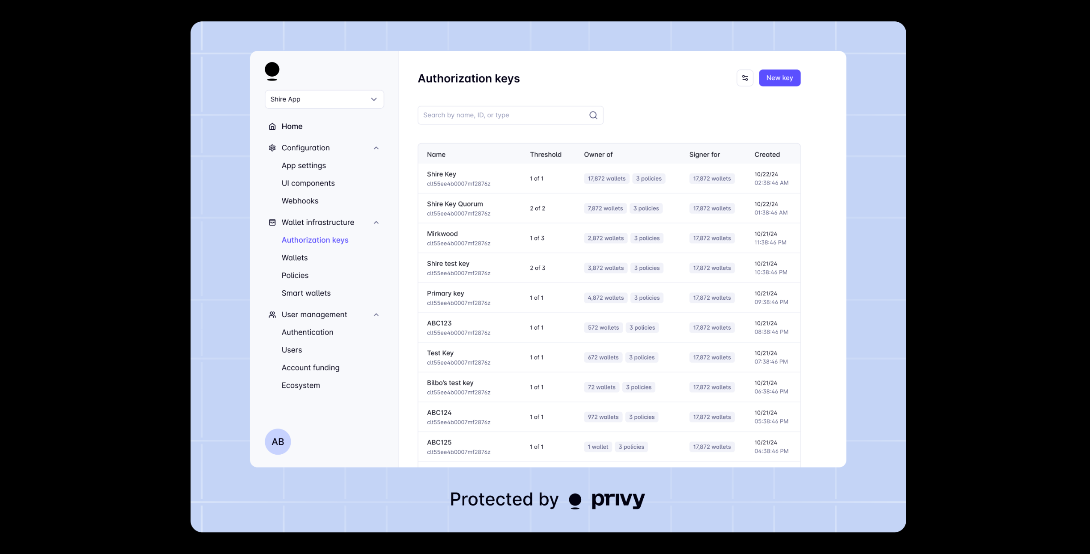
click at [1028, 290] on div at bounding box center [545, 277] width 1090 height 554
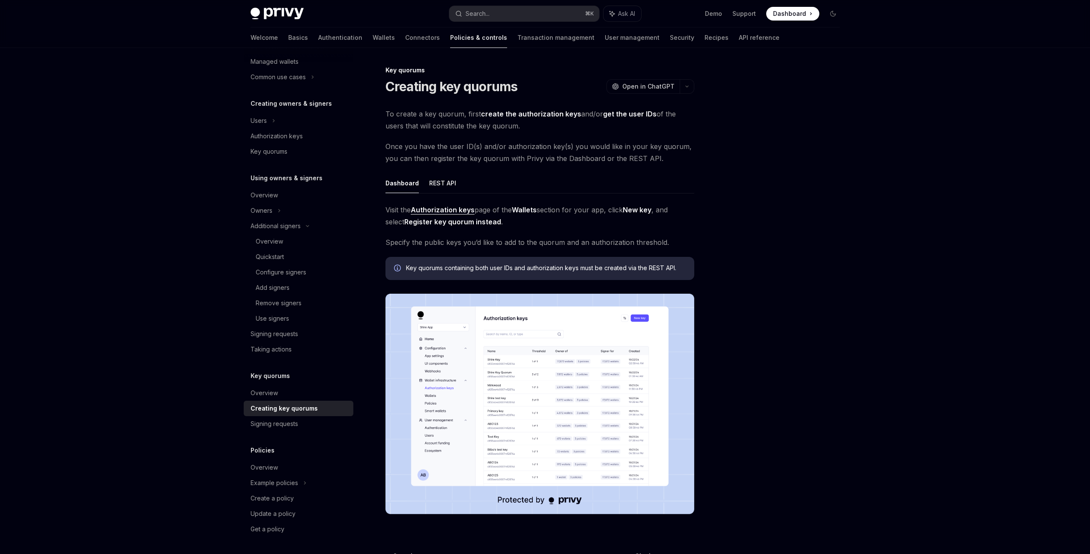
click at [1014, 292] on div "Privy Docs home page Search... ⌘ K Ask AI Demo Support Dashboard Dashboard Sear…" at bounding box center [545, 327] width 1090 height 655
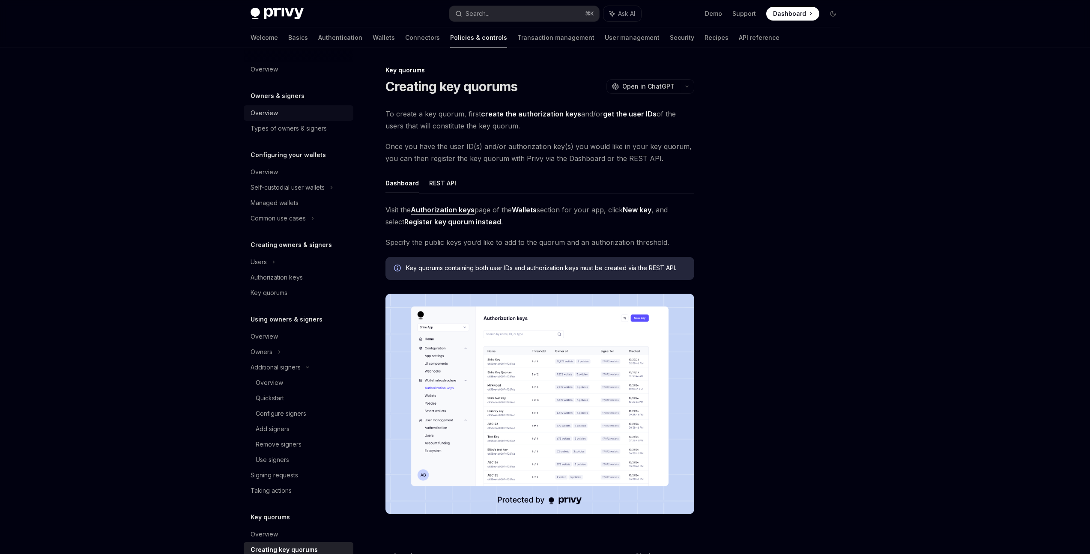
click at [282, 111] on div "Overview" at bounding box center [300, 113] width 98 height 10
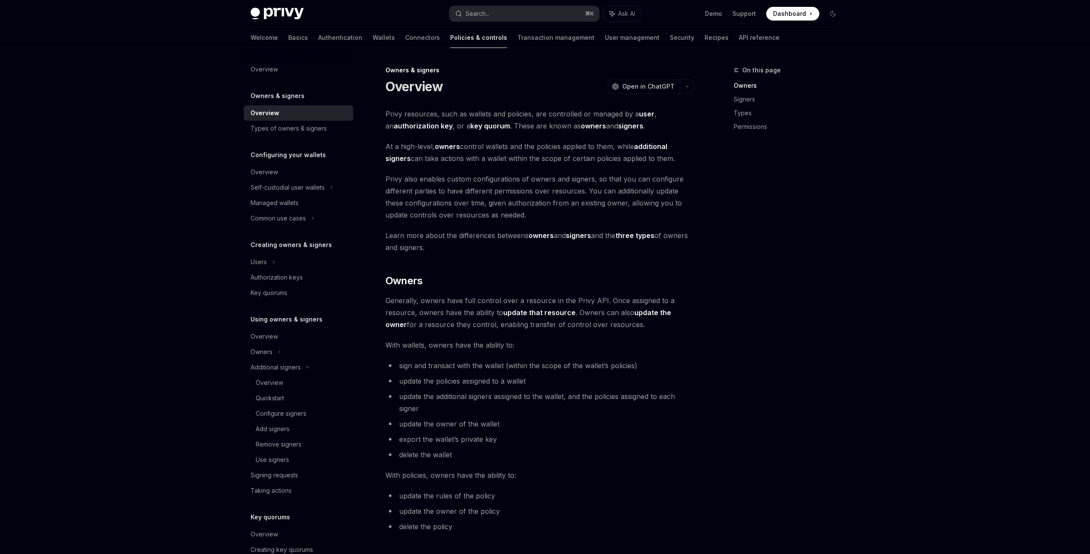
scroll to position [335, 0]
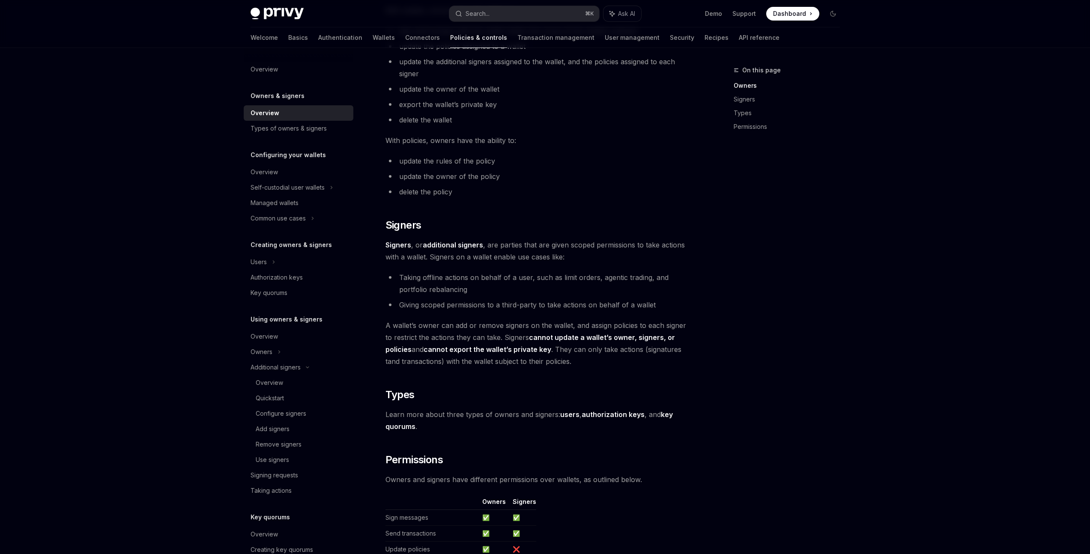
click at [784, 367] on div "On this page Owners Signers Types Permissions" at bounding box center [782, 309] width 130 height 489
click at [799, 340] on div "On this page Owners Signers Types Permissions" at bounding box center [782, 309] width 130 height 489
click at [800, 354] on div "On this page Owners Signers Types Permissions" at bounding box center [782, 309] width 130 height 489
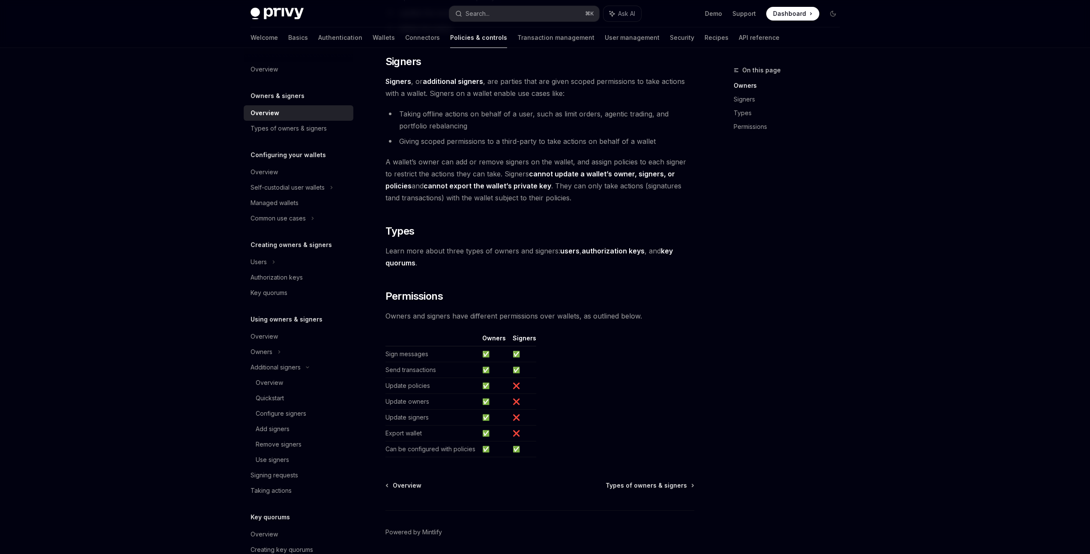
scroll to position [529, 0]
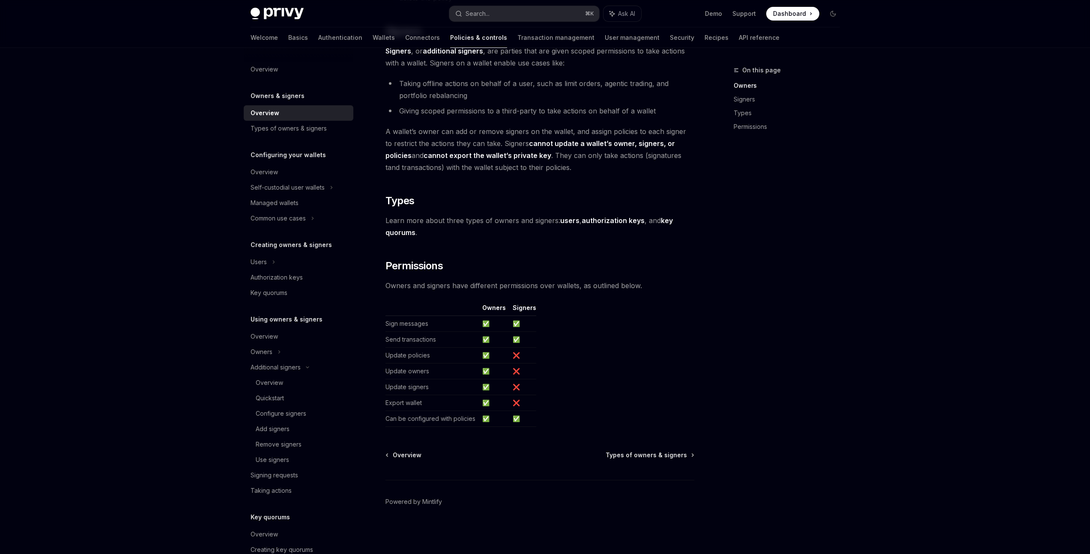
click at [822, 368] on div "On this page Owners Signers Types Permissions" at bounding box center [782, 309] width 130 height 489
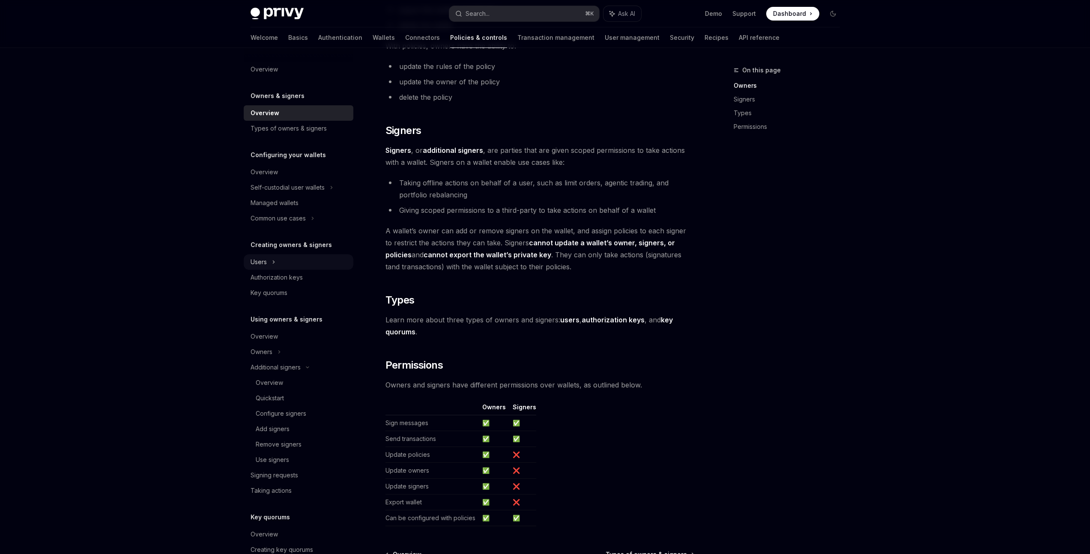
click at [302, 258] on div "Users" at bounding box center [299, 261] width 110 height 15
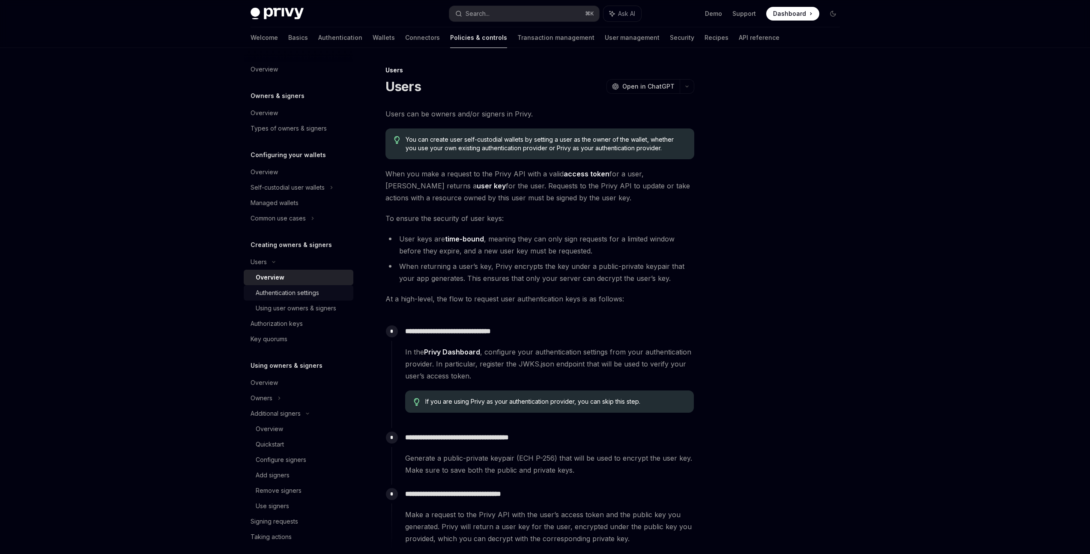
click at [308, 292] on div "Authentication settings" at bounding box center [287, 293] width 63 height 10
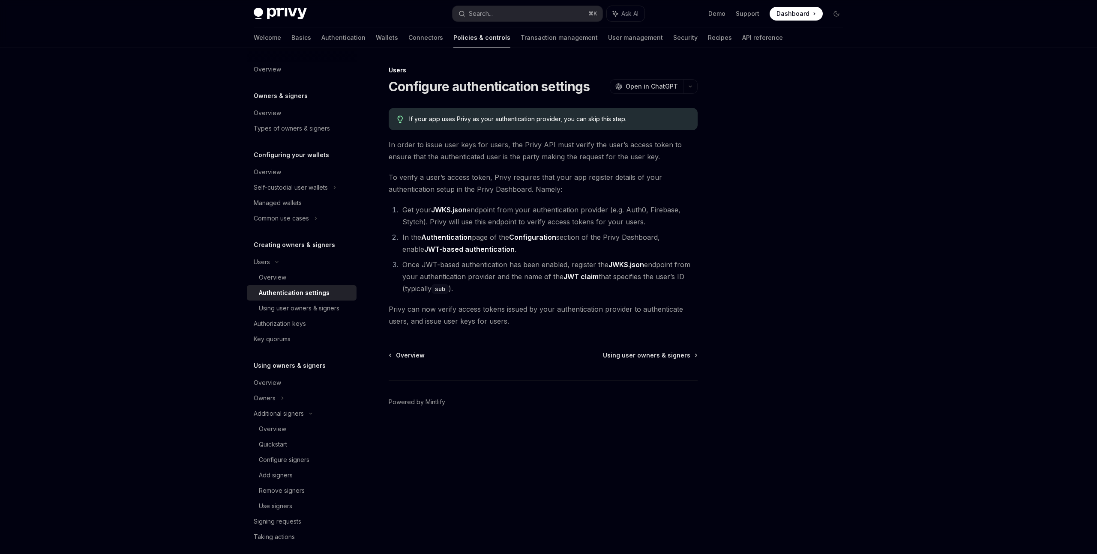
click at [1016, 251] on div "Privy Docs home page Search... ⌘ K Ask AI Demo Support Dashboard Dashboard Sear…" at bounding box center [548, 277] width 1097 height 554
click at [882, 243] on div "Privy Docs home page Search... ⌘ K Ask AI Demo Support Dashboard Dashboard Sear…" at bounding box center [548, 277] width 1097 height 554
click at [311, 299] on link "Authentication settings" at bounding box center [302, 292] width 110 height 15
click at [311, 308] on div "Using user owners & signers" at bounding box center [299, 308] width 81 height 10
click at [331, 310] on div "Using user owners & signers" at bounding box center [299, 308] width 81 height 10
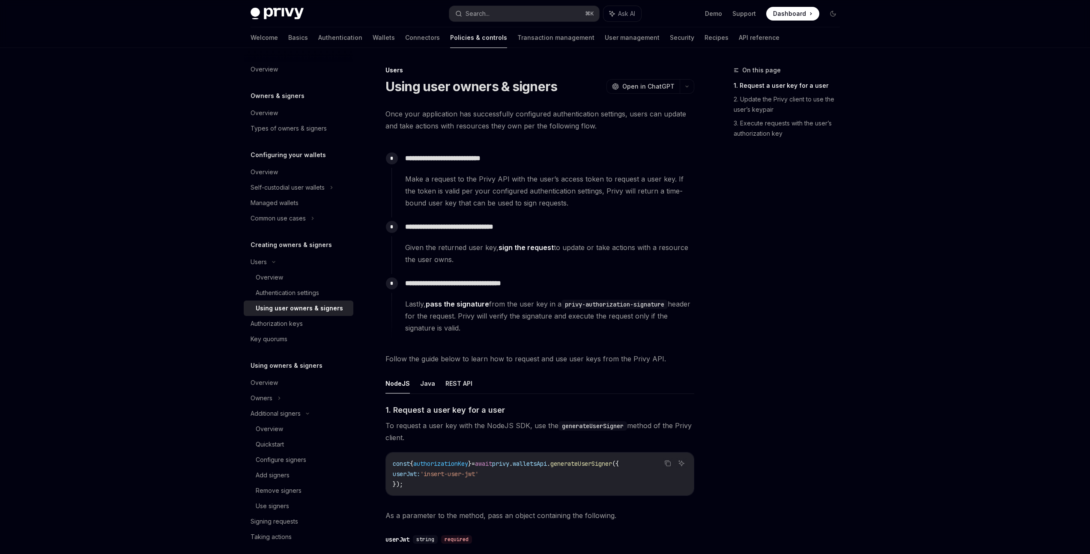
click at [842, 326] on div "On this page 1. Request a user key for a user 2. Update the Privy client to use…" at bounding box center [782, 309] width 130 height 489
click at [288, 285] on link "Authentication settings" at bounding box center [299, 292] width 110 height 15
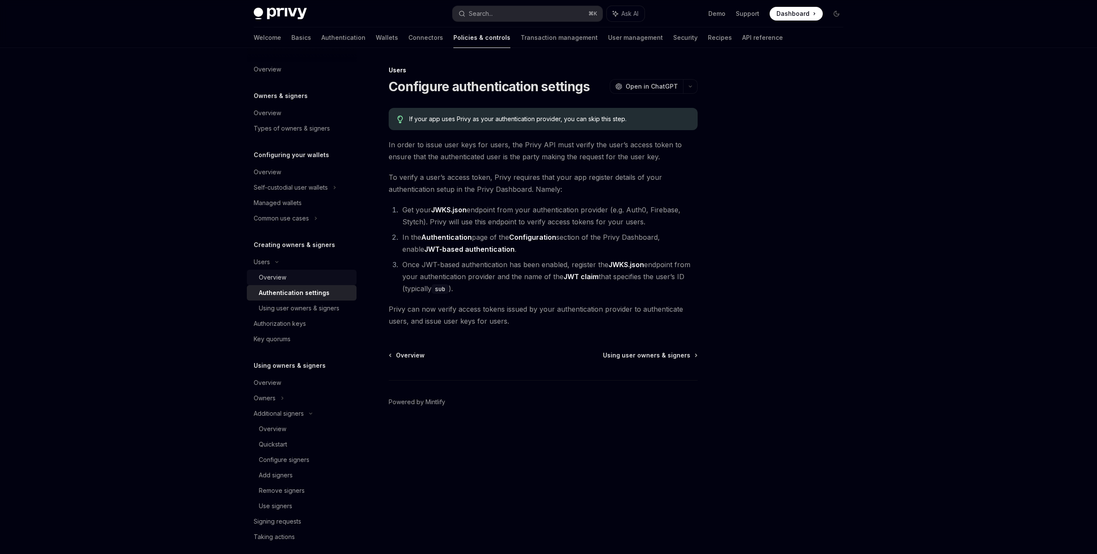
click at [296, 277] on div "Overview" at bounding box center [305, 277] width 93 height 10
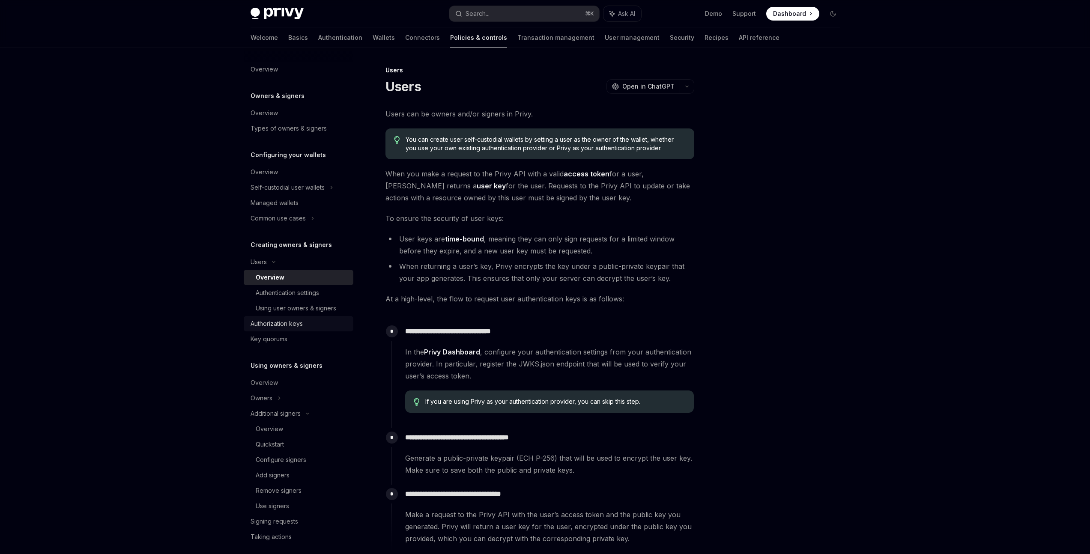
click at [284, 317] on link "Authorization keys" at bounding box center [299, 323] width 110 height 15
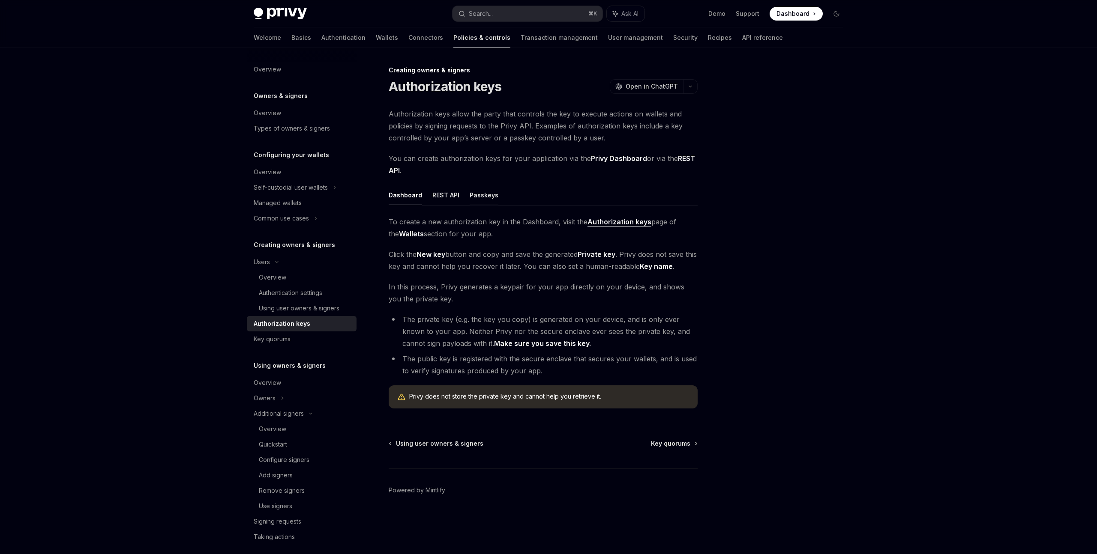
click at [482, 191] on button "Passkeys" at bounding box center [484, 195] width 29 height 20
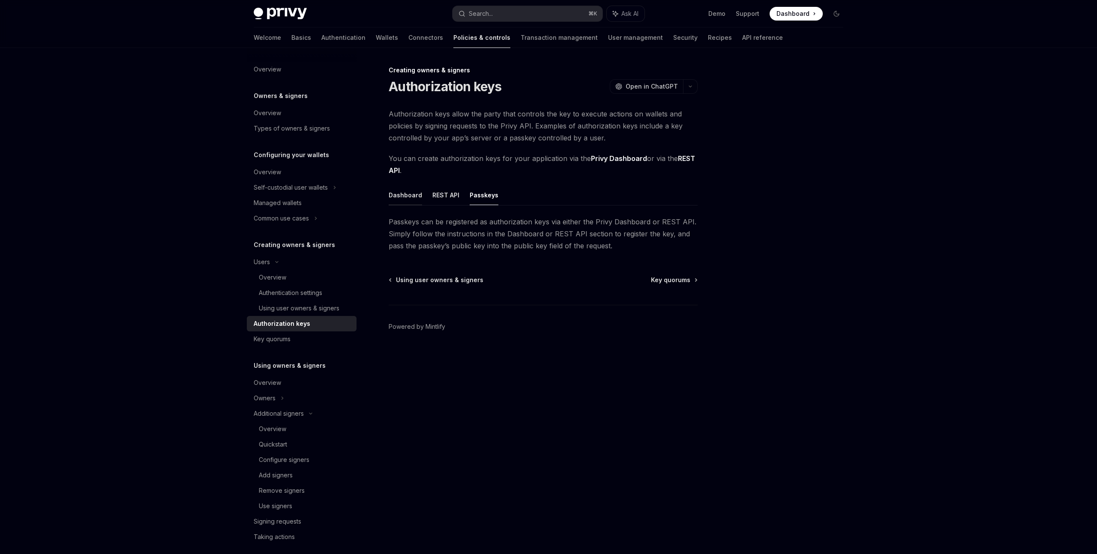
click at [393, 188] on button "Dashboard" at bounding box center [405, 195] width 33 height 20
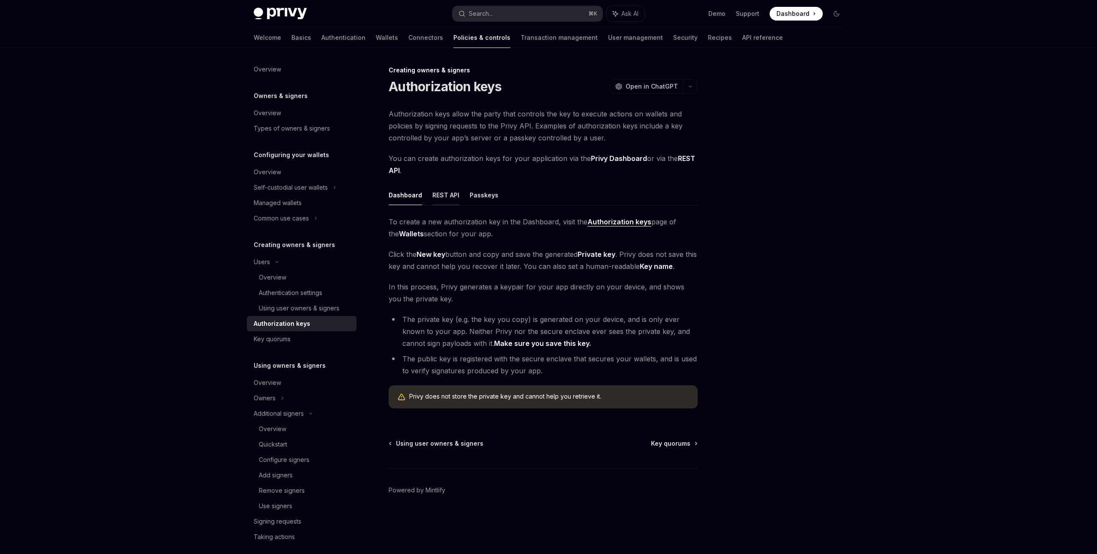
click at [453, 195] on button "REST API" at bounding box center [445, 195] width 27 height 20
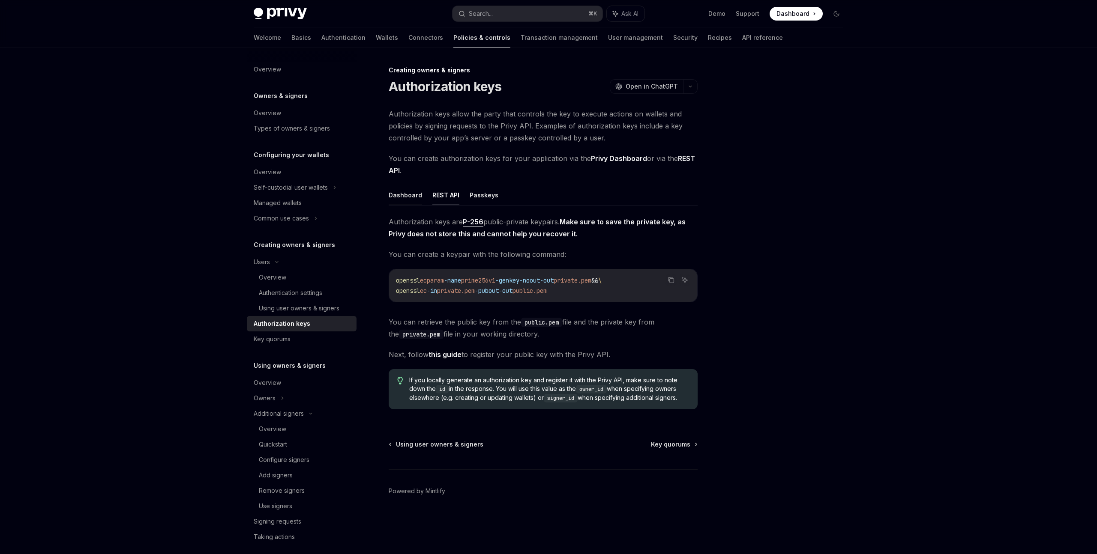
click at [410, 194] on button "Dashboard" at bounding box center [405, 195] width 33 height 20
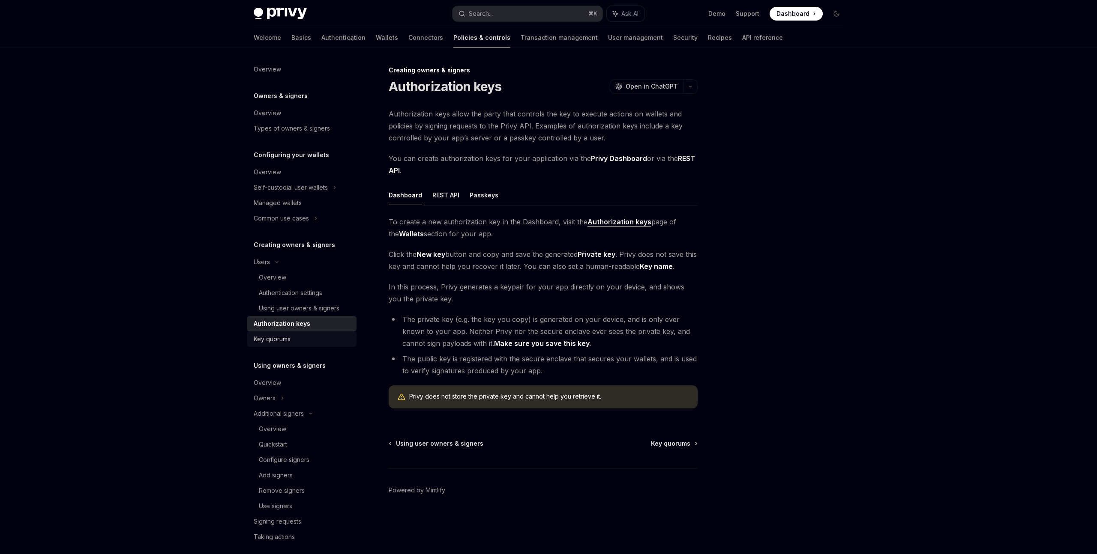
click at [301, 336] on div "Key quorums" at bounding box center [303, 339] width 98 height 10
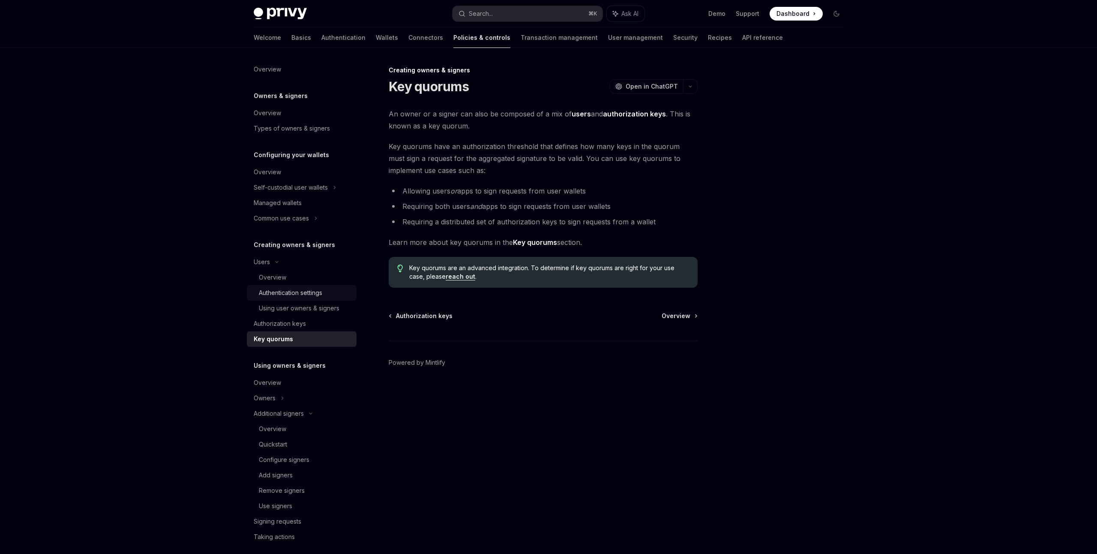
click at [315, 290] on div "Authentication settings" at bounding box center [290, 293] width 63 height 10
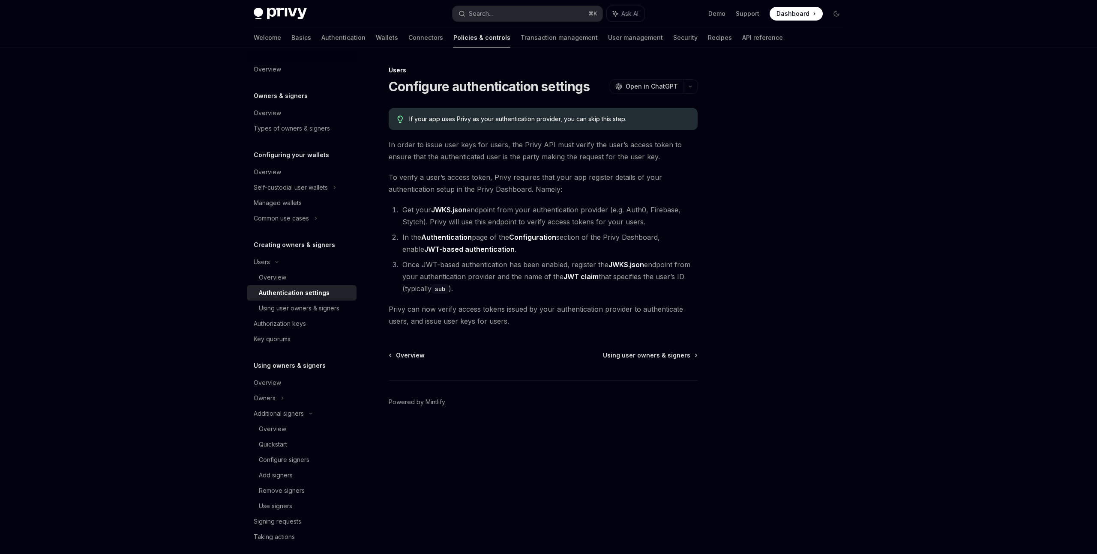
click at [778, 274] on div at bounding box center [785, 309] width 130 height 489
click at [778, 265] on div at bounding box center [785, 309] width 130 height 489
click at [778, 270] on div at bounding box center [785, 309] width 130 height 489
click at [325, 303] on div "Using user owners & signers" at bounding box center [299, 308] width 81 height 10
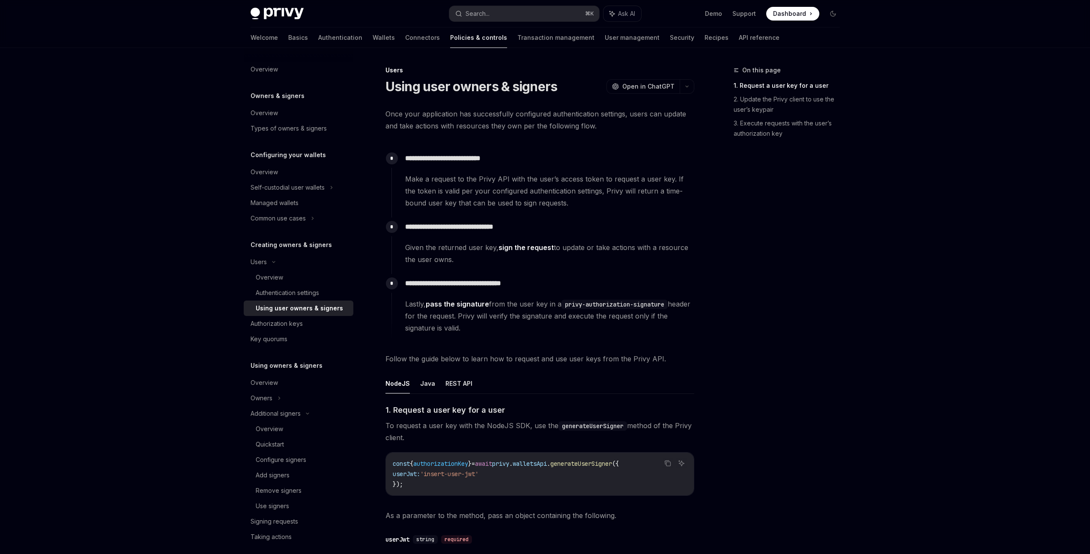
drag, startPoint x: 886, startPoint y: 322, endPoint x: 889, endPoint y: 297, distance: 25.0
click at [886, 322] on div "Privy Docs home page Search... ⌘ K Ask AI Demo Support Dashboard Dashboard Sear…" at bounding box center [545, 507] width 1090 height 1015
click at [889, 297] on div "Privy Docs home page Search... ⌘ K Ask AI Demo Support Dashboard Dashboard Sear…" at bounding box center [545, 507] width 1090 height 1015
click at [886, 303] on div "Privy Docs home page Search... ⌘ K Ask AI Demo Support Dashboard Dashboard Sear…" at bounding box center [545, 507] width 1090 height 1015
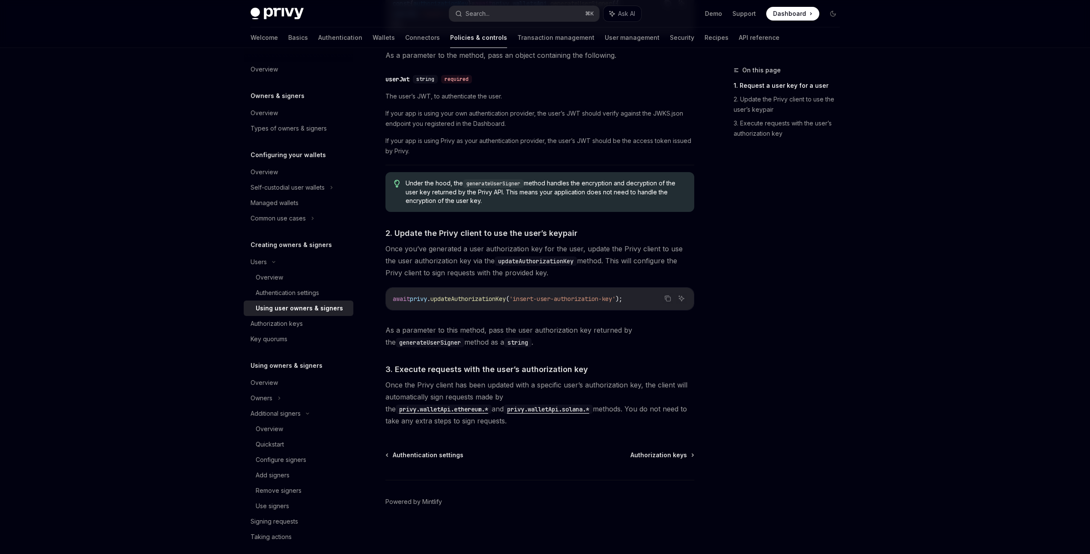
scroll to position [150, 0]
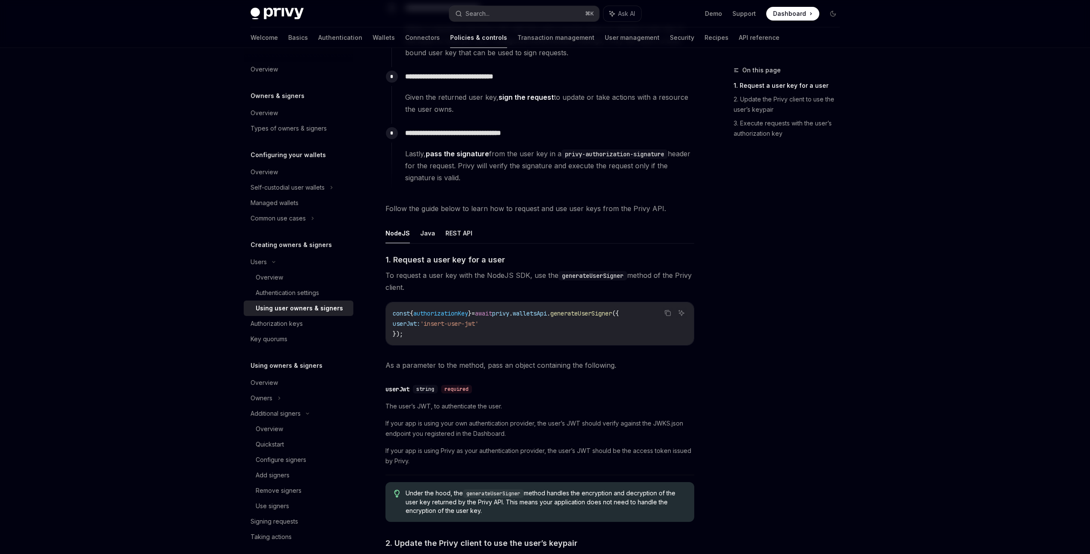
click at [439, 235] on ul "NodeJS Java REST API" at bounding box center [540, 233] width 309 height 21
click at [453, 233] on button "REST API" at bounding box center [459, 233] width 27 height 20
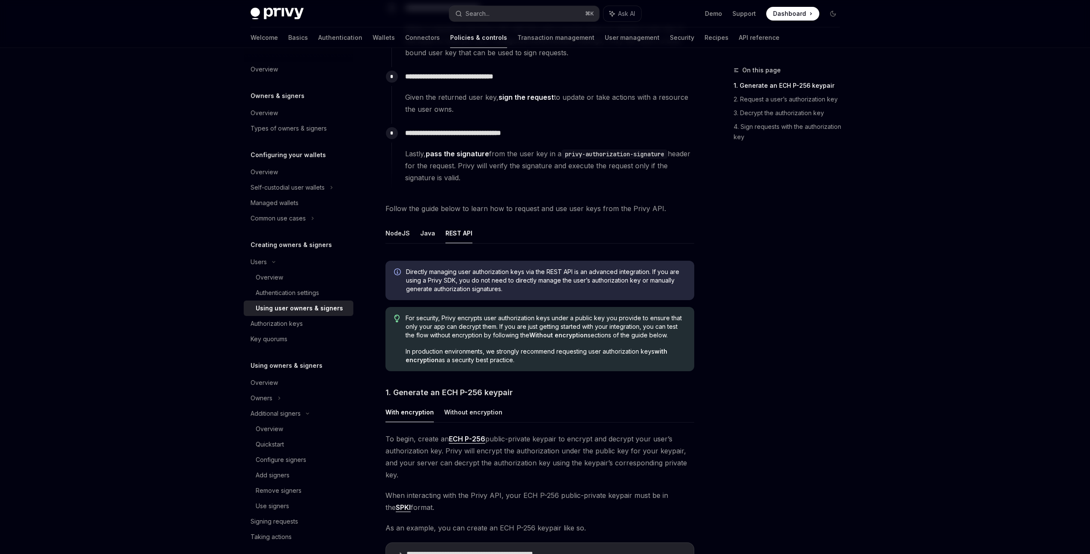
click at [927, 340] on div "Privy Docs home page Search... ⌘ K Ask AI Demo Support Dashboard Dashboard Sear…" at bounding box center [545, 550] width 1090 height 1400
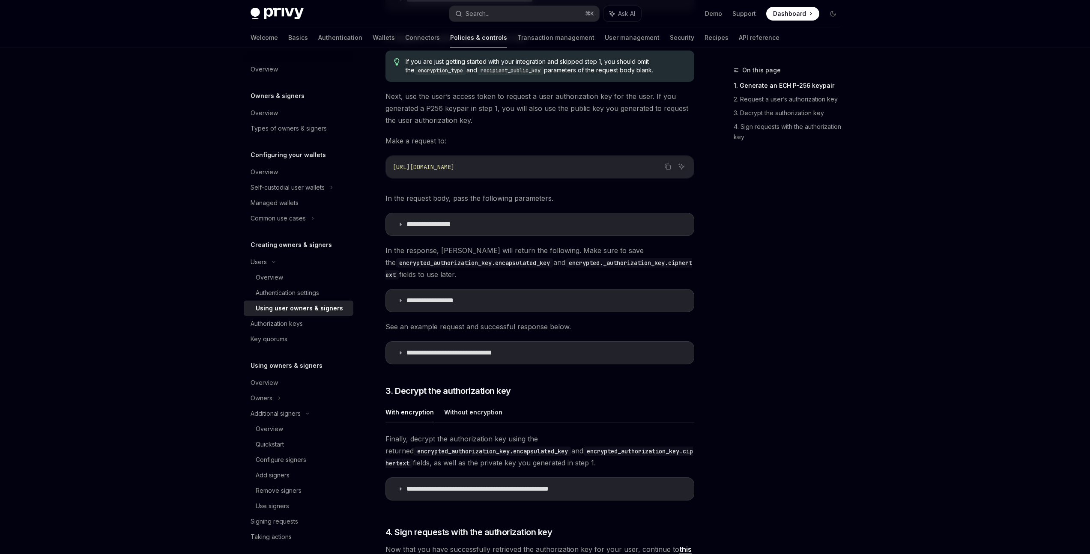
scroll to position [754, 0]
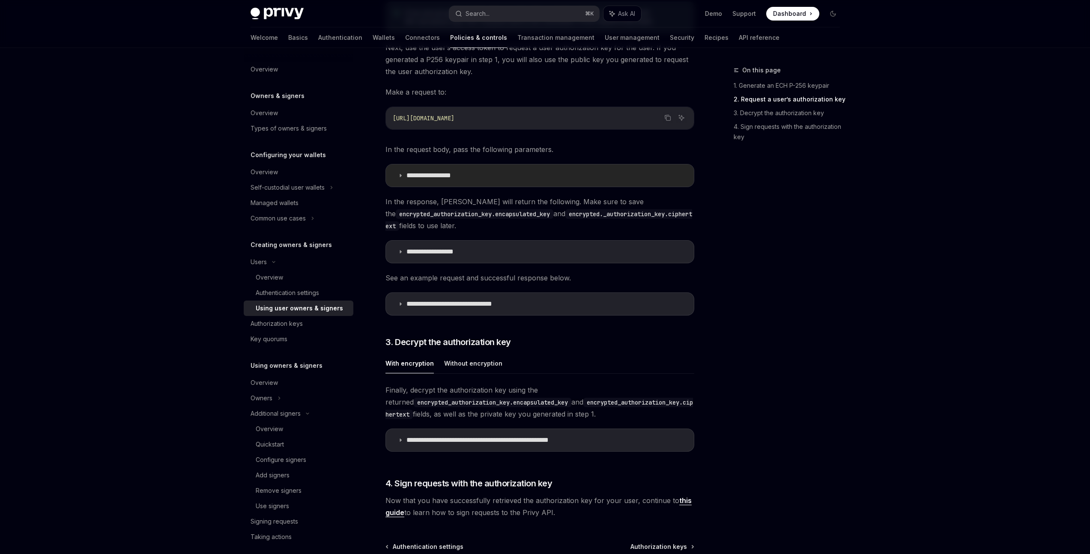
click at [472, 171] on summary "**********" at bounding box center [540, 176] width 308 height 22
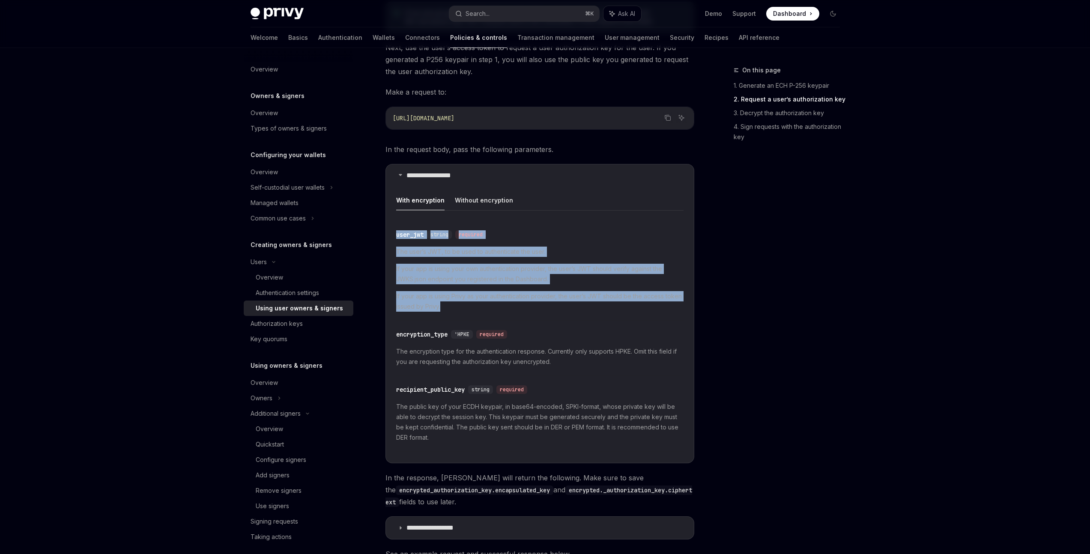
drag, startPoint x: 479, startPoint y: 233, endPoint x: 546, endPoint y: 293, distance: 89.8
click at [546, 293] on div "With encryption Without encryption ​ user_jwt string required The user’s JWT, t…" at bounding box center [539, 323] width 287 height 266
click at [547, 293] on span "If your app is using Privy as your authentication provider, the user’s JWT shou…" at bounding box center [539, 301] width 287 height 21
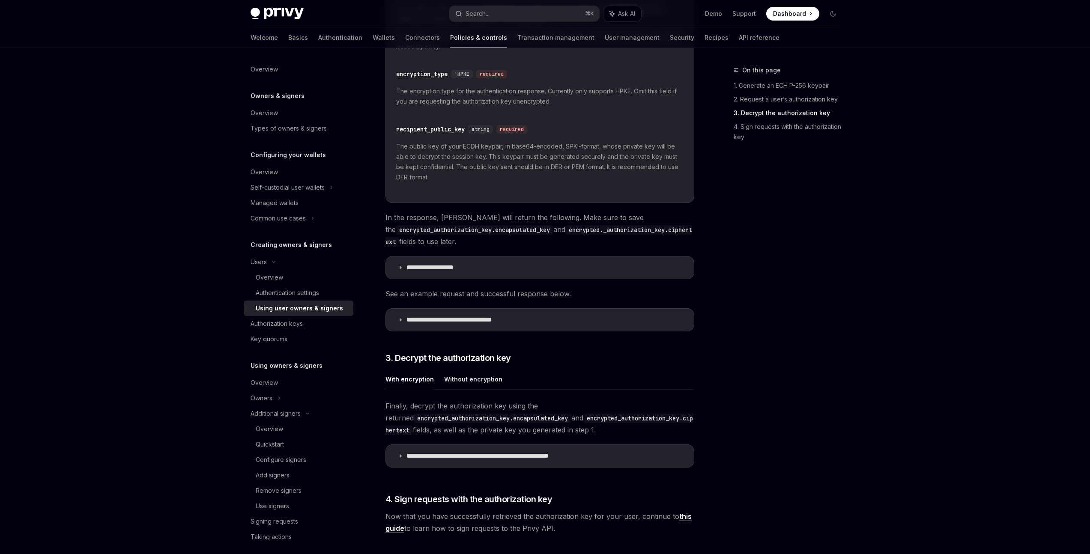
scroll to position [1062, 0]
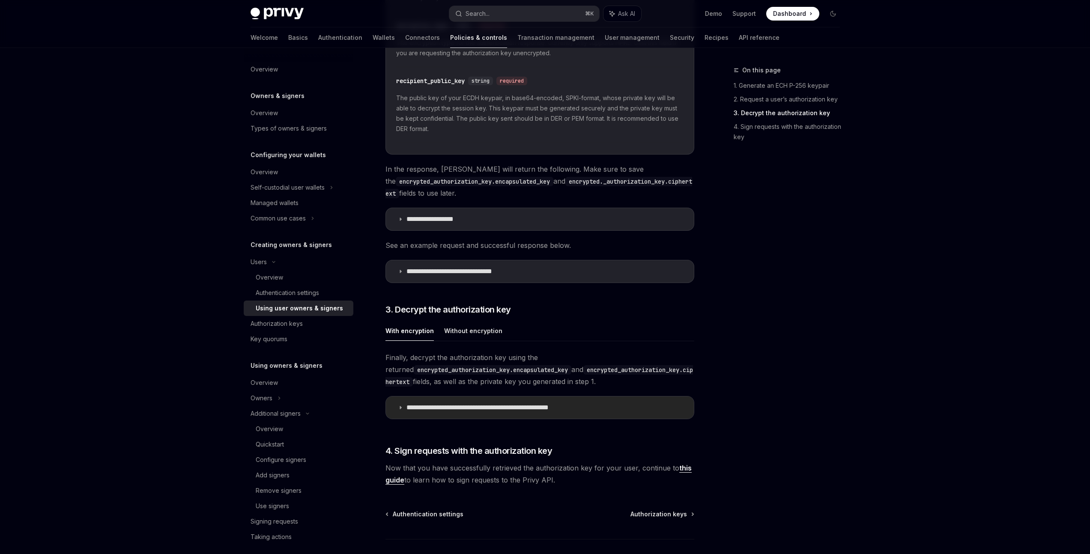
click at [489, 412] on summary "**********" at bounding box center [540, 408] width 308 height 22
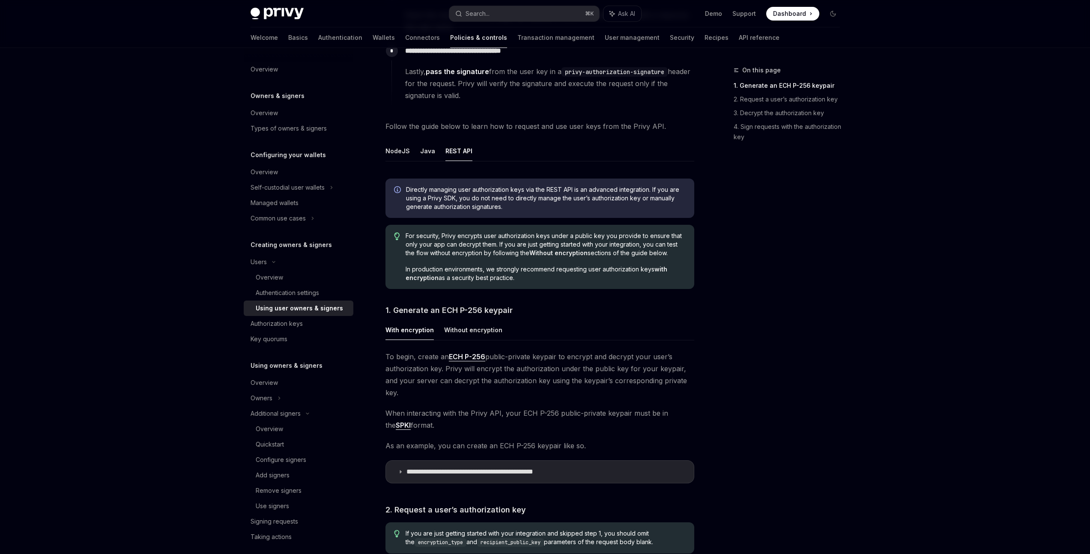
scroll to position [495, 0]
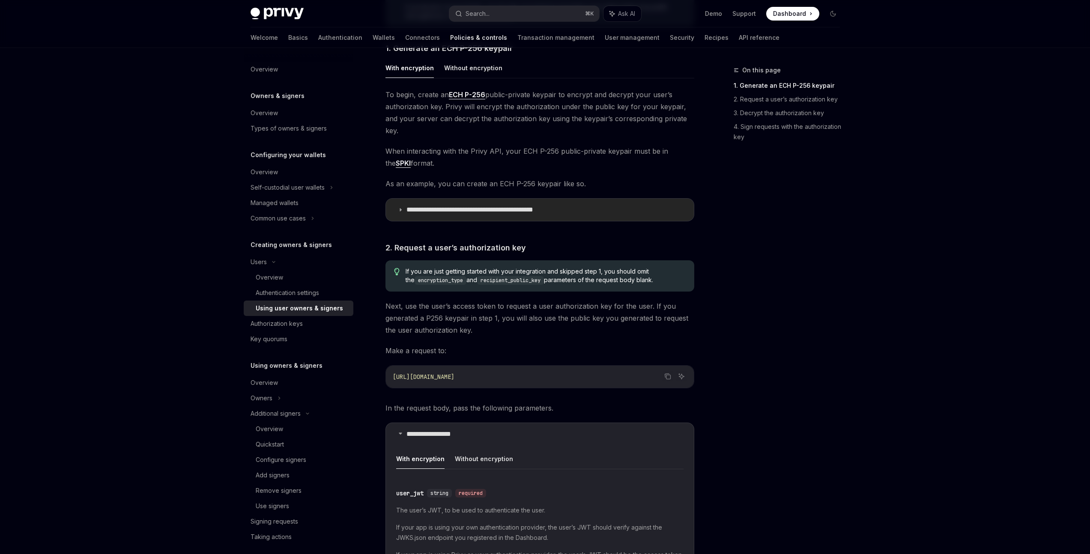
click at [599, 205] on summary "**********" at bounding box center [540, 210] width 308 height 22
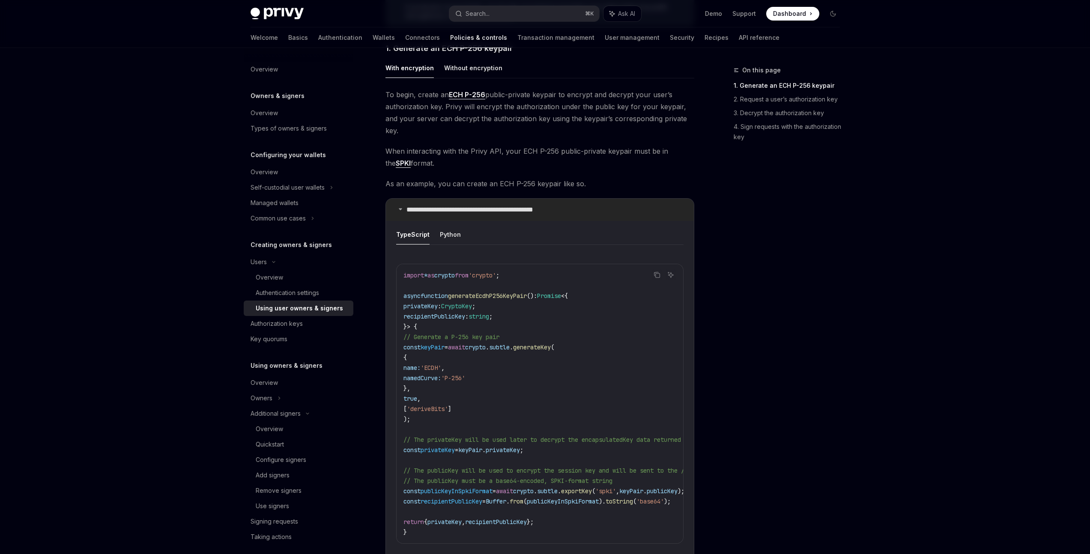
click at [597, 203] on summary "**********" at bounding box center [540, 210] width 308 height 22
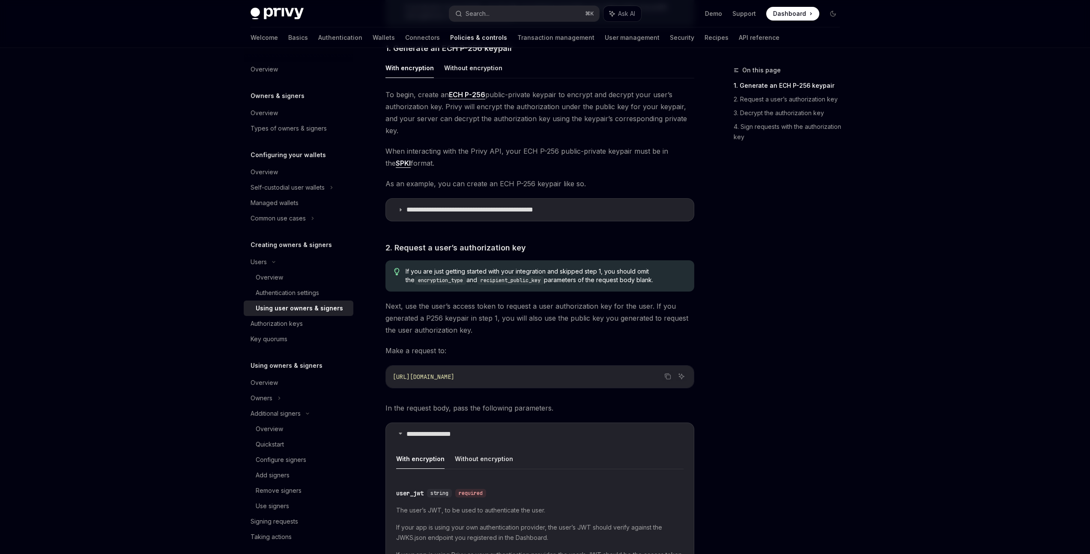
click at [924, 380] on div "Privy Docs home page Search... ⌘ K Ask AI Demo Support Dashboard Dashboard Sear…" at bounding box center [545, 545] width 1090 height 2081
drag, startPoint x: 633, startPoint y: 317, endPoint x: 840, endPoint y: 352, distance: 210.3
click at [633, 317] on span "Next, use the user’s access token to request a user authorization key for the u…" at bounding box center [540, 318] width 309 height 36
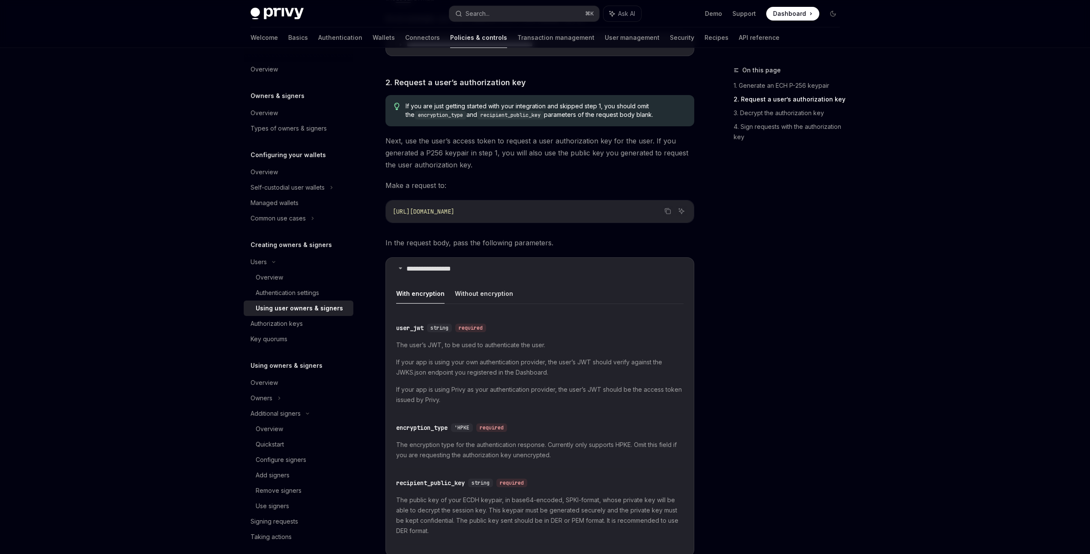
click at [894, 362] on div "Privy Docs home page Search... ⌘ K Ask AI Demo Support Dashboard Dashboard Sear…" at bounding box center [545, 380] width 1090 height 2081
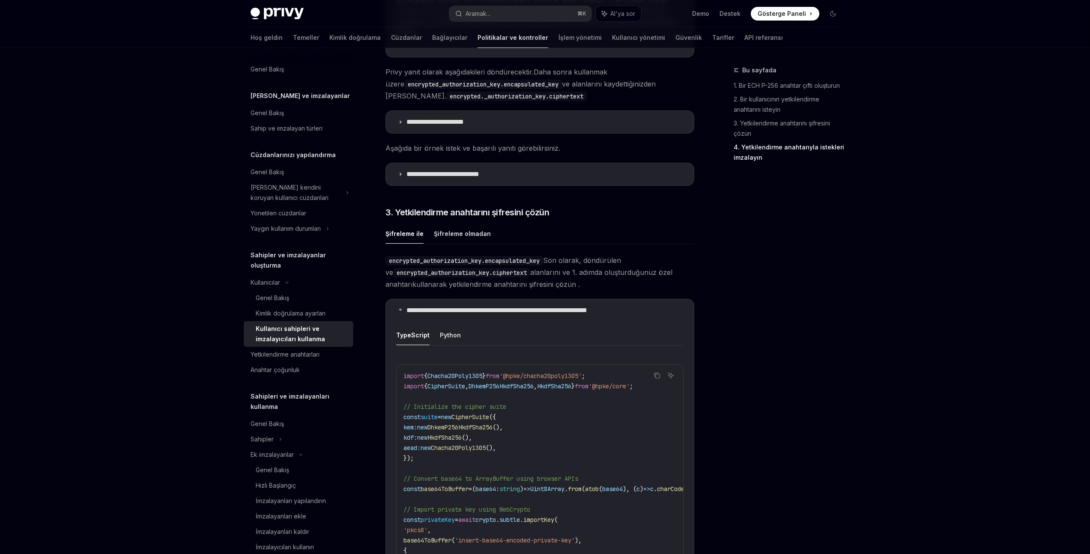
scroll to position [1231, 0]
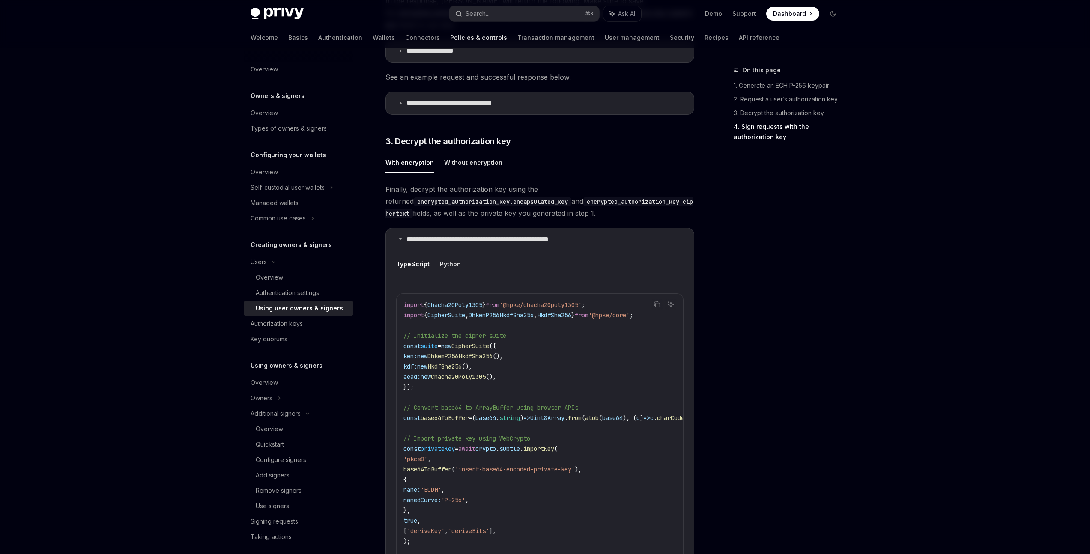
click at [277, 281] on div "Overview" at bounding box center [269, 277] width 27 height 10
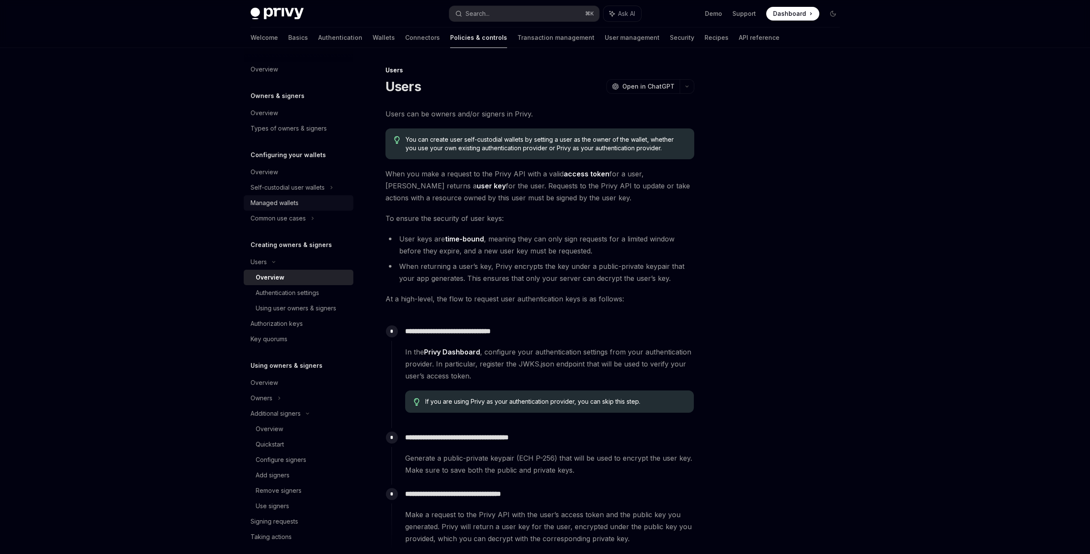
click at [309, 206] on div "Managed wallets" at bounding box center [300, 203] width 98 height 10
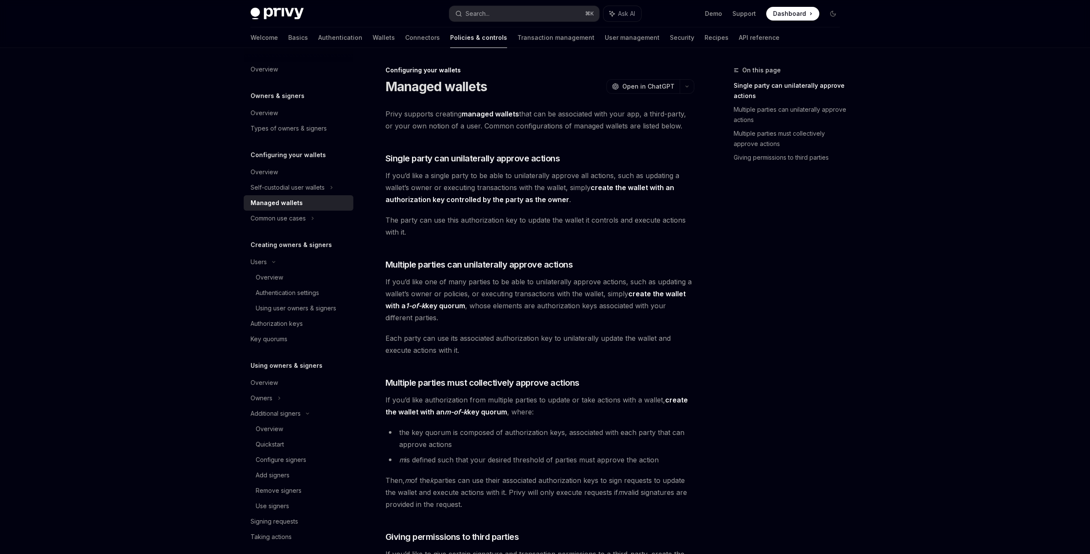
scroll to position [211, 0]
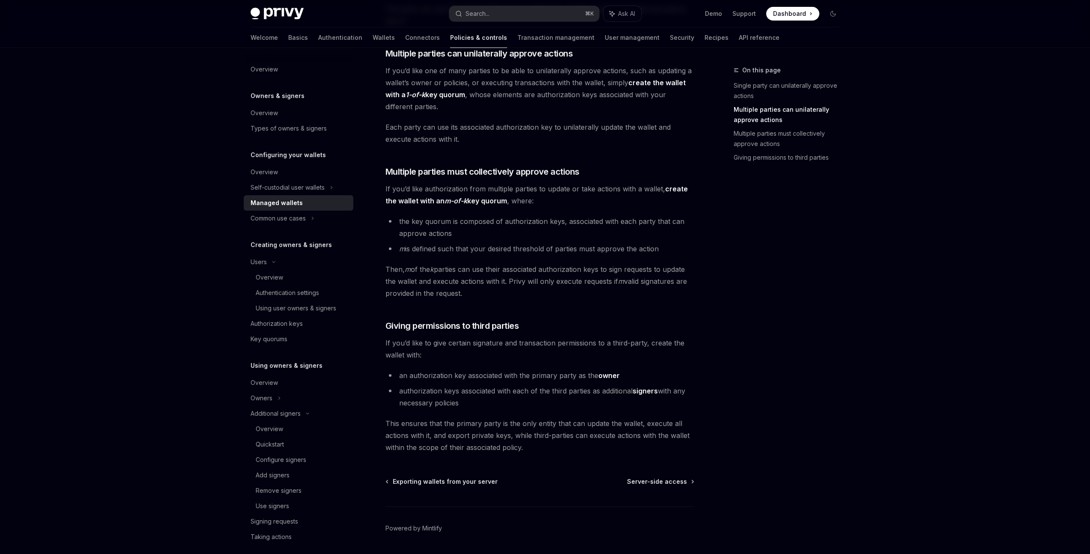
drag, startPoint x: 1053, startPoint y: 353, endPoint x: 1053, endPoint y: 334, distance: 19.3
click at [1053, 353] on div "Privy Docs home page Search... ⌘ K Ask AI Demo Support Dashboard Dashboard Sear…" at bounding box center [545, 185] width 1090 height 792
click at [1053, 334] on div "Privy Docs home page Search... ⌘ K Ask AI Demo Support Dashboard Dashboard Sear…" at bounding box center [545, 185] width 1090 height 792
click at [1050, 339] on div "Privy Docs home page Search... ⌘ K Ask AI Demo Support Dashboard Dashboard Sear…" at bounding box center [545, 185] width 1090 height 792
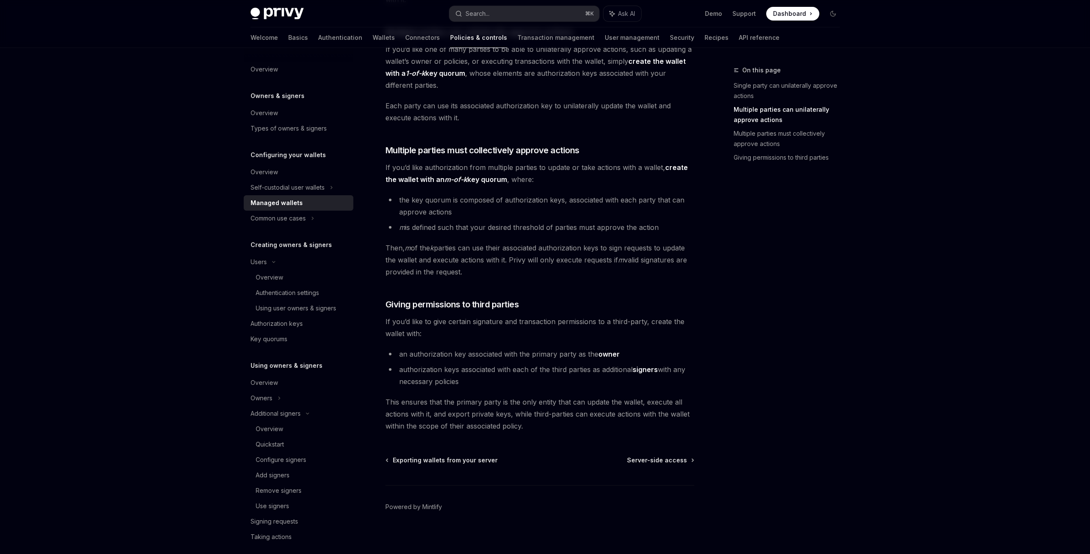
scroll to position [75, 0]
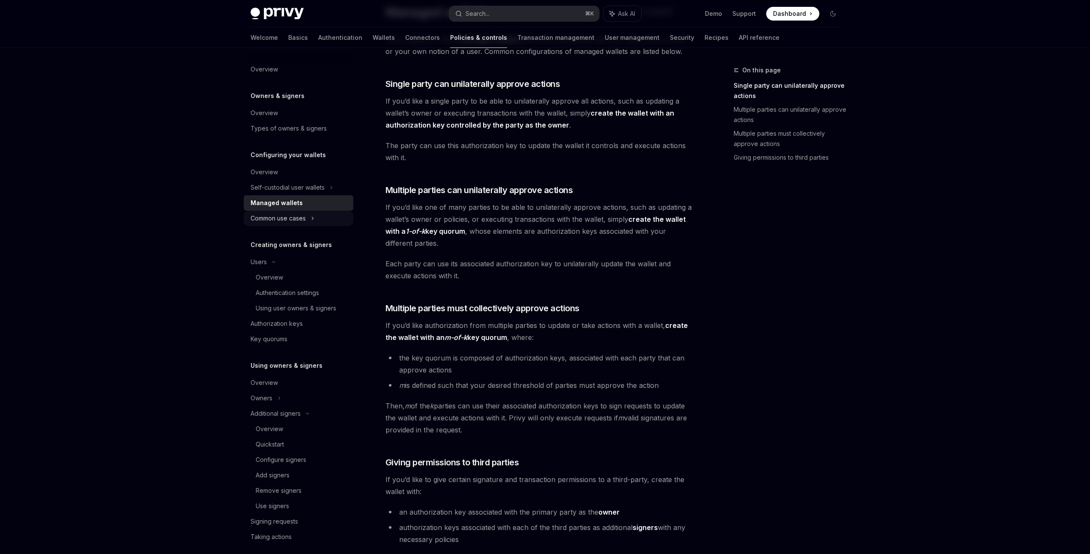
click at [312, 219] on icon at bounding box center [312, 218] width 3 height 10
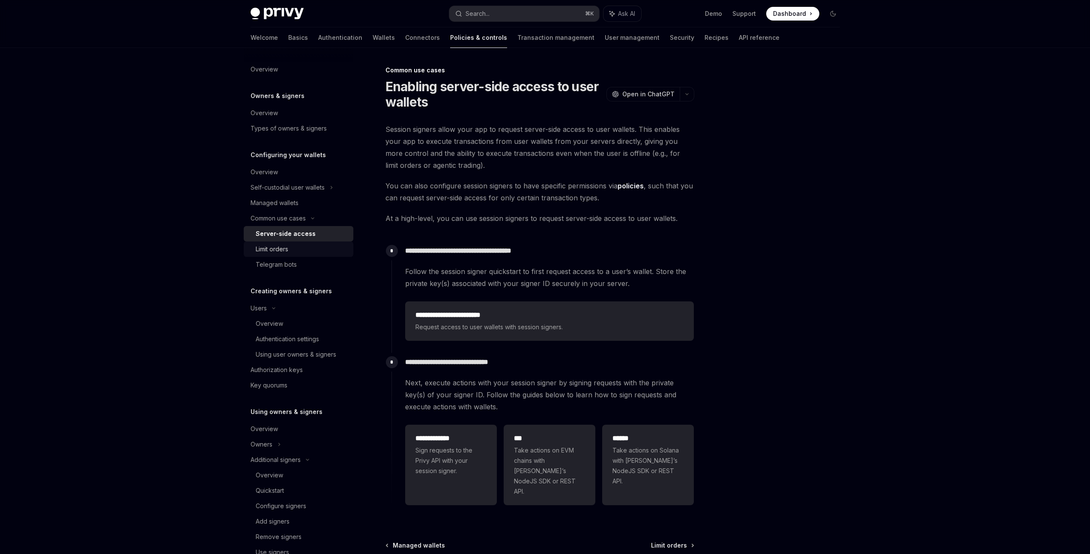
click at [302, 250] on div "Limit orders" at bounding box center [302, 249] width 93 height 10
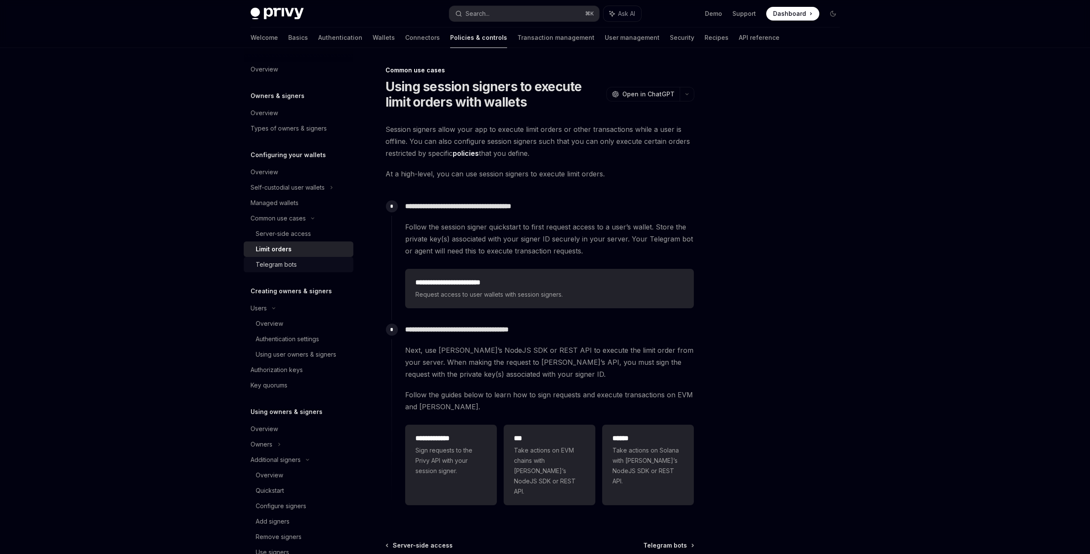
click at [302, 263] on div "Telegram bots" at bounding box center [302, 265] width 93 height 10
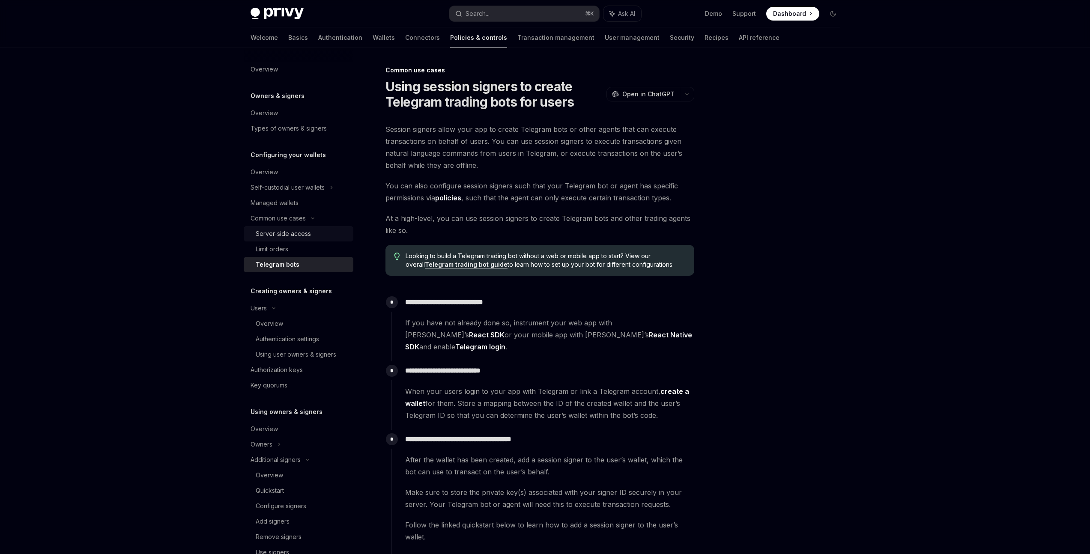
click at [307, 233] on div "Server-side access" at bounding box center [283, 234] width 55 height 10
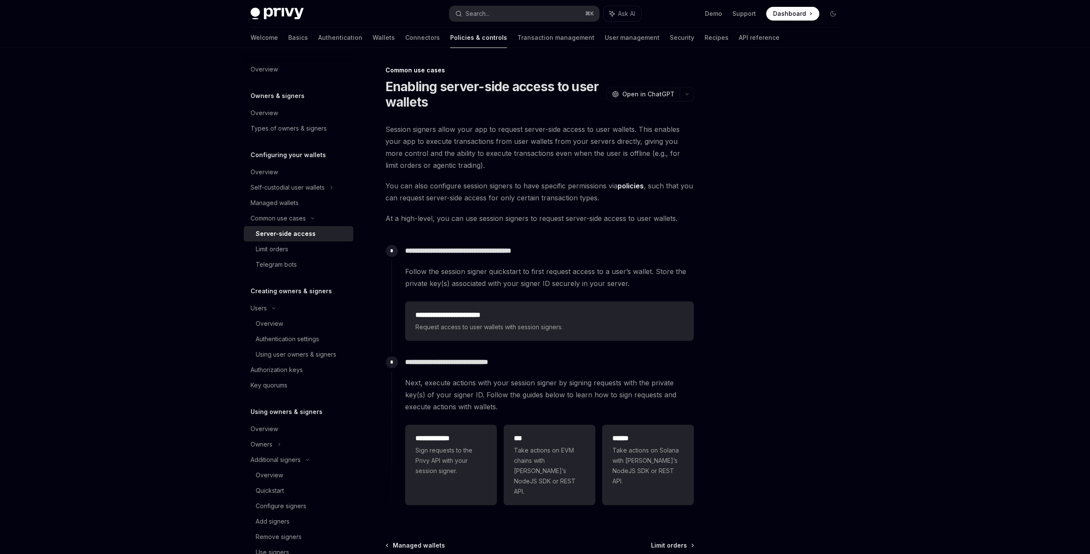
drag, startPoint x: 945, startPoint y: 324, endPoint x: 944, endPoint y: 316, distance: 8.2
click at [945, 321] on div "Privy Docs home page Search... ⌘ K Ask AI Demo Support Dashboard Dashboard Sear…" at bounding box center [545, 322] width 1090 height 645
click at [943, 312] on div "Privy Docs home page Search... ⌘ K Ask AI Demo Support Dashboard Dashboard Sear…" at bounding box center [545, 322] width 1090 height 645
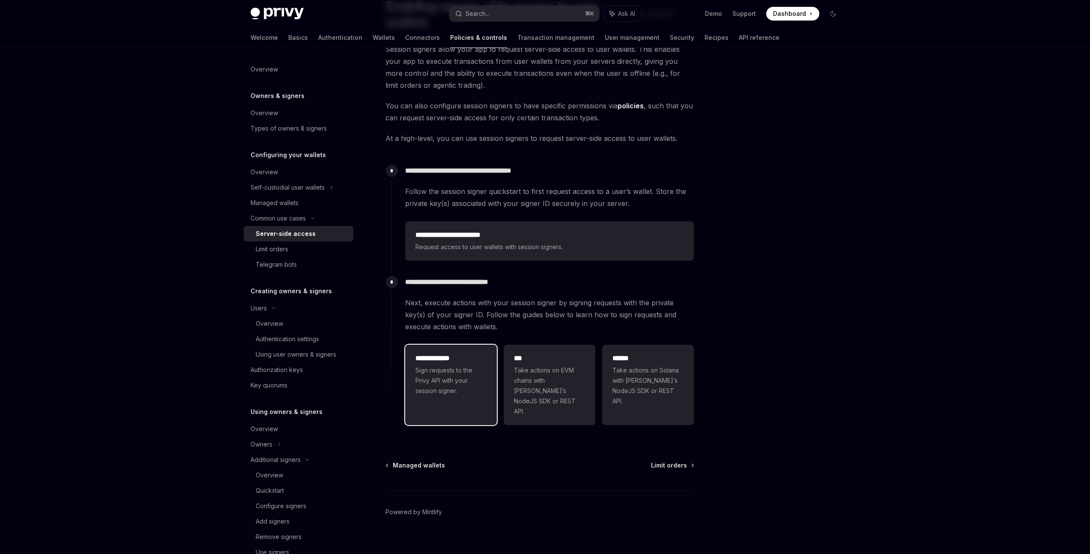
click at [408, 376] on div "**********" at bounding box center [451, 375] width 92 height 60
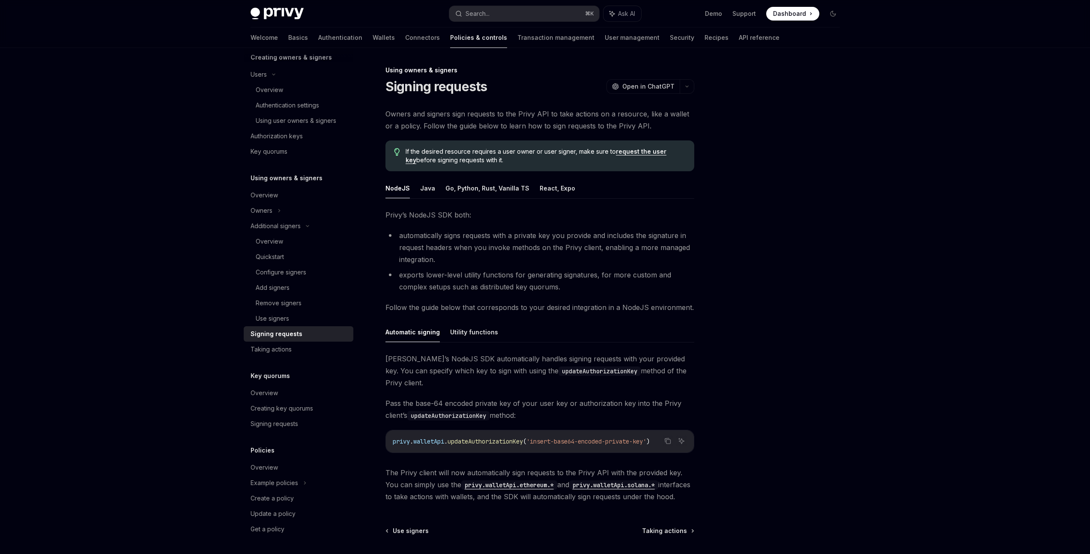
scroll to position [64, 0]
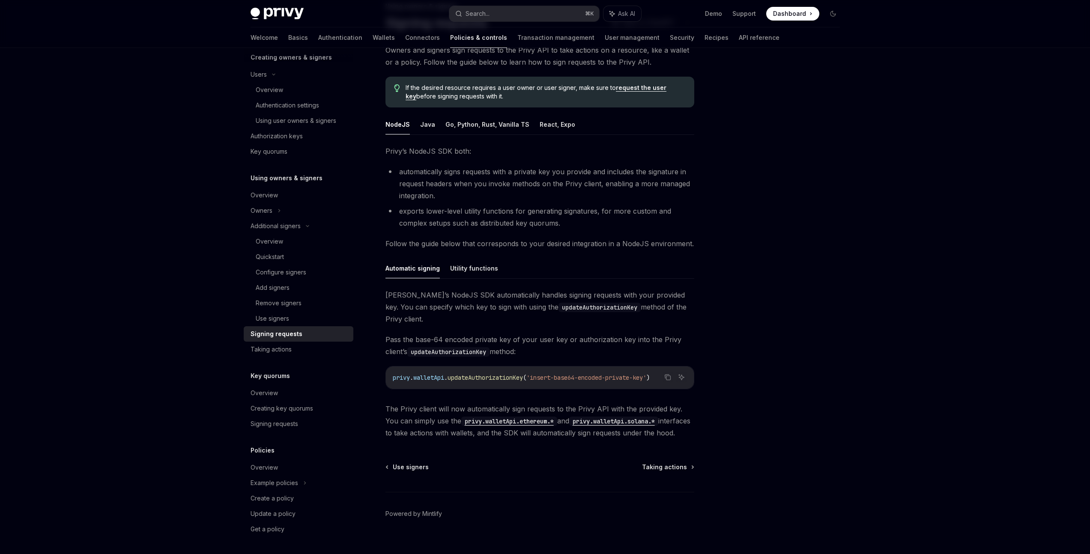
click at [1041, 348] on div "Privy Docs home page Search... ⌘ K Ask AI Demo Support Dashboard Dashboard Sear…" at bounding box center [545, 251] width 1090 height 630
click at [1043, 335] on div "Privy Docs home page Search... ⌘ K Ask AI Demo Support Dashboard Dashboard Sear…" at bounding box center [545, 251] width 1090 height 630
click at [468, 280] on div "Automatic signing Utility functions Privy’s NodeJS SDK automatically handles si…" at bounding box center [540, 348] width 309 height 181
click at [471, 269] on button "Utility functions" at bounding box center [474, 268] width 48 height 20
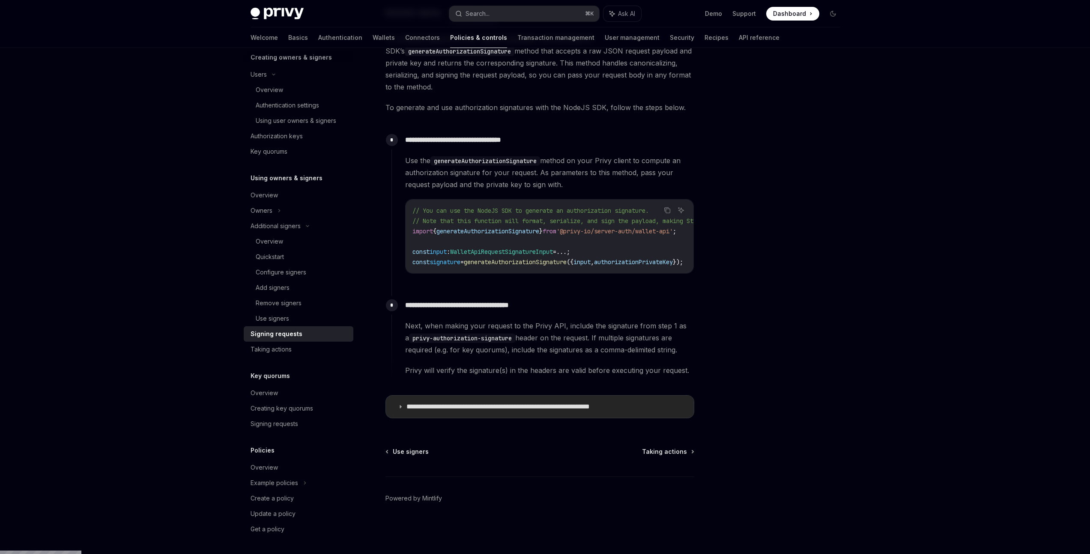
click at [600, 403] on summary "**********" at bounding box center [540, 407] width 308 height 22
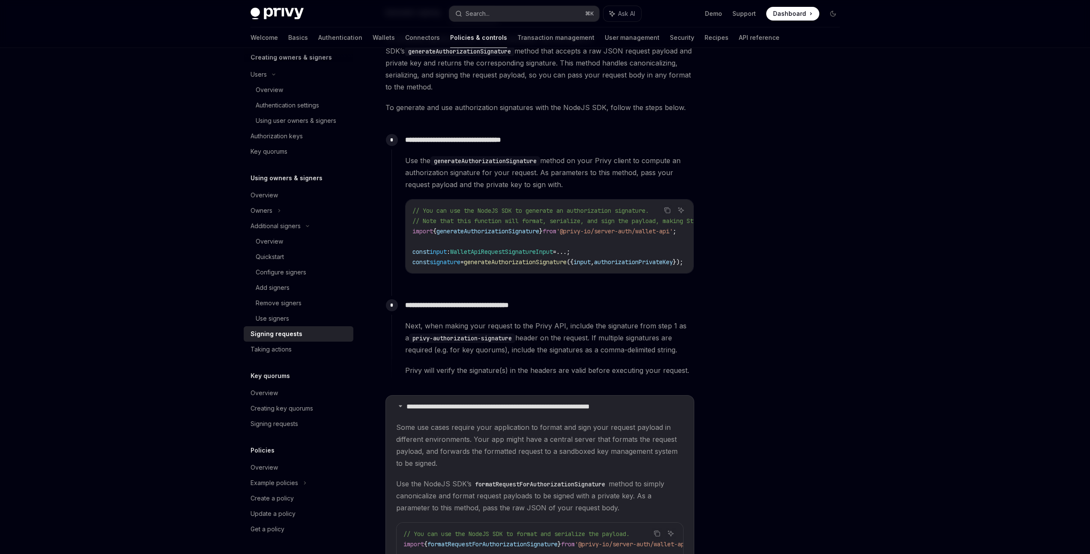
scroll to position [513, 0]
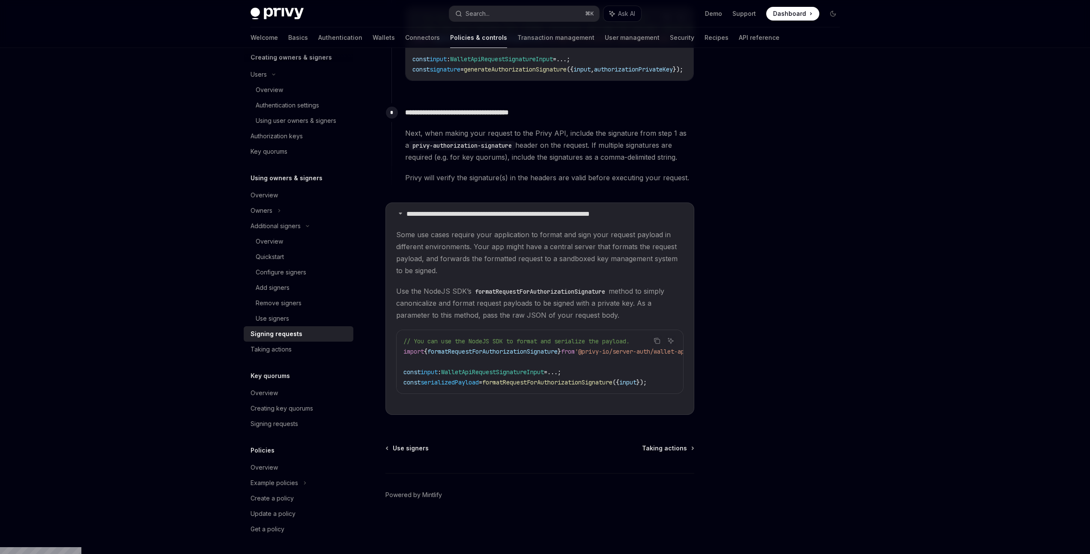
click at [904, 408] on div "Privy Docs home page Search... ⌘ K Ask AI Demo Support Dashboard Dashboard Sear…" at bounding box center [545, 17] width 1090 height 1060
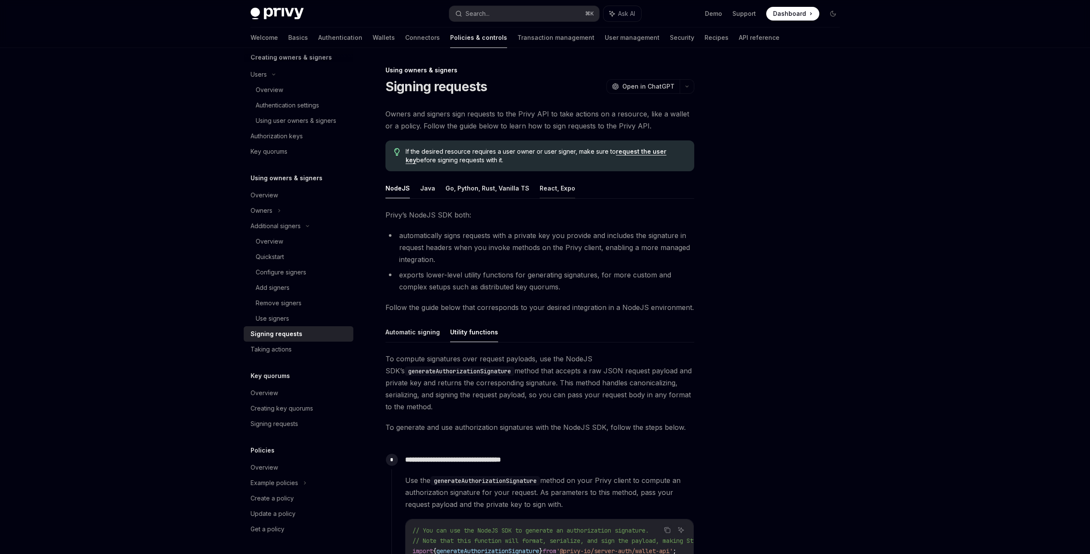
click at [547, 192] on button "React, Expo" at bounding box center [558, 188] width 36 height 20
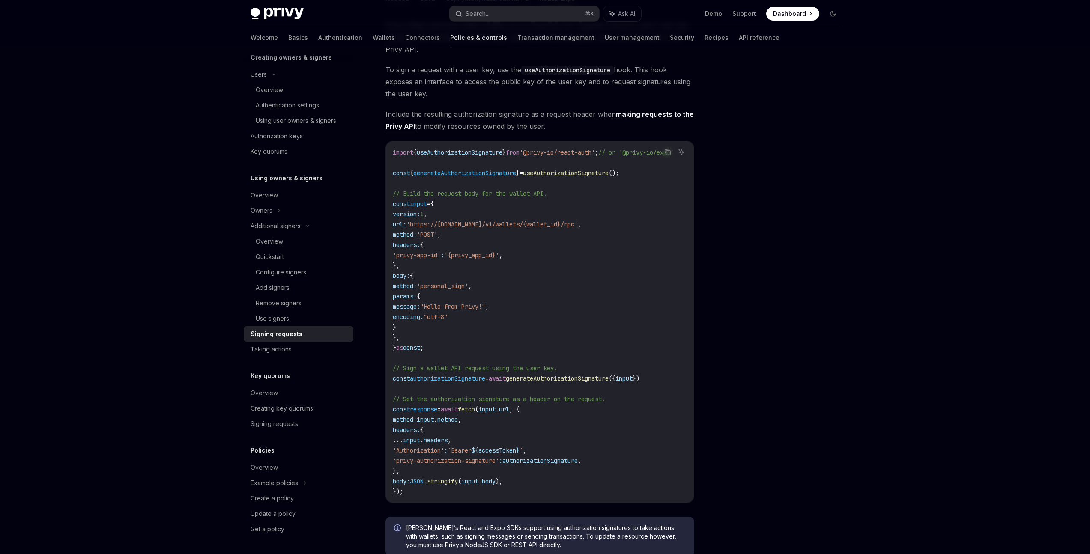
scroll to position [306, 0]
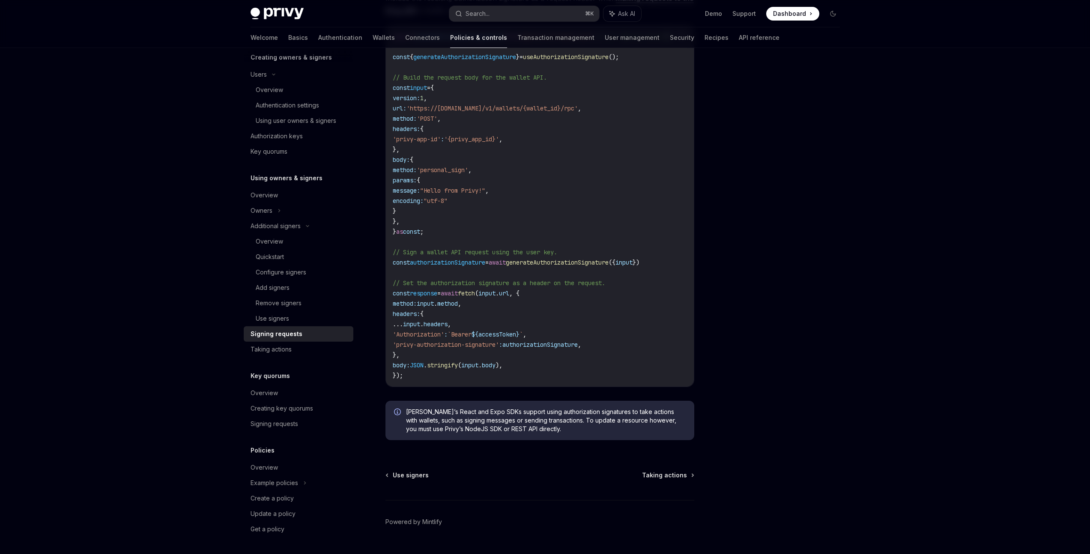
click at [817, 208] on div at bounding box center [782, 309] width 130 height 489
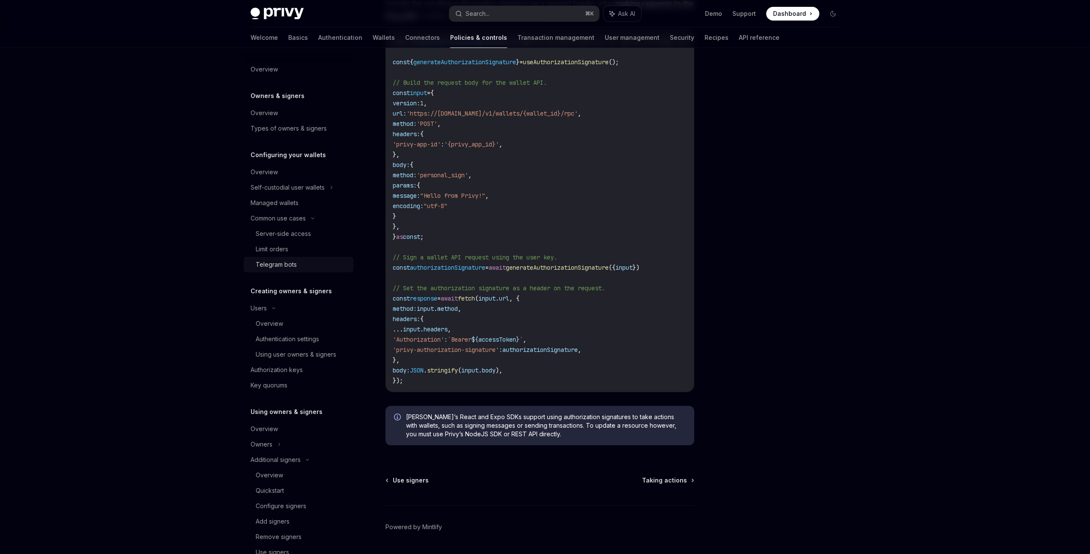
scroll to position [203, 0]
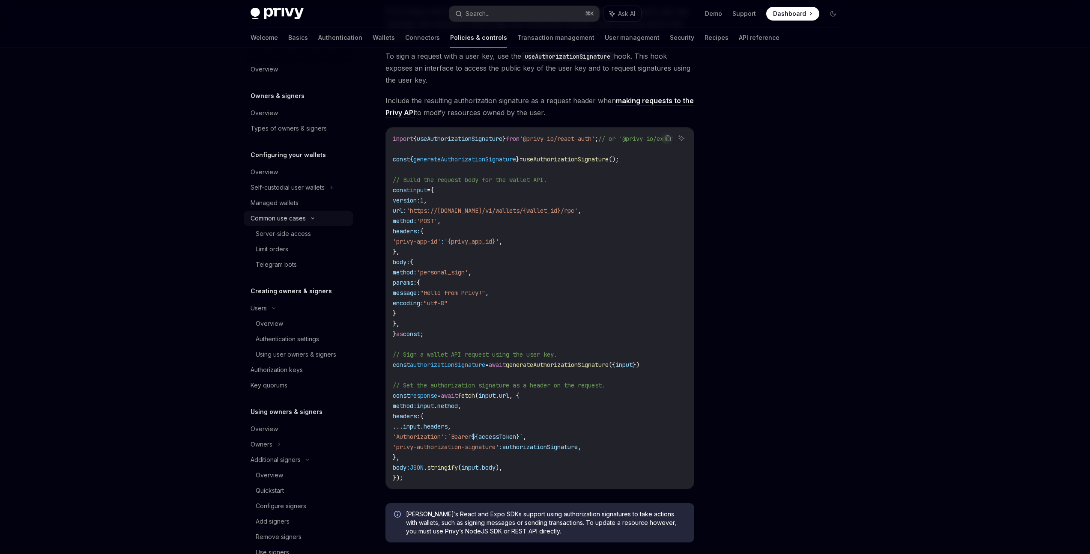
drag, startPoint x: 308, startPoint y: 228, endPoint x: 307, endPoint y: 216, distance: 12.0
click at [307, 228] on link "Server-side access" at bounding box center [299, 233] width 110 height 15
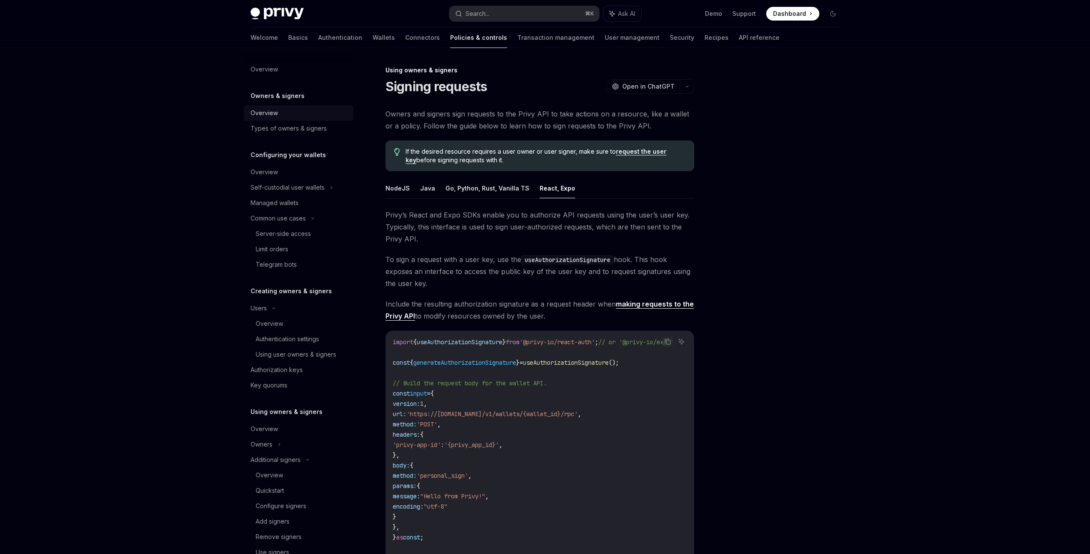
click at [317, 120] on link "Overview" at bounding box center [299, 112] width 110 height 15
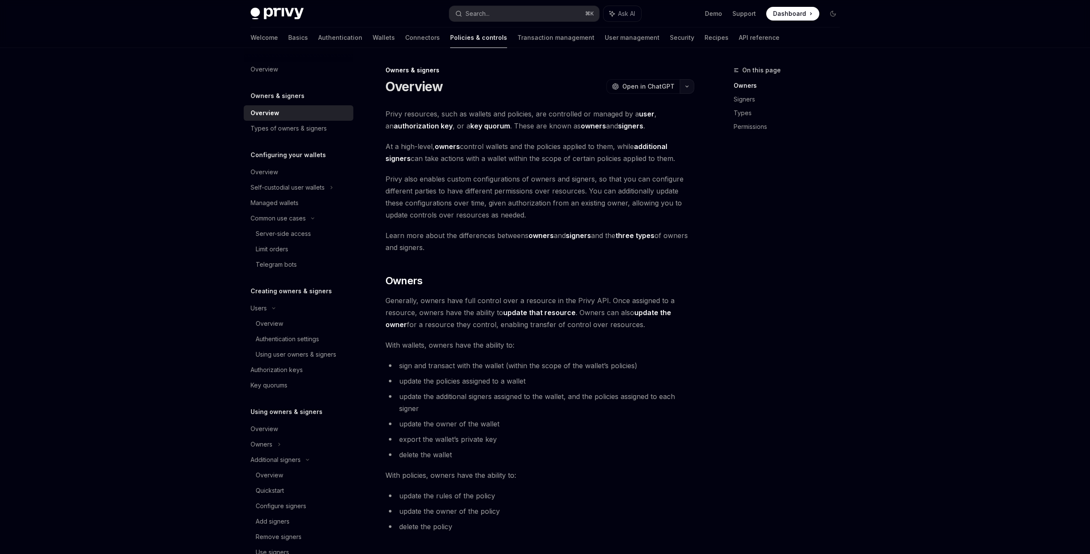
click at [689, 87] on button "button" at bounding box center [687, 86] width 15 height 15
click at [1002, 201] on div "Privy Docs home page Search... ⌘ K Ask AI Demo Support Dashboard Dashboard Sear…" at bounding box center [545, 541] width 1090 height 1083
click at [1001, 198] on div "Privy Docs home page Search... ⌘ K Ask AI Demo Support Dashboard Dashboard Sear…" at bounding box center [545, 541] width 1090 height 1083
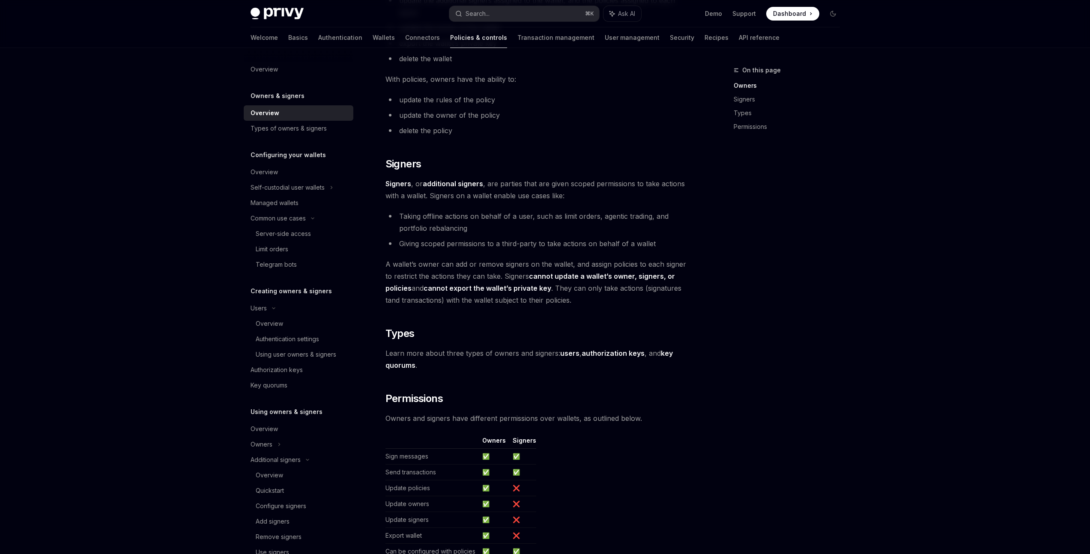
scroll to position [529, 0]
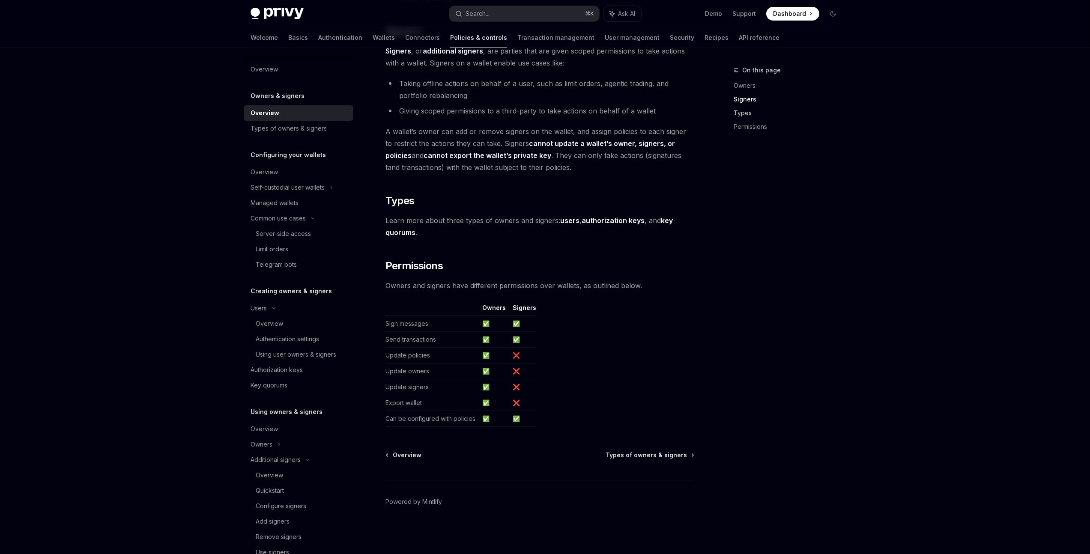
click at [756, 119] on link "Types" at bounding box center [790, 113] width 113 height 14
click at [756, 127] on link "Permissions" at bounding box center [790, 127] width 113 height 14
click at [267, 69] on div "Overview" at bounding box center [264, 69] width 27 height 10
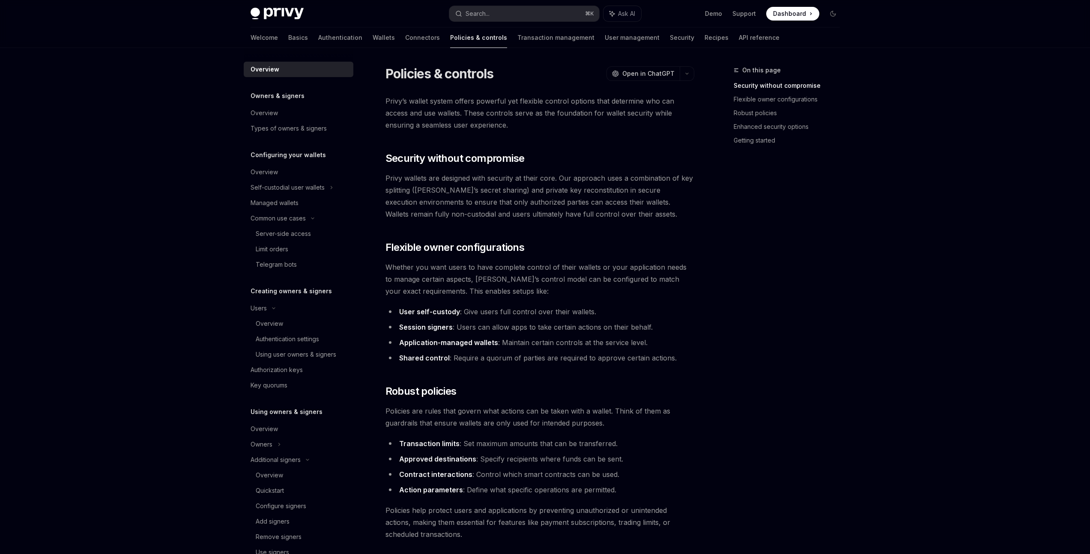
click at [356, 42] on div "Welcome Basics Authentication Wallets Connectors Policies & controls Transactio…" at bounding box center [515, 37] width 529 height 21
click at [373, 40] on link "Wallets" at bounding box center [384, 37] width 22 height 21
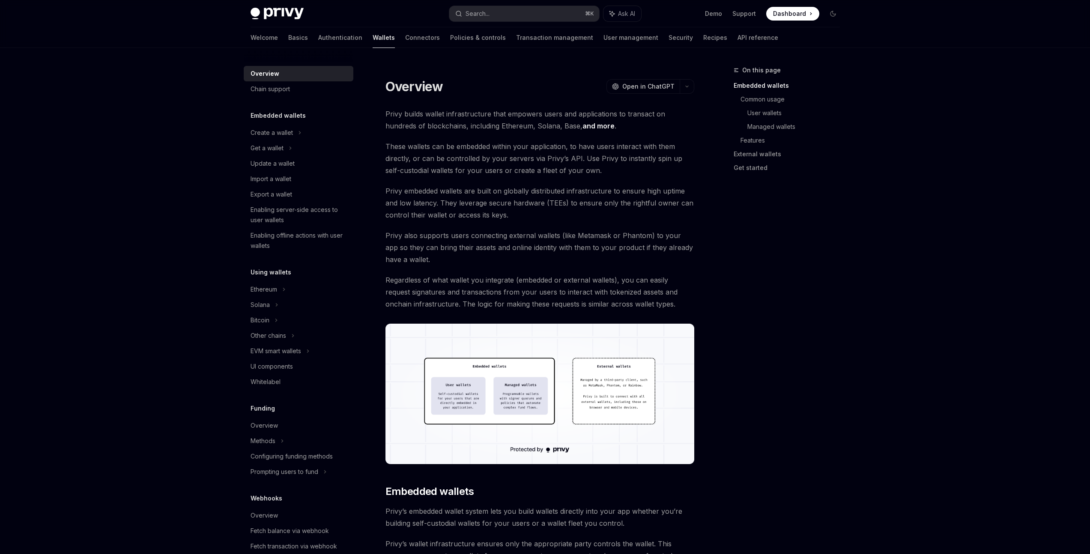
click at [530, 396] on img at bounding box center [540, 394] width 309 height 141
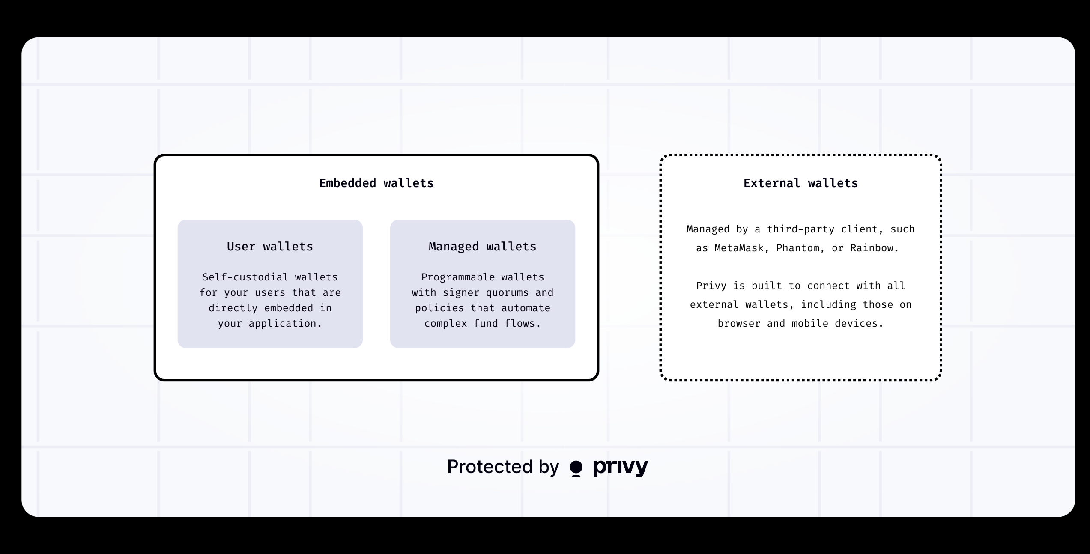
click at [1011, 39] on img at bounding box center [548, 277] width 1054 height 480
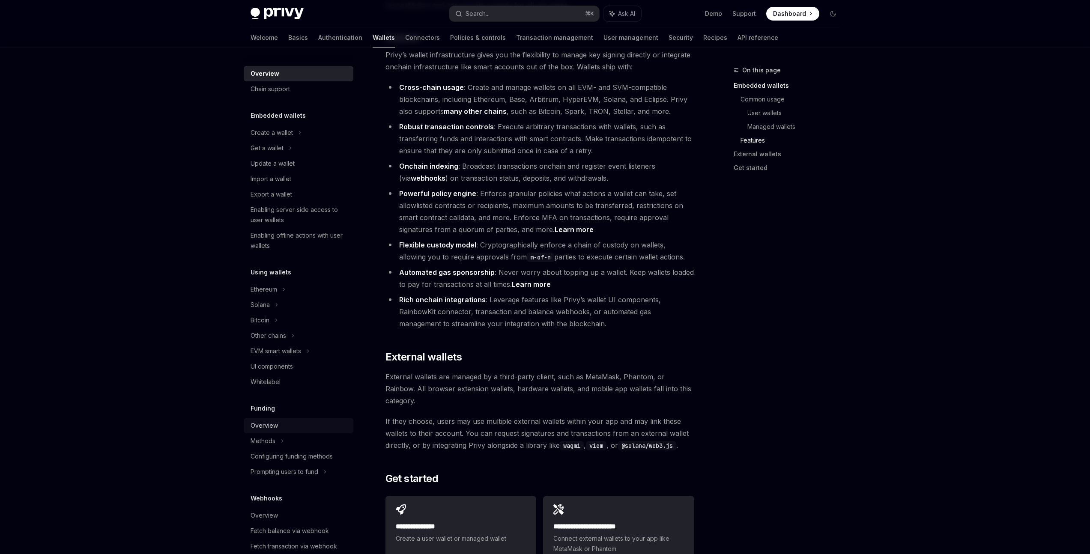
scroll to position [889, 0]
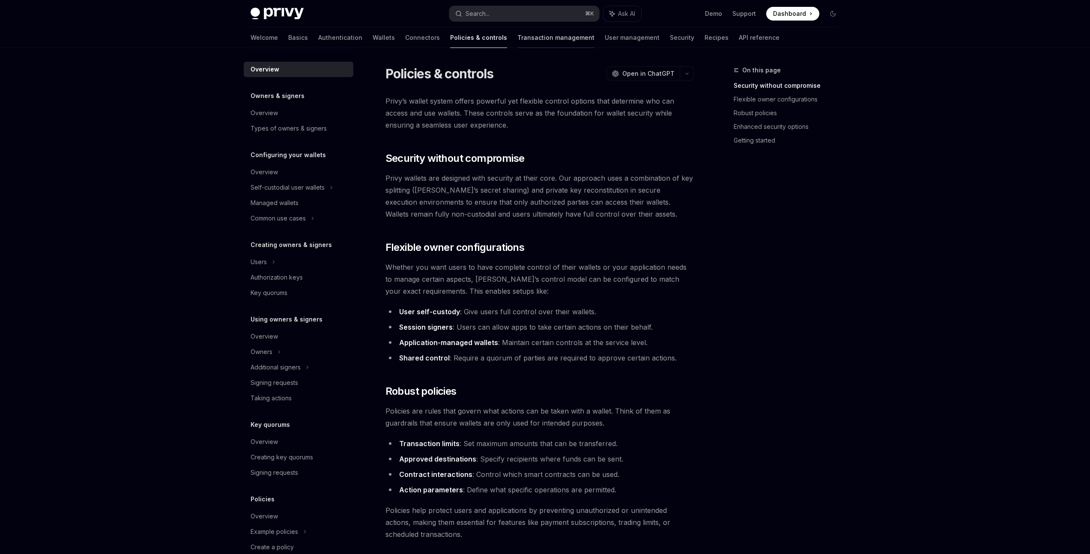
click at [527, 44] on link "Transaction management" at bounding box center [556, 37] width 77 height 21
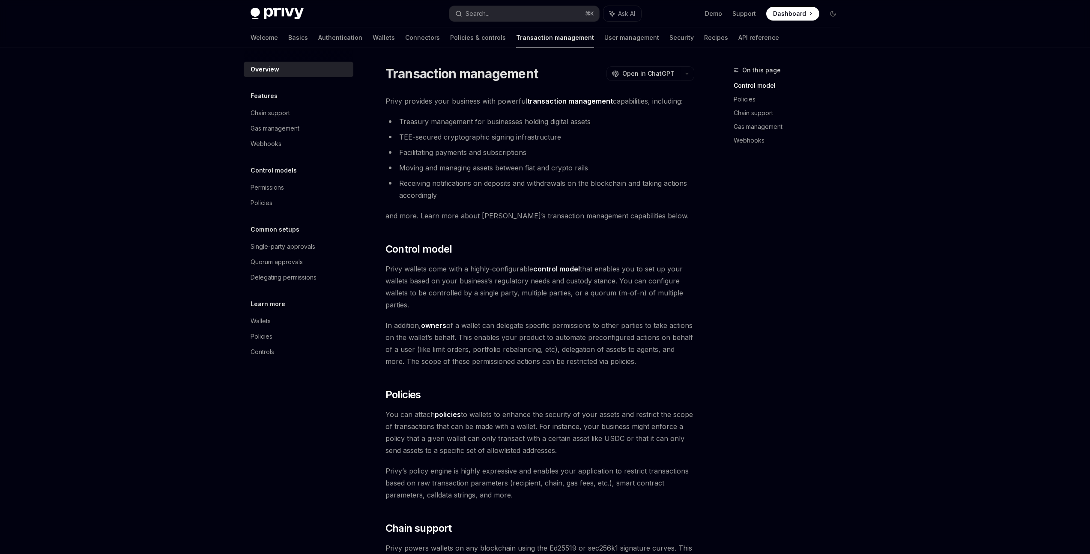
click at [846, 227] on div "On this page Control model Policies Chain support Gas management Webhooks" at bounding box center [782, 309] width 130 height 489
click at [308, 241] on link "Single-party approvals" at bounding box center [299, 246] width 110 height 15
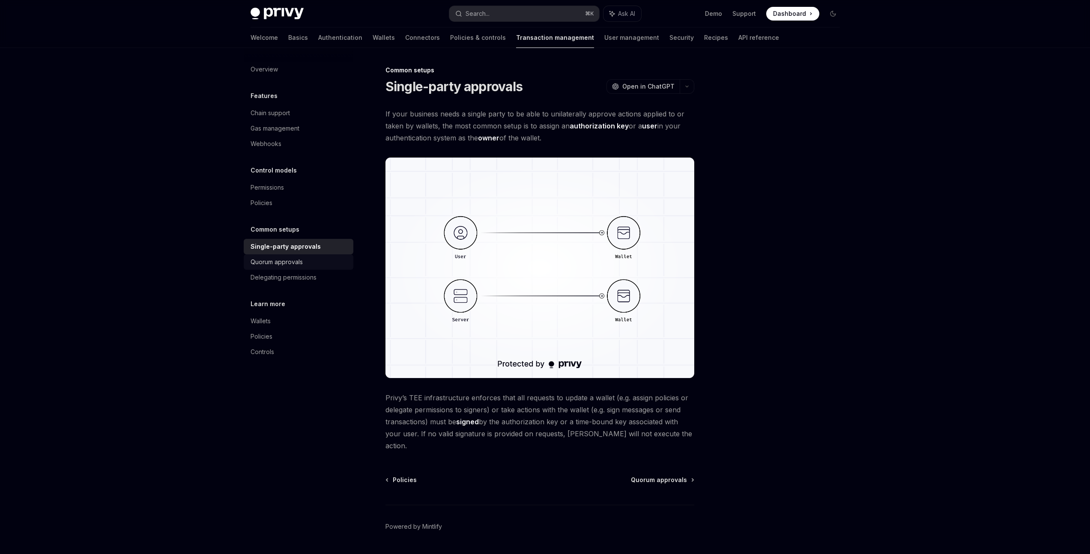
click at [321, 261] on div "Quorum approvals" at bounding box center [300, 262] width 98 height 10
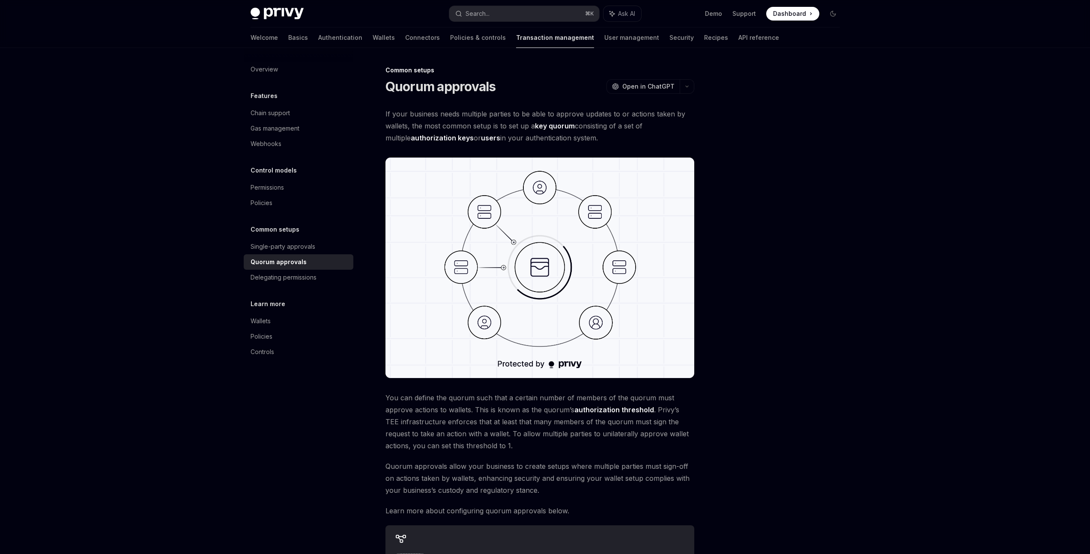
scroll to position [155, 0]
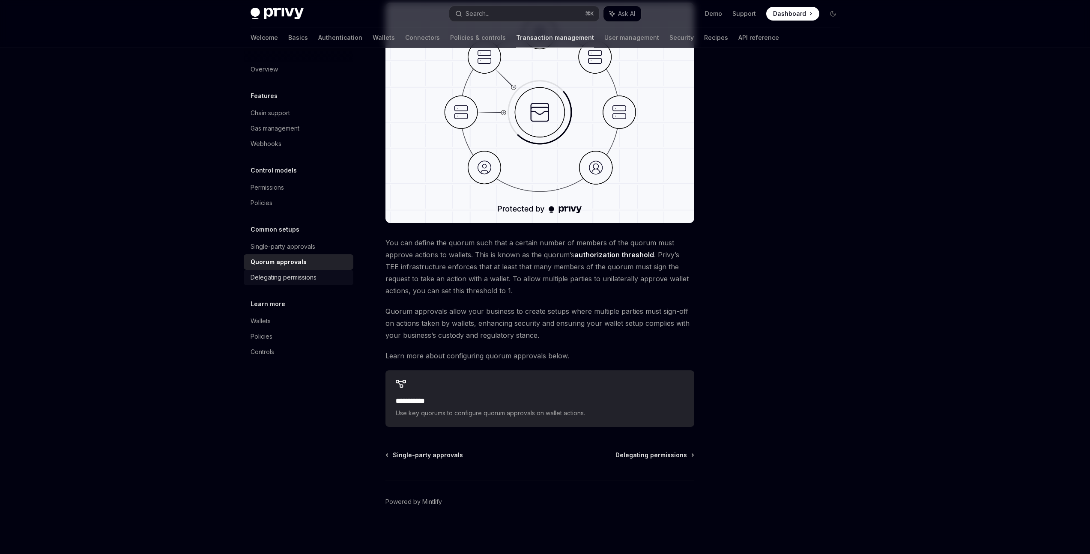
click at [301, 274] on div "Delegating permissions" at bounding box center [284, 277] width 66 height 10
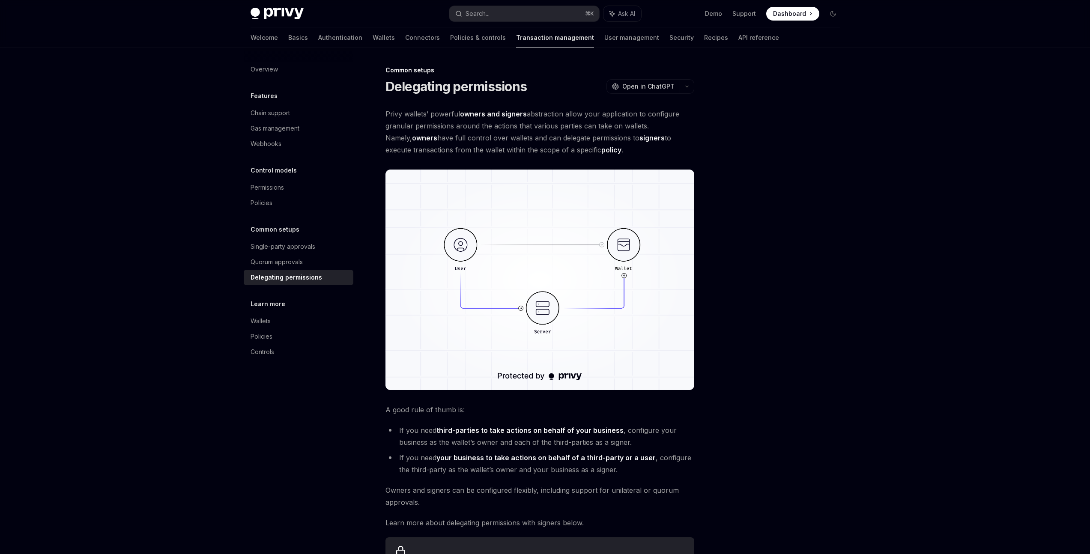
click at [975, 248] on div "Privy Docs home page Search... ⌘ K Ask AI Demo Support Dashboard Dashboard Sear…" at bounding box center [545, 360] width 1090 height 721
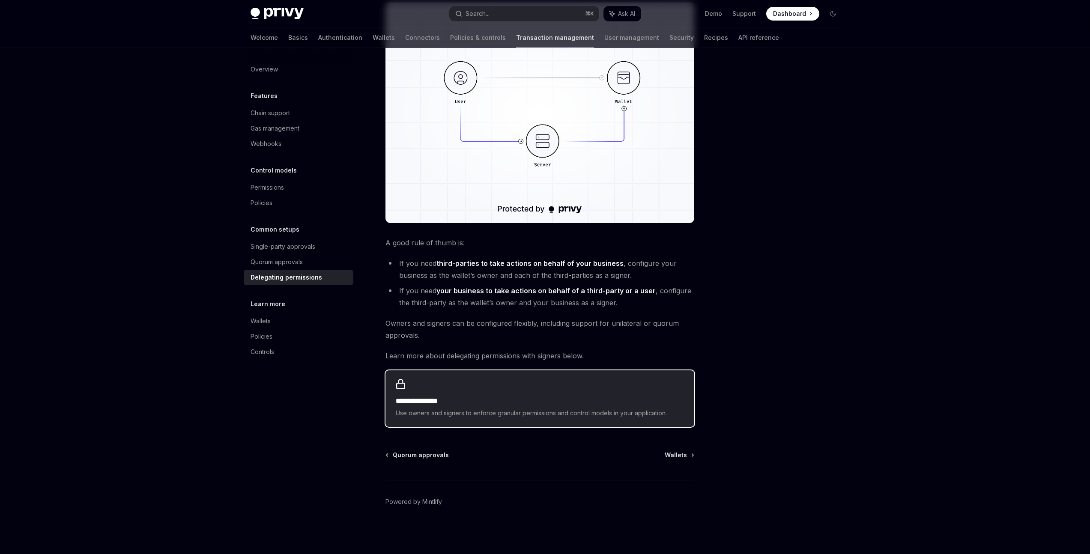
click at [564, 398] on h2 "**********" at bounding box center [540, 401] width 288 height 10
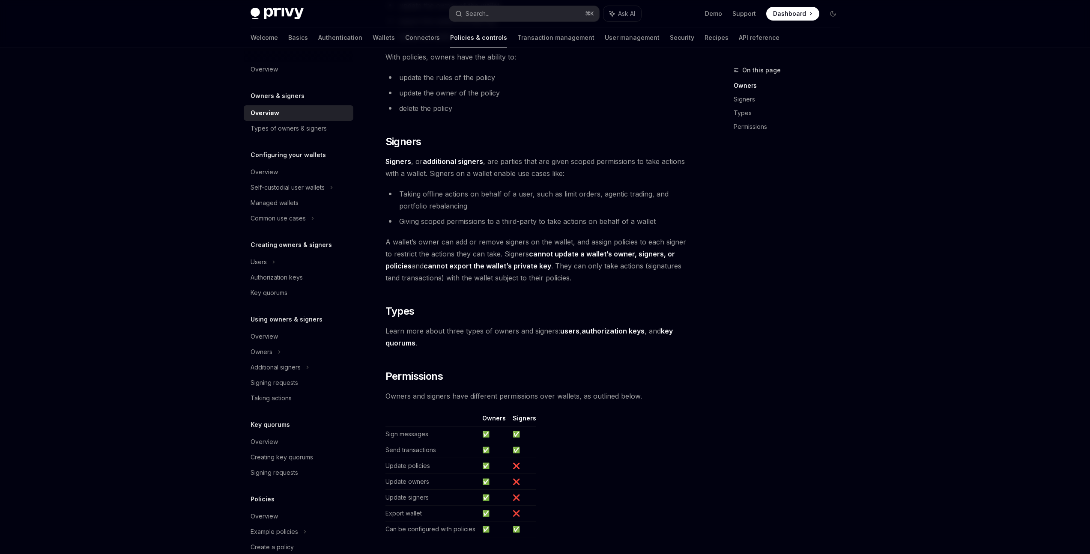
scroll to position [522, 0]
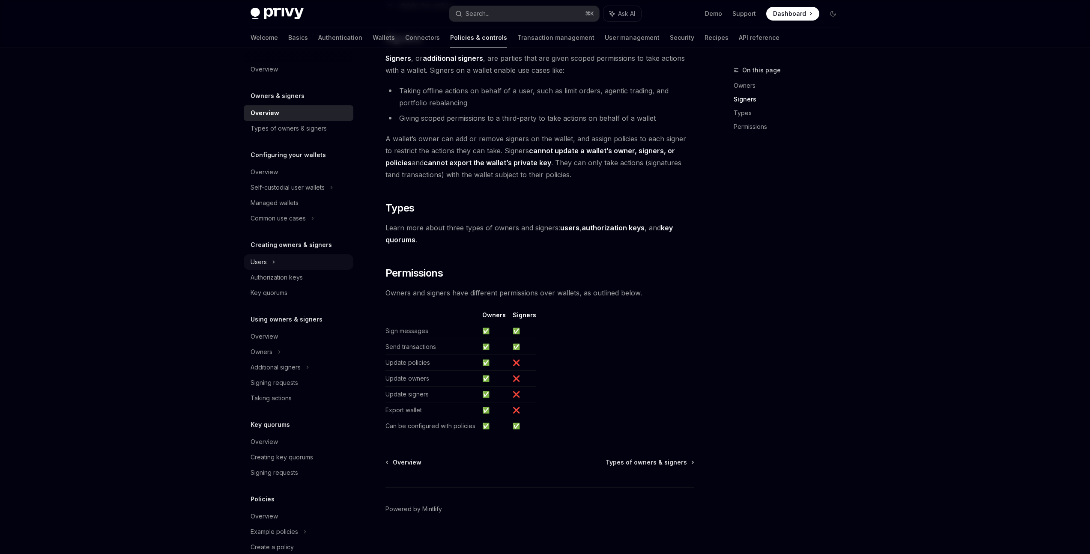
click at [313, 261] on div "Users" at bounding box center [299, 261] width 110 height 15
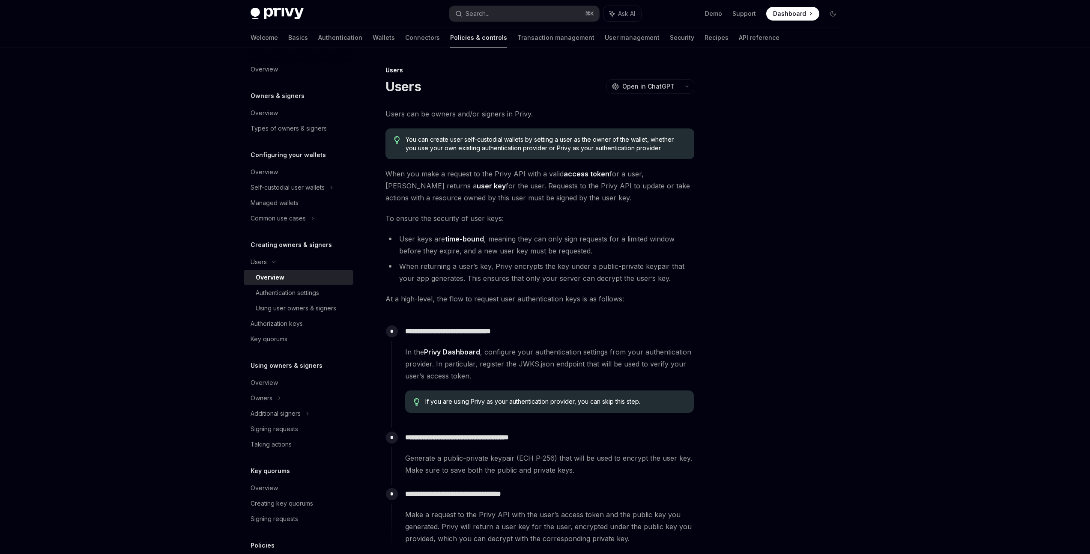
click at [302, 278] on div "Overview" at bounding box center [302, 277] width 93 height 10
click at [306, 290] on div "Authentication settings" at bounding box center [287, 293] width 63 height 10
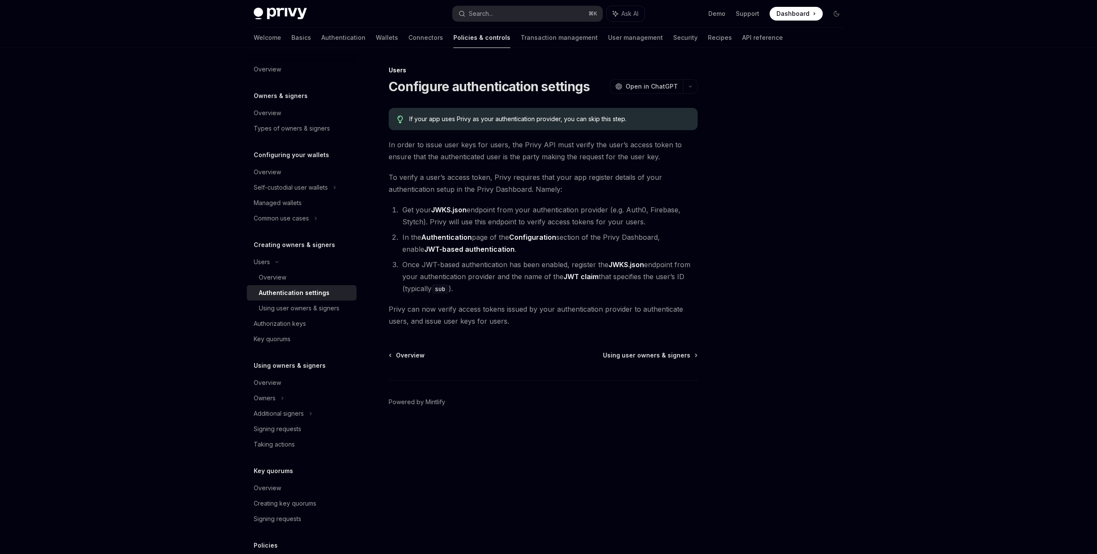
click at [1025, 233] on div "Privy Docs home page Search... ⌘ K Ask AI Demo Support Dashboard Dashboard Sear…" at bounding box center [548, 277] width 1097 height 554
click at [301, 209] on link "Managed wallets" at bounding box center [302, 202] width 110 height 15
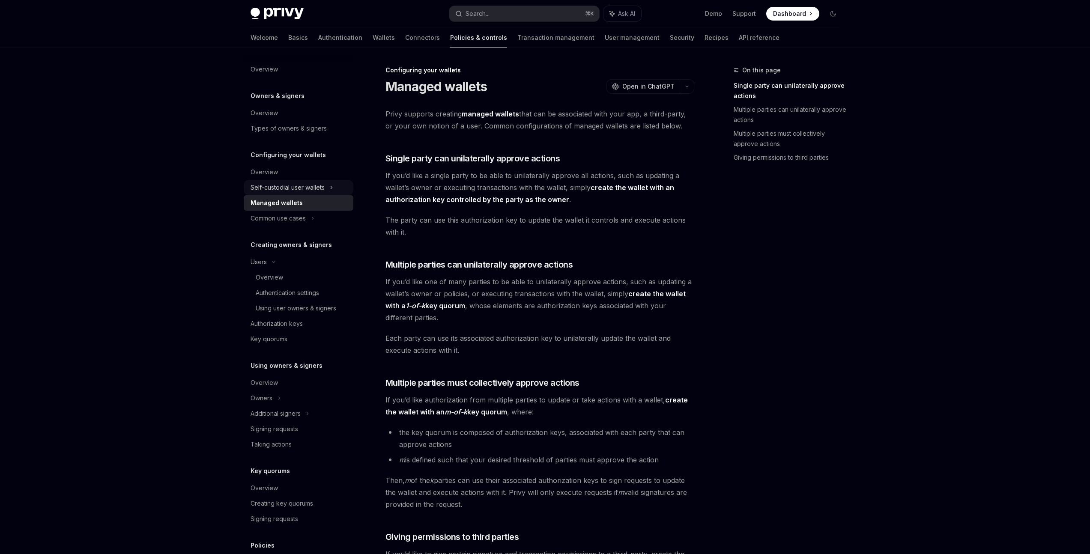
click at [320, 185] on div "Self-custodial user wallets" at bounding box center [288, 188] width 74 height 10
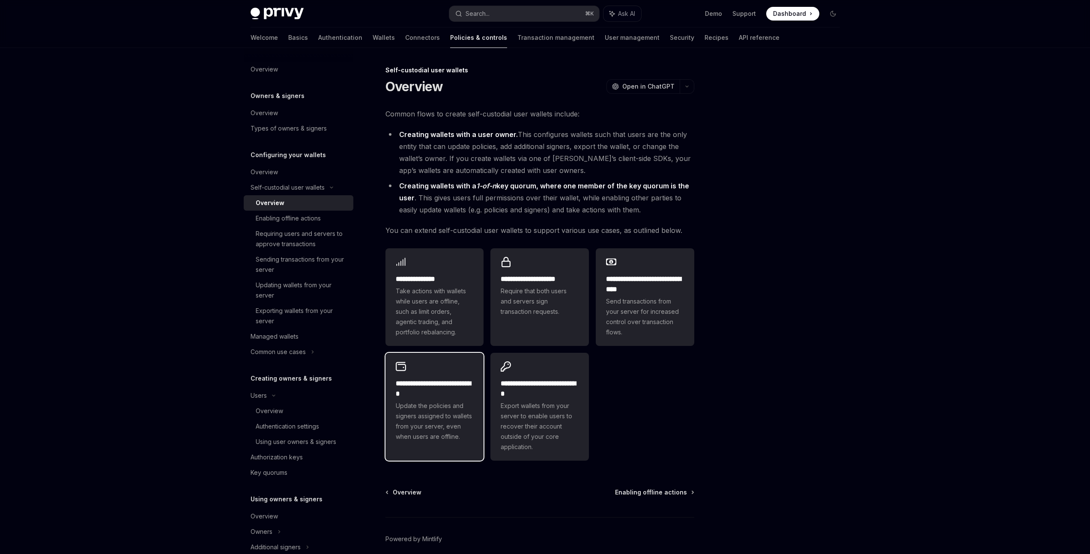
click at [425, 412] on span "Update the policies and signers assigned to wallets from your server, even when…" at bounding box center [435, 421] width 78 height 41
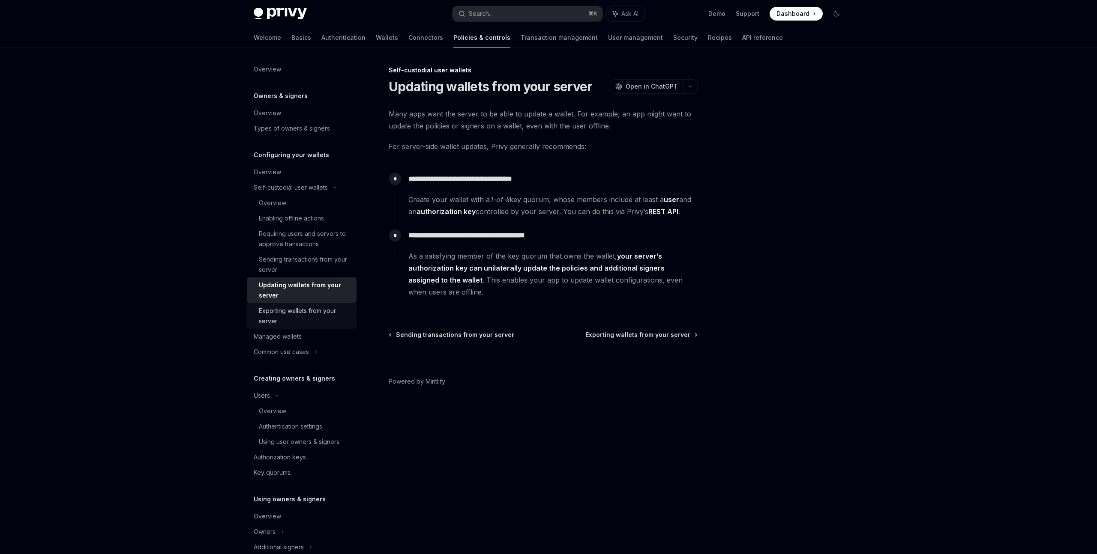
click at [297, 307] on div "Exporting wallets from your server" at bounding box center [305, 316] width 93 height 21
type textarea "*"
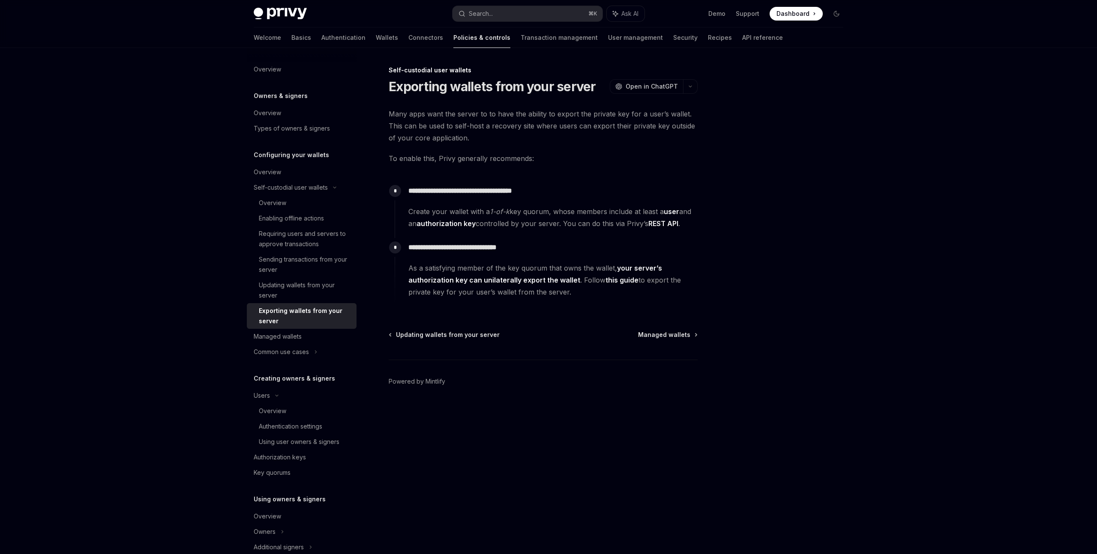
click at [911, 243] on div "Privy Docs home page Search... ⌘ K Ask AI Demo Support Dashboard Dashboard Sear…" at bounding box center [548, 277] width 1097 height 554
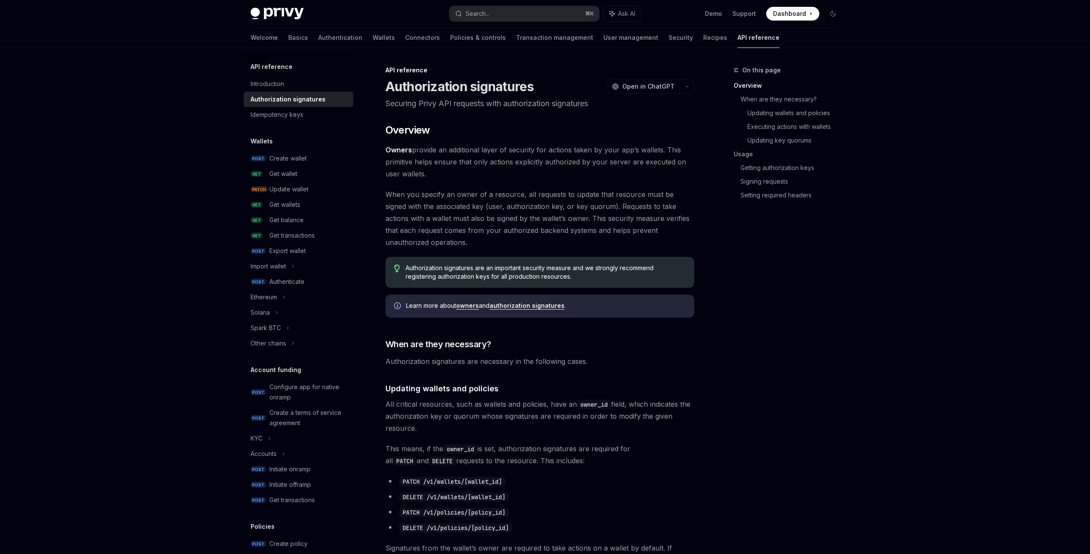
drag, startPoint x: 988, startPoint y: 265, endPoint x: 986, endPoint y: 249, distance: 16.4
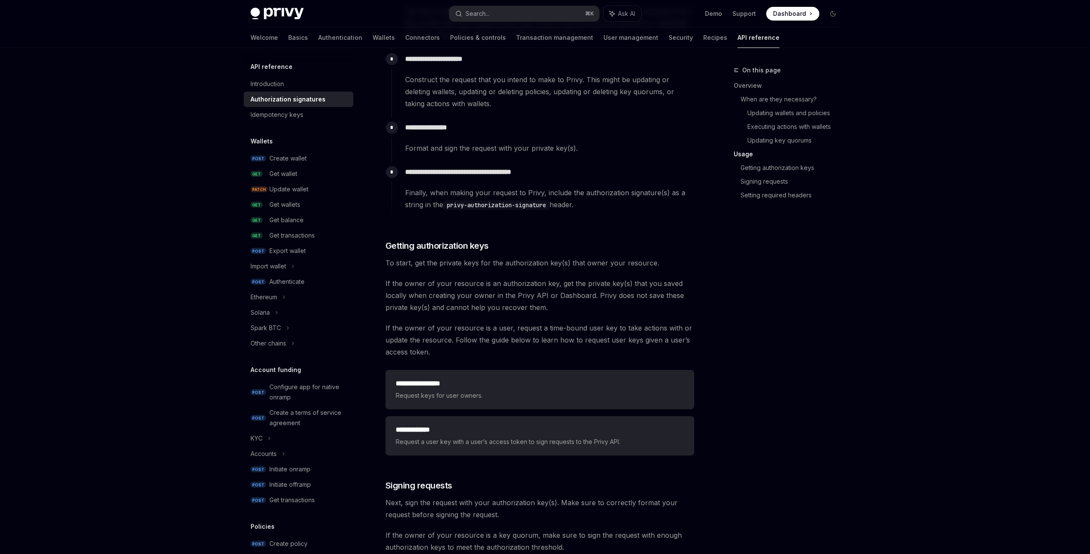
scroll to position [1171, 0]
